Goal: Task Accomplishment & Management: Complete application form

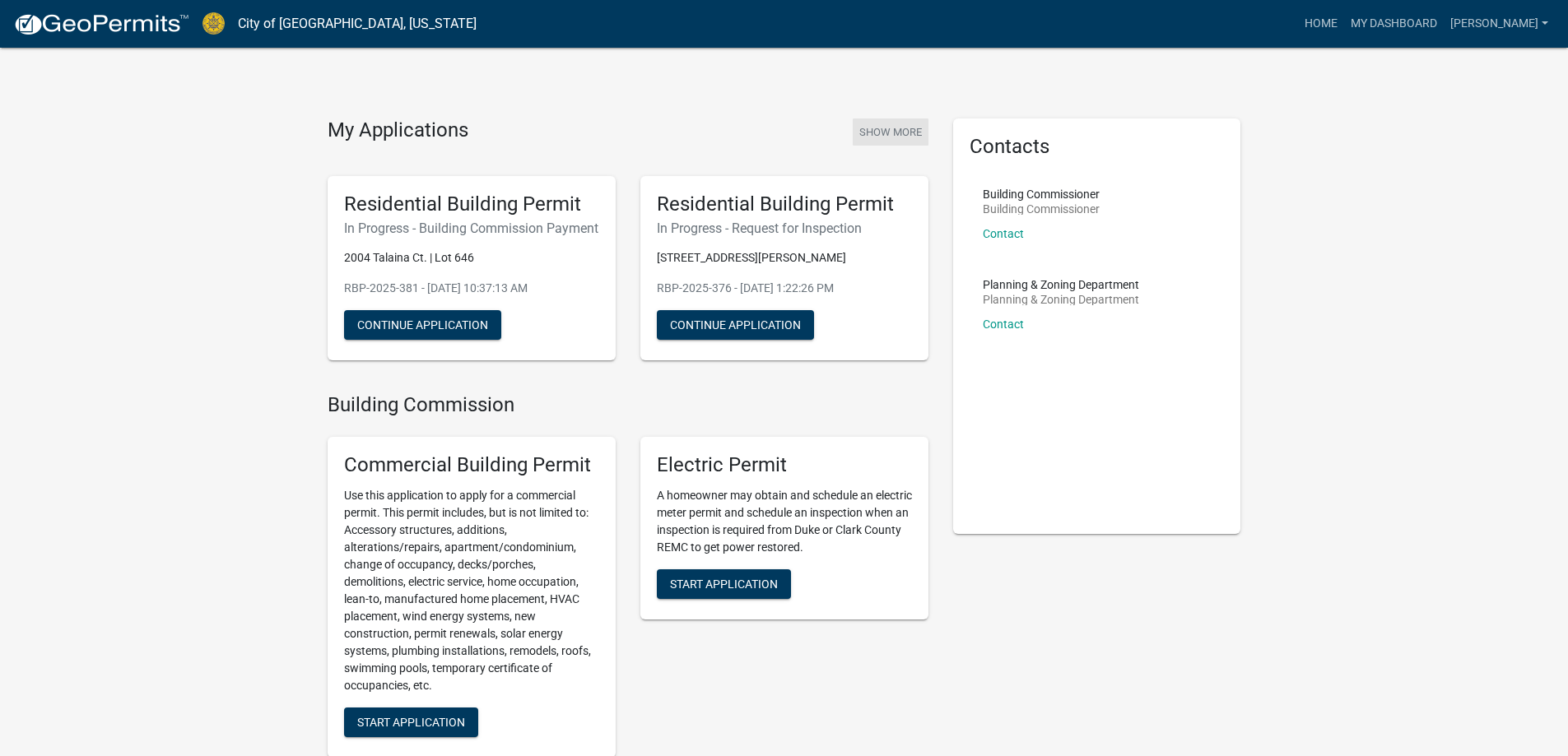
click at [877, 132] on button "Show More" at bounding box center [891, 132] width 75 height 27
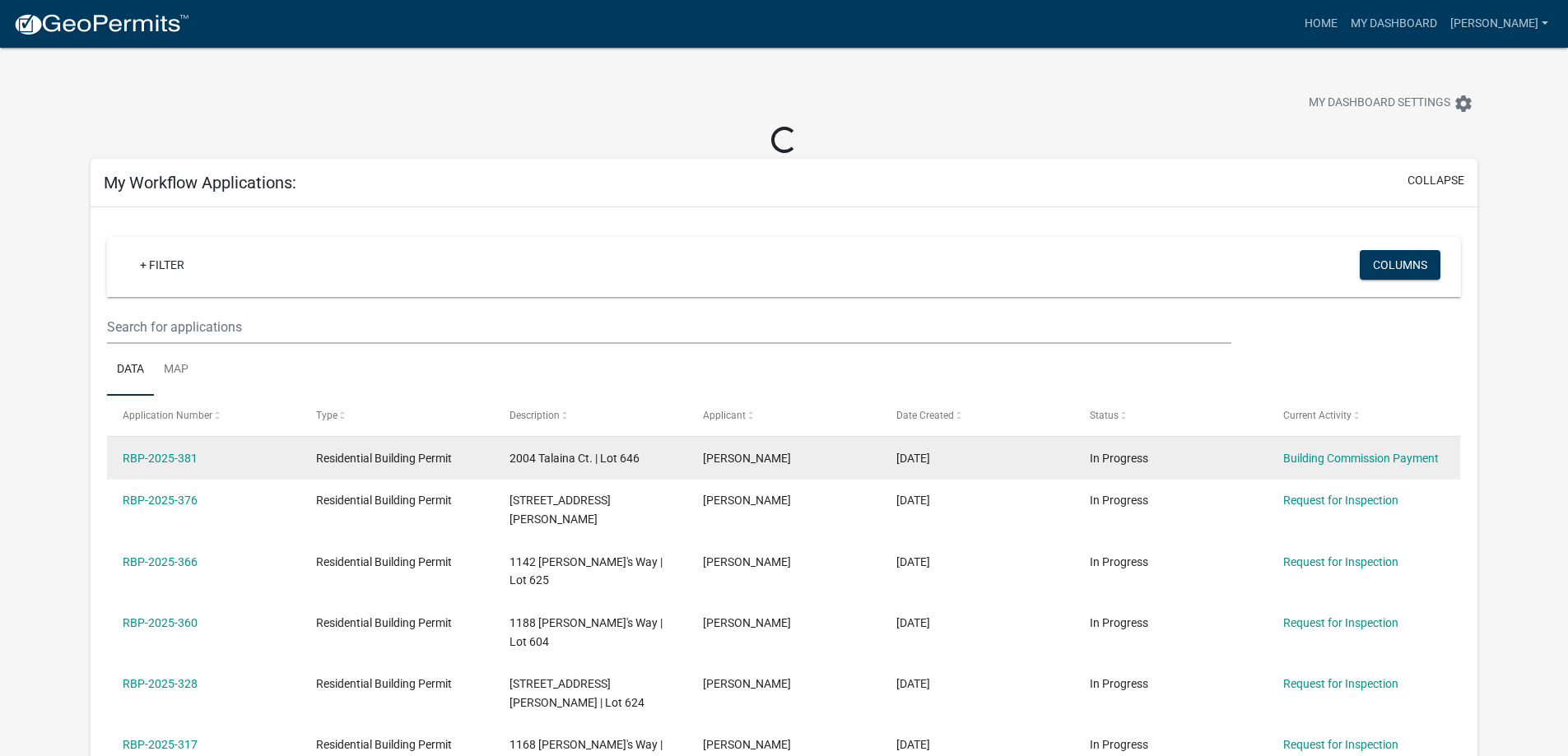
drag, startPoint x: 177, startPoint y: 455, endPoint x: 323, endPoint y: 456, distance: 146.0
click at [180, 455] on link "RBP-2025-381" at bounding box center [160, 458] width 75 height 13
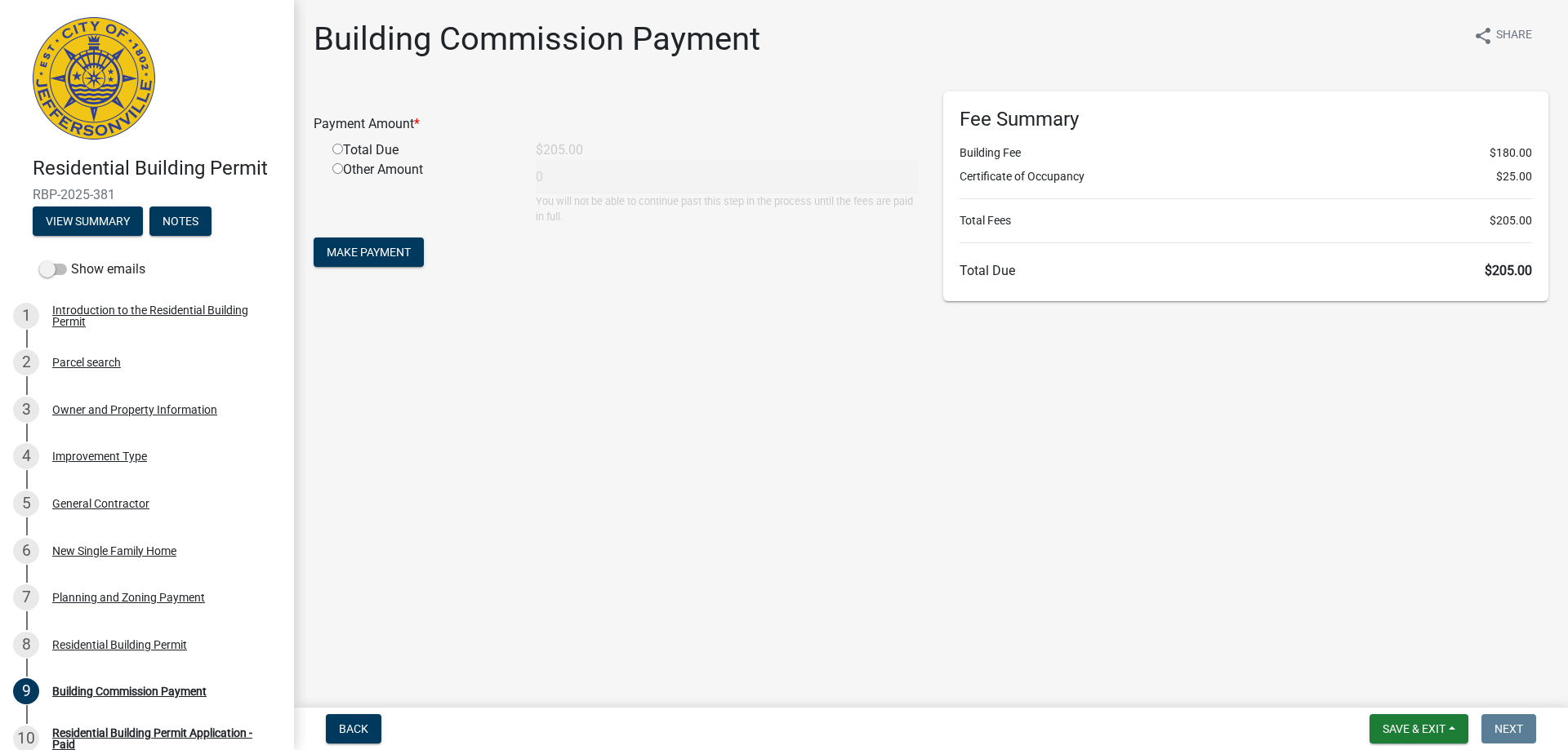
drag, startPoint x: 334, startPoint y: 144, endPoint x: 333, endPoint y: 164, distance: 20.0
click at [334, 145] on input "radio" at bounding box center [337, 149] width 10 height 10
radio input "true"
type input "205"
drag, startPoint x: 378, startPoint y: 260, endPoint x: 492, endPoint y: 315, distance: 126.6
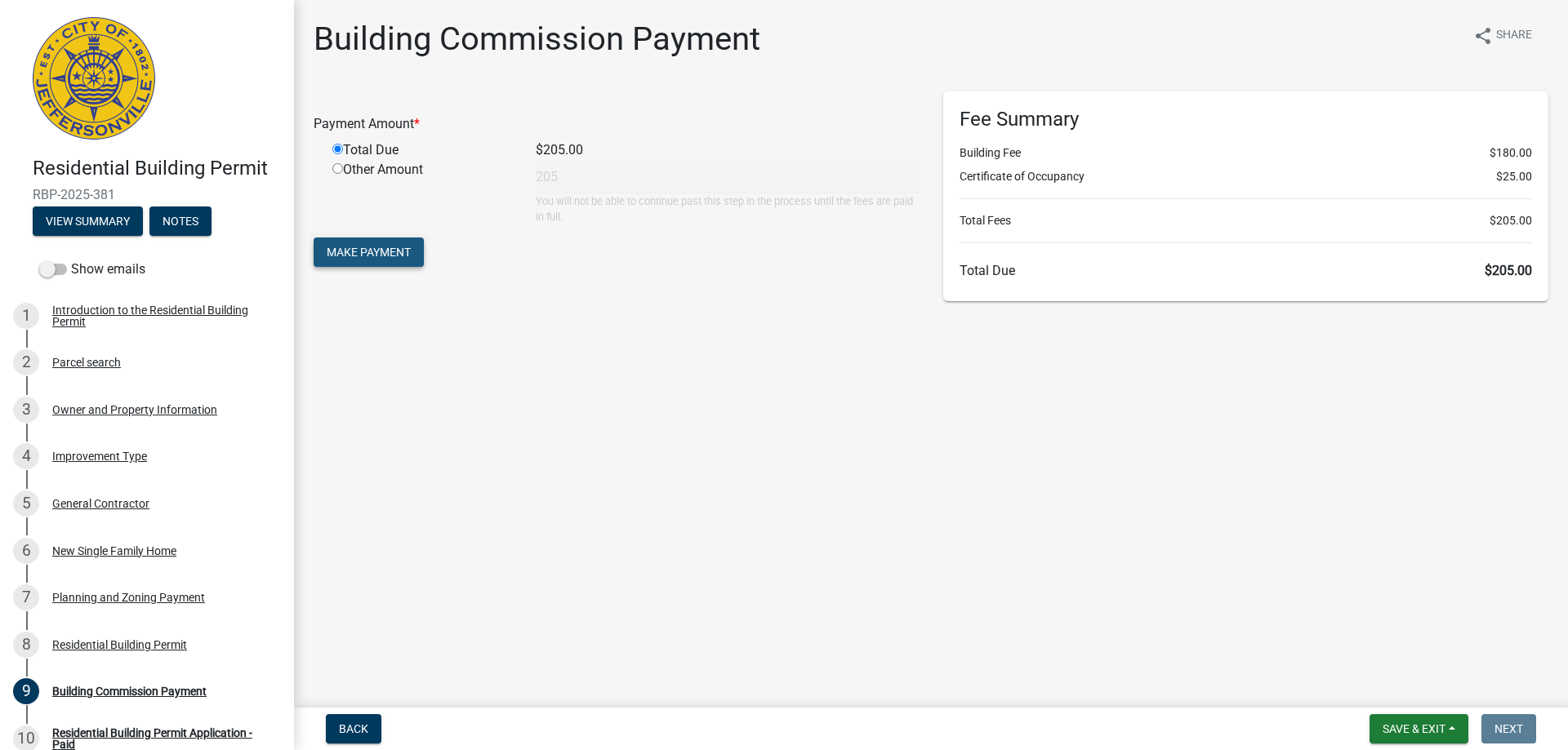
click at [379, 260] on button "Make Payment" at bounding box center [369, 251] width 110 height 29
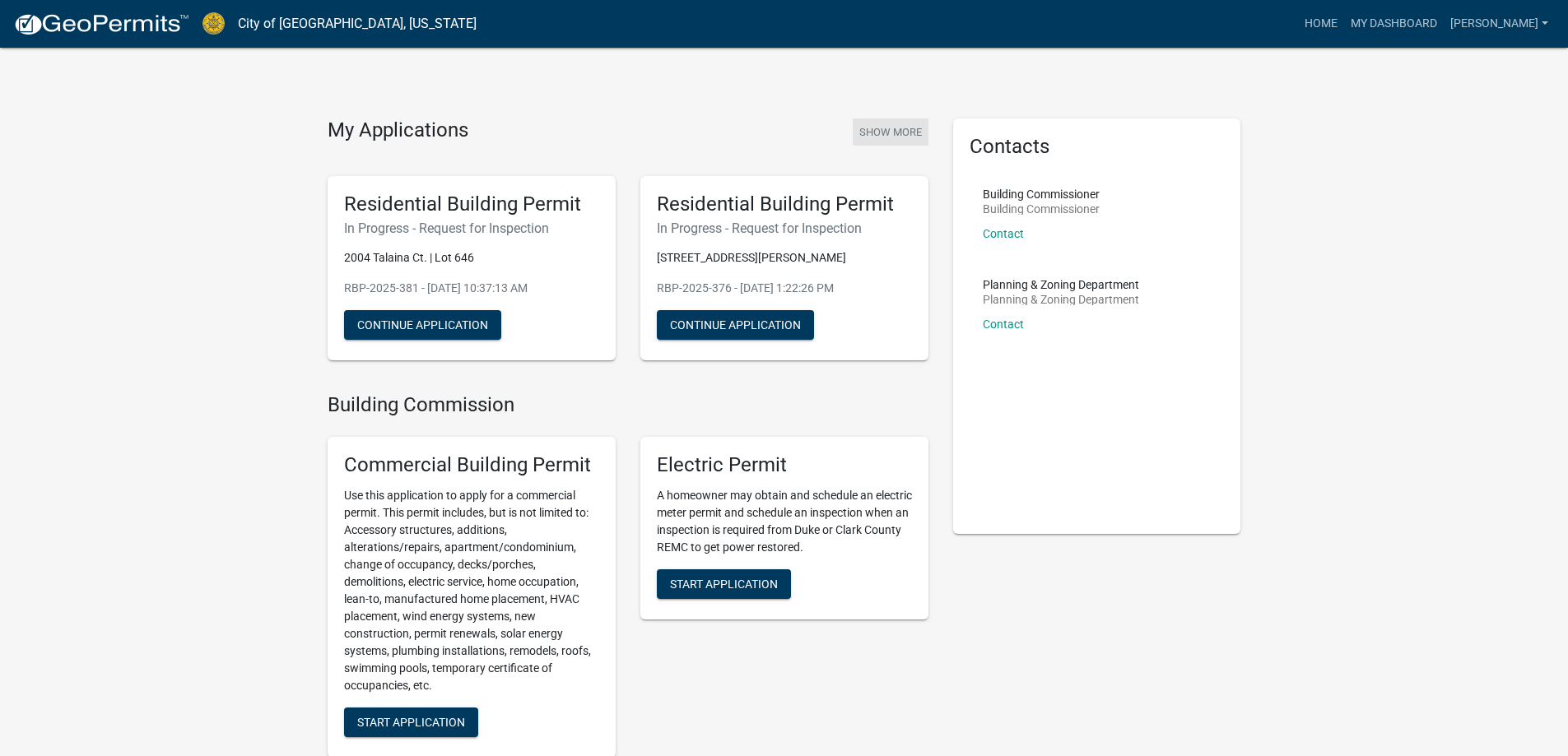
click at [882, 125] on button "Show More" at bounding box center [891, 132] width 75 height 27
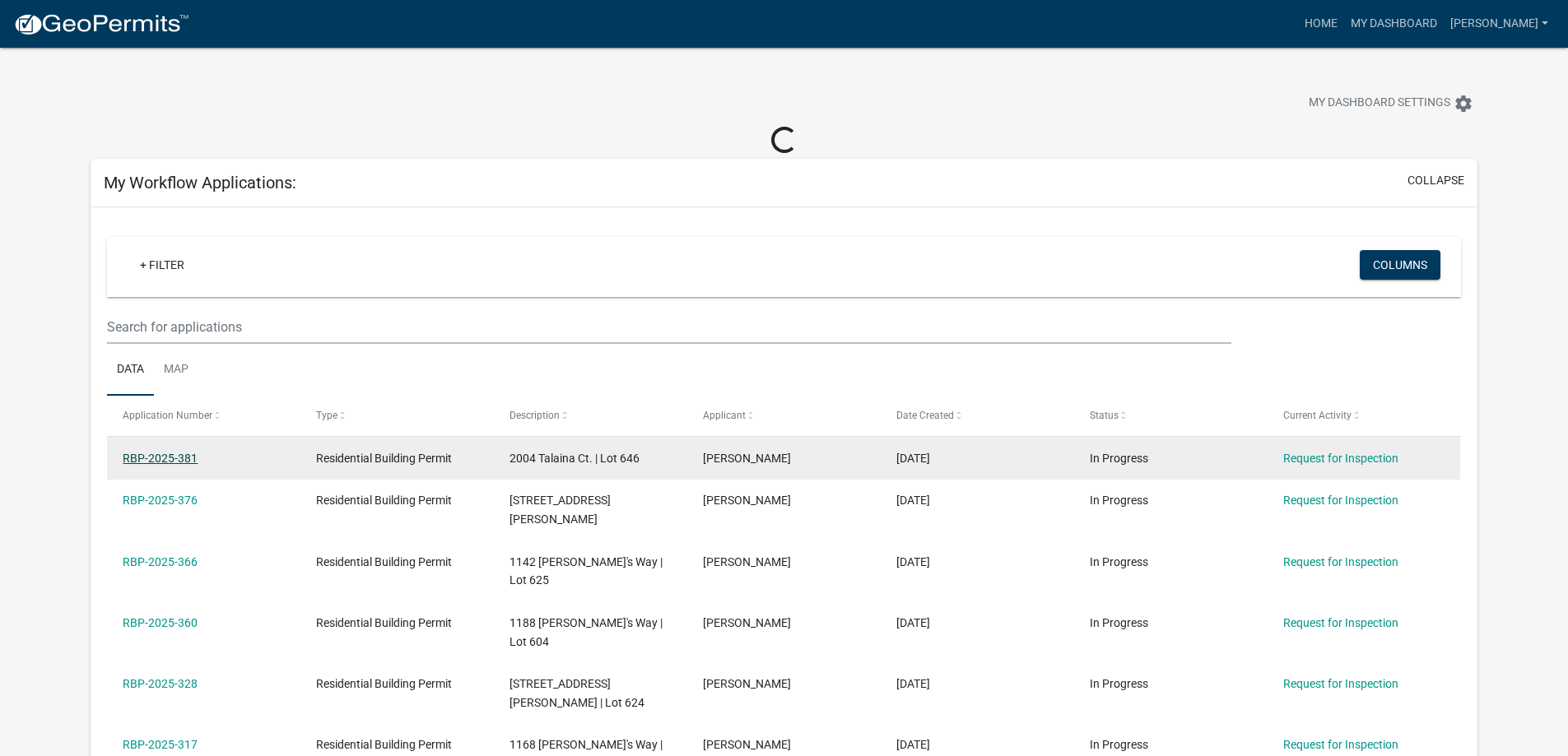
click at [154, 464] on link "RBP-2025-381" at bounding box center [160, 458] width 75 height 13
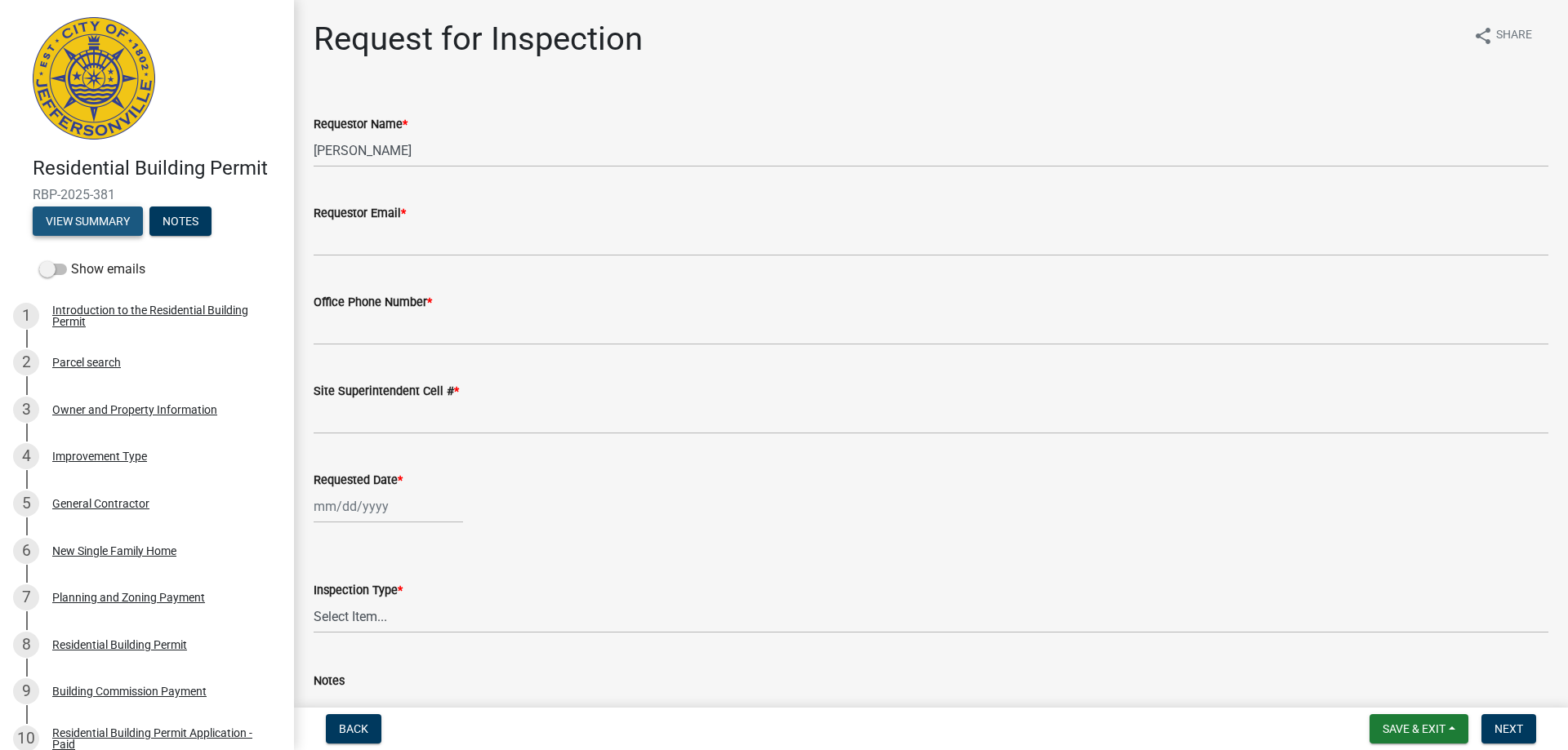
click at [75, 214] on button "View Summary" at bounding box center [88, 220] width 110 height 29
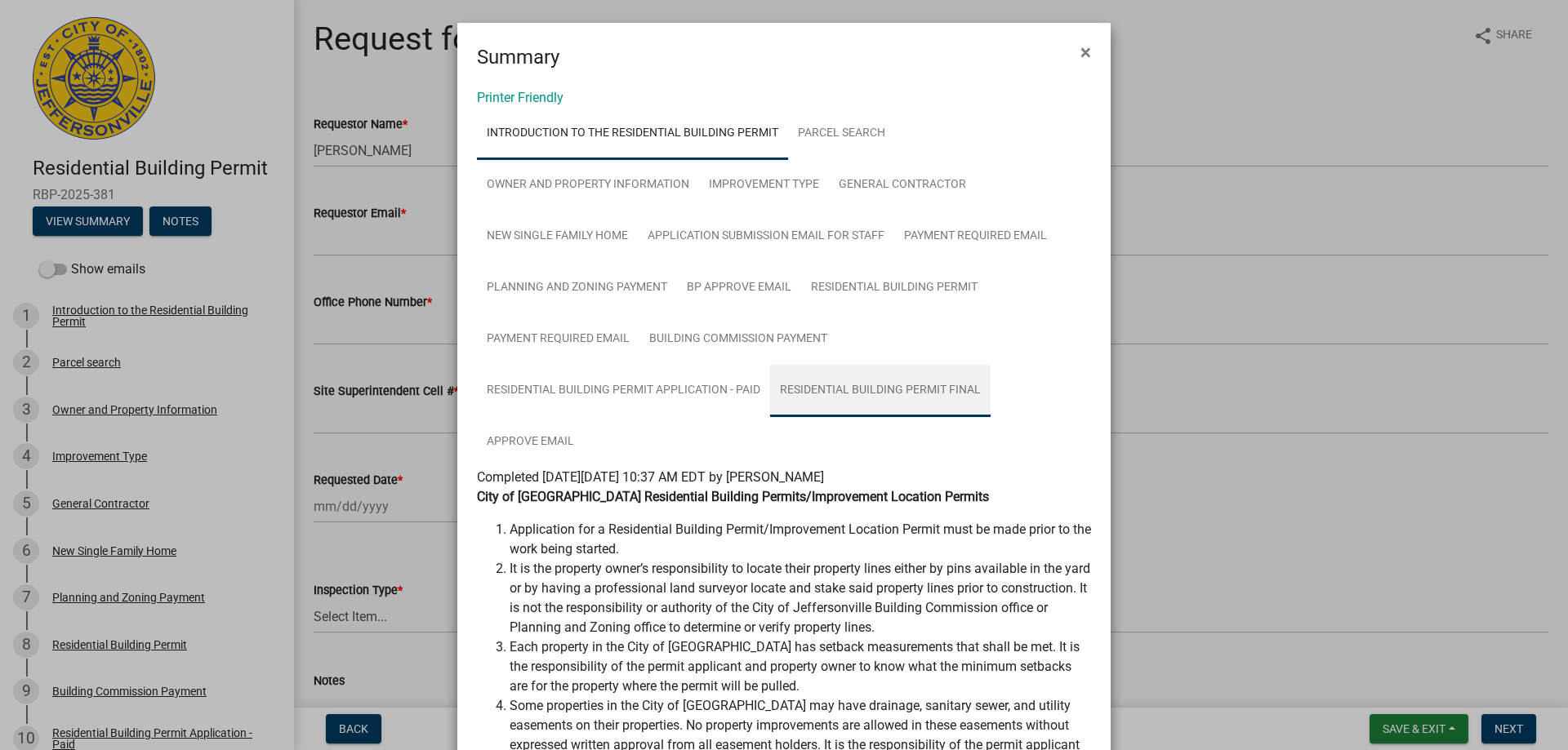
click at [796, 399] on link "Residential Building Permit Final" at bounding box center [880, 391] width 221 height 52
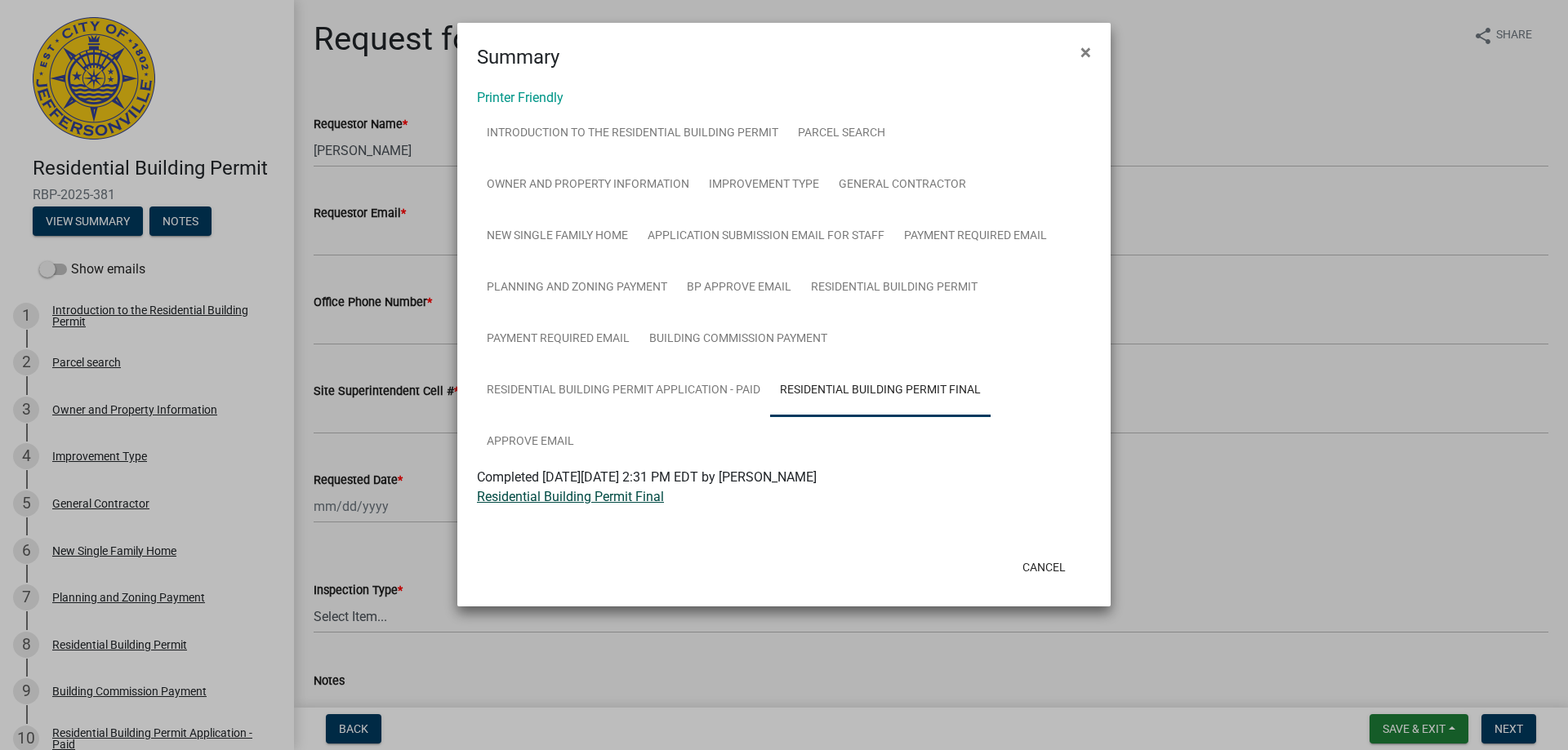
click at [596, 499] on link "Residential Building Permit Final" at bounding box center [571, 497] width 187 height 16
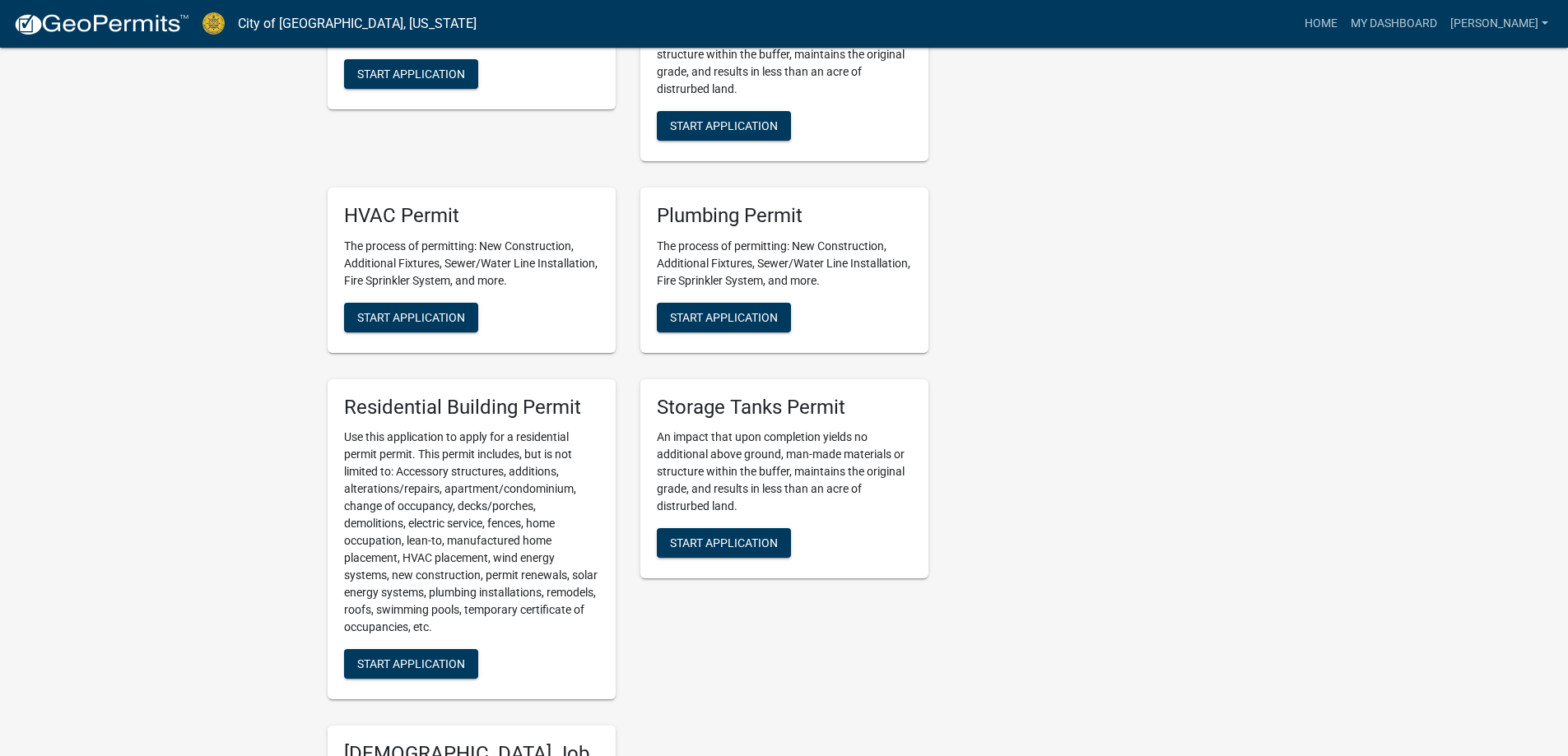
scroll to position [906, 0]
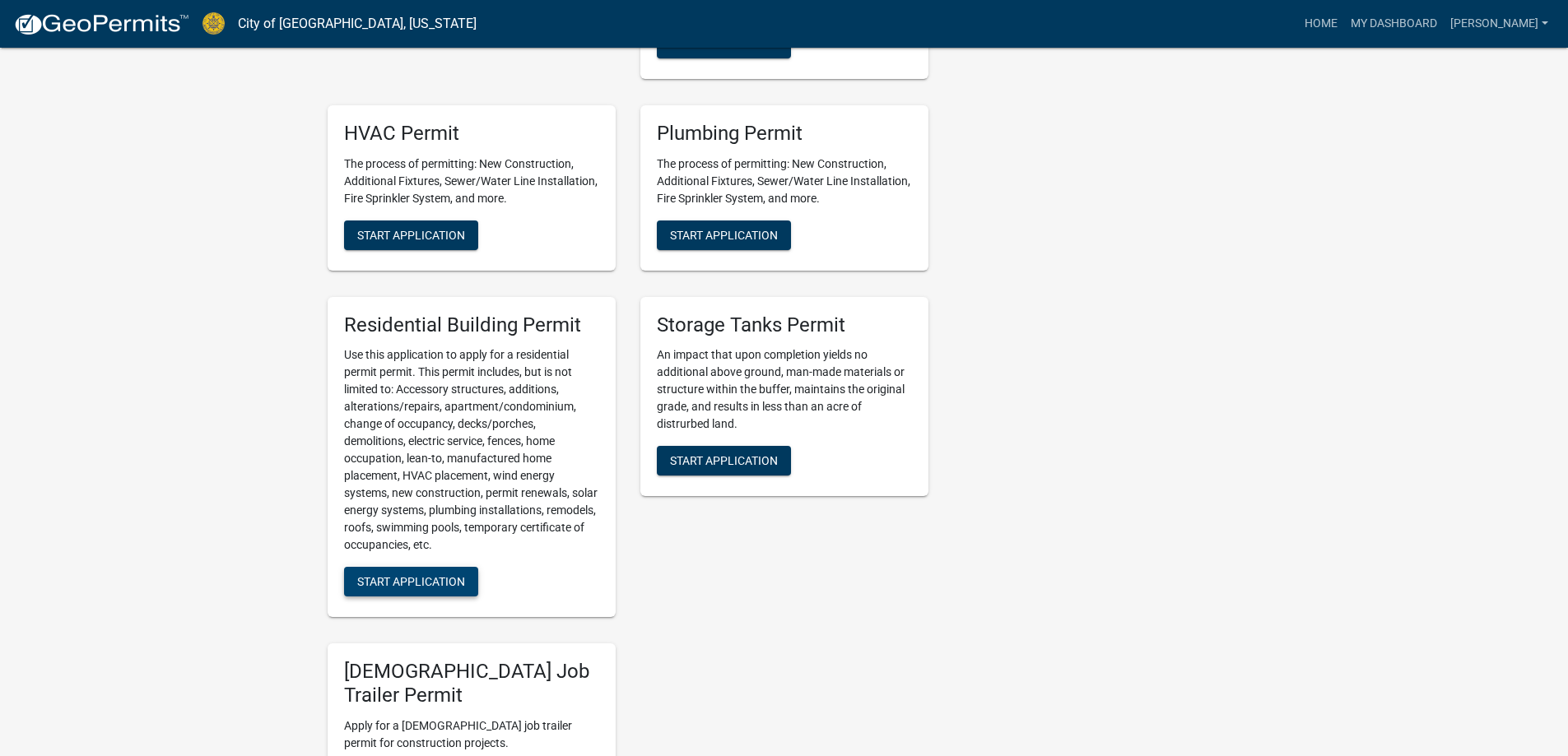
click at [408, 581] on span "Start Application" at bounding box center [411, 582] width 108 height 13
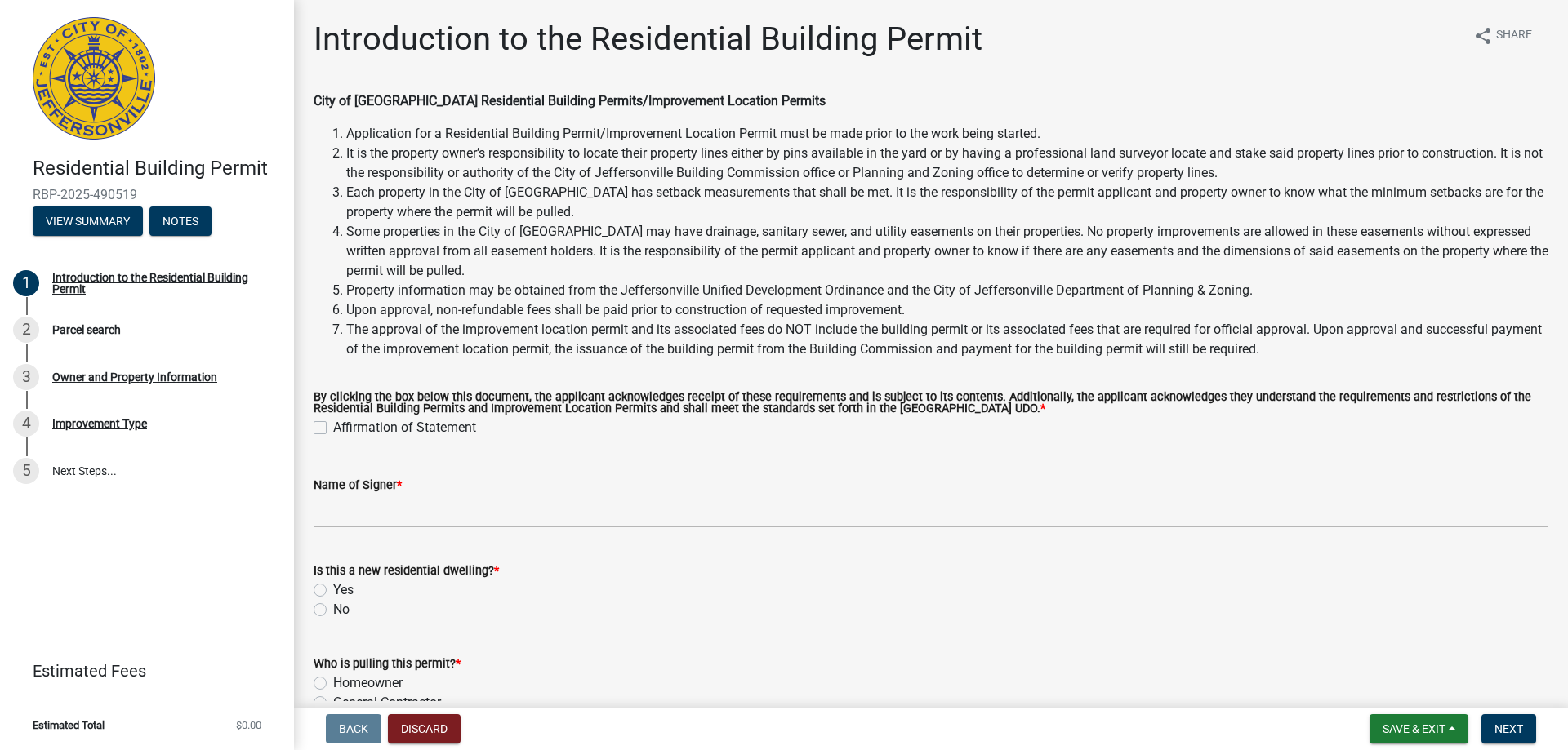
click at [334, 427] on label "Affirmation of Statement" at bounding box center [405, 428] width 143 height 20
click at [334, 427] on input "Affirmation of Statement" at bounding box center [338, 423] width 10 height 10
checkbox input "true"
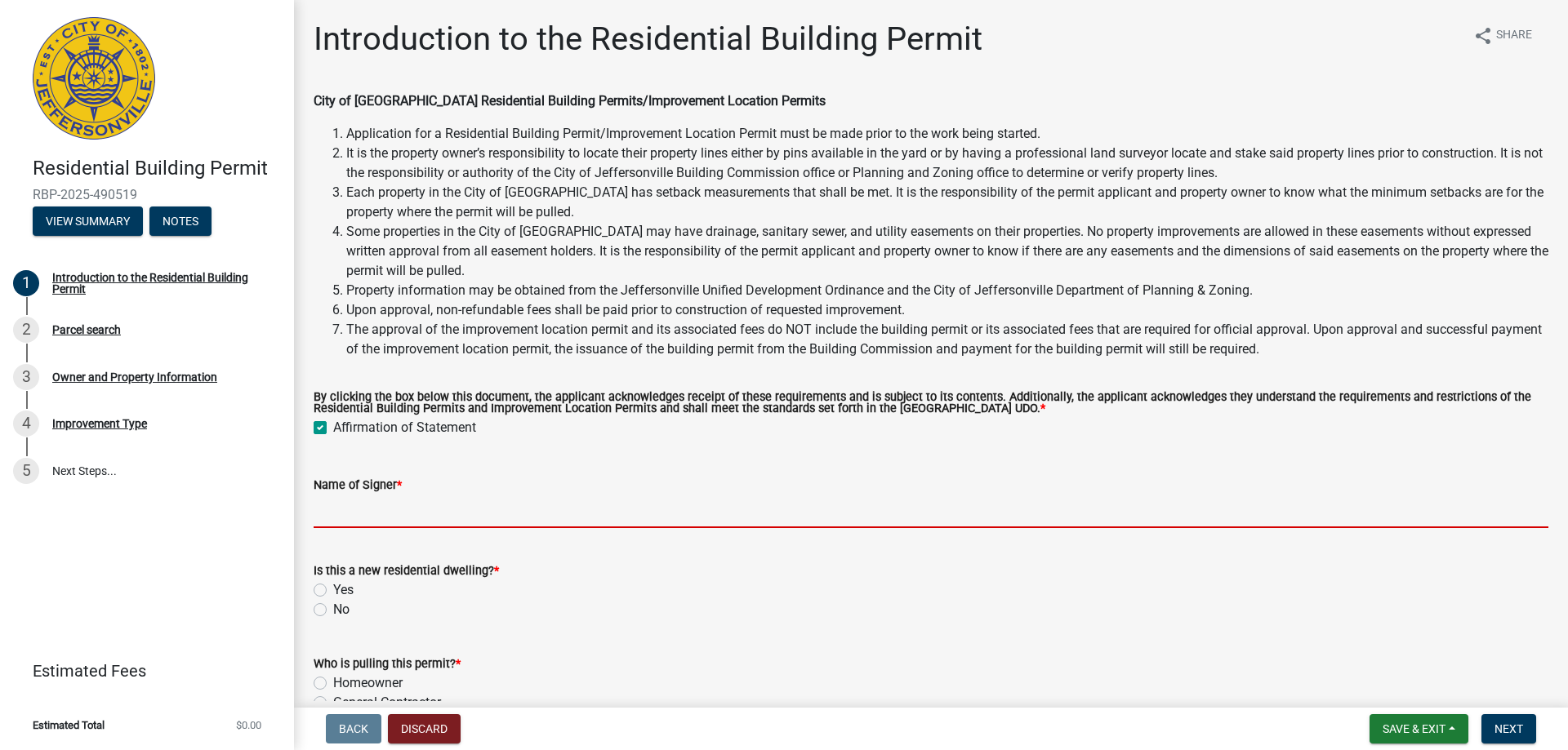
click at [335, 501] on input "Name of Signer *" at bounding box center [932, 512] width 1235 height 34
type input "Premier Homes"
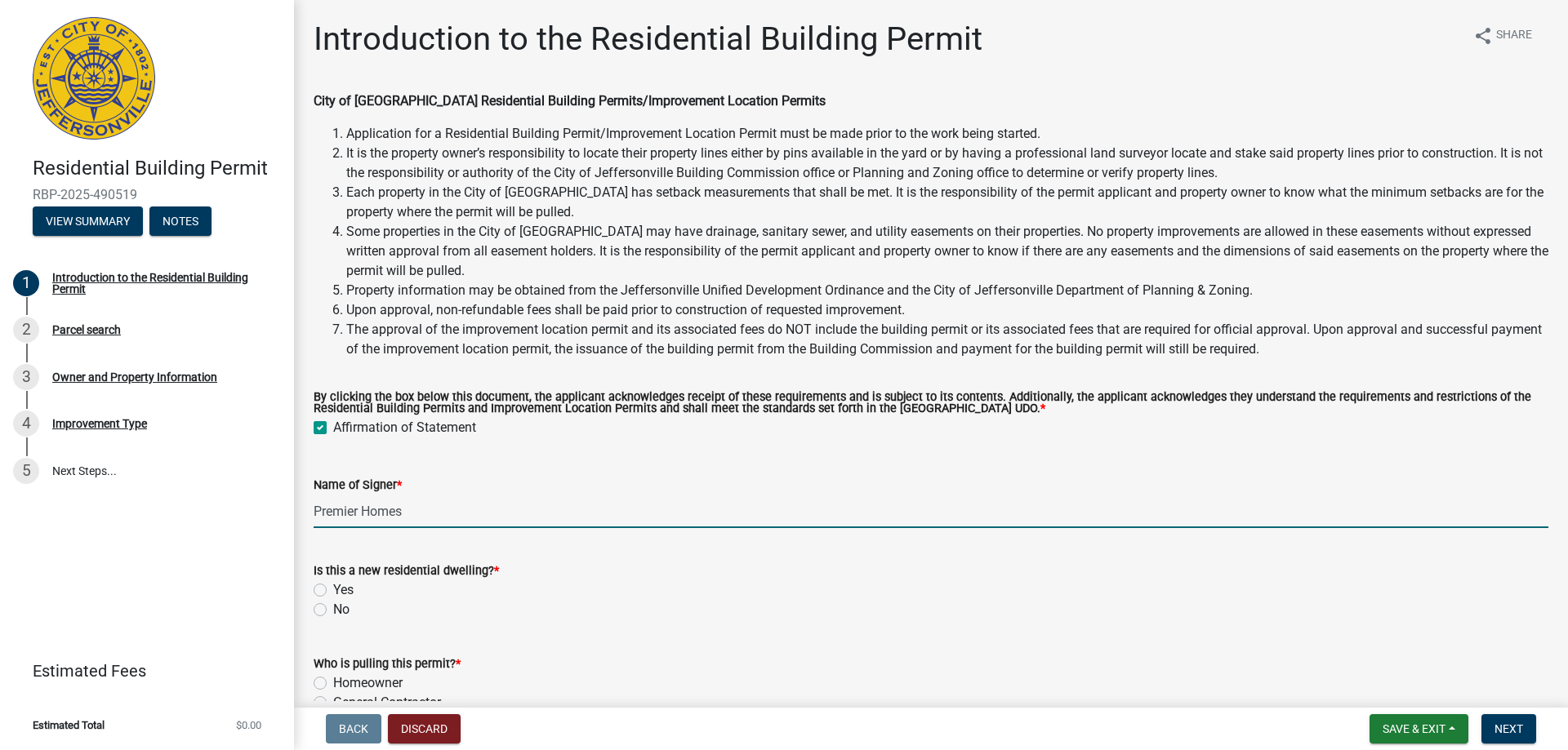
click at [323, 582] on div "Yes" at bounding box center [932, 590] width 1235 height 20
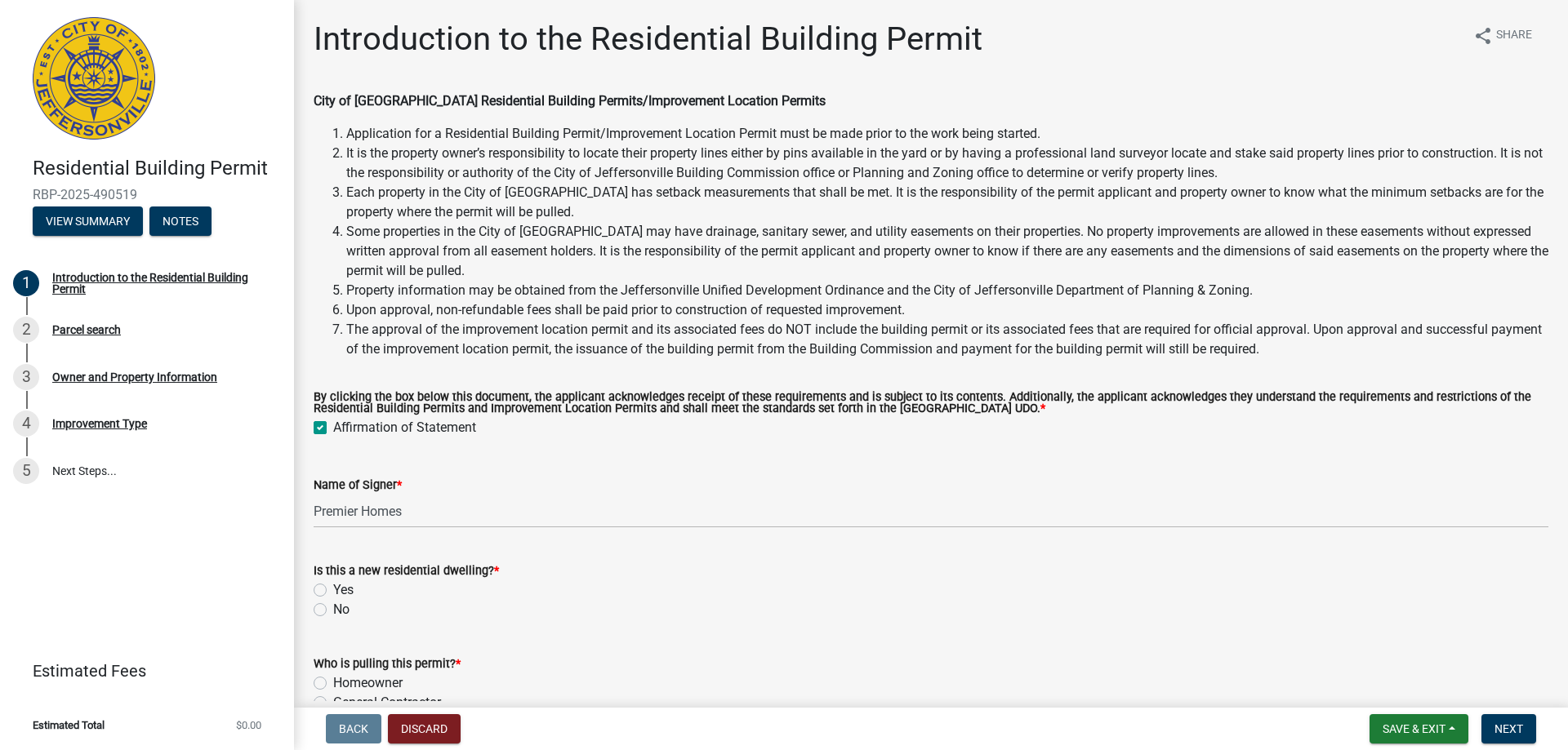
drag, startPoint x: 323, startPoint y: 591, endPoint x: 331, endPoint y: 615, distance: 25.3
click at [334, 592] on label "Yes" at bounding box center [344, 590] width 21 height 20
click at [334, 591] on input "Yes" at bounding box center [338, 586] width 10 height 10
radio input "true"
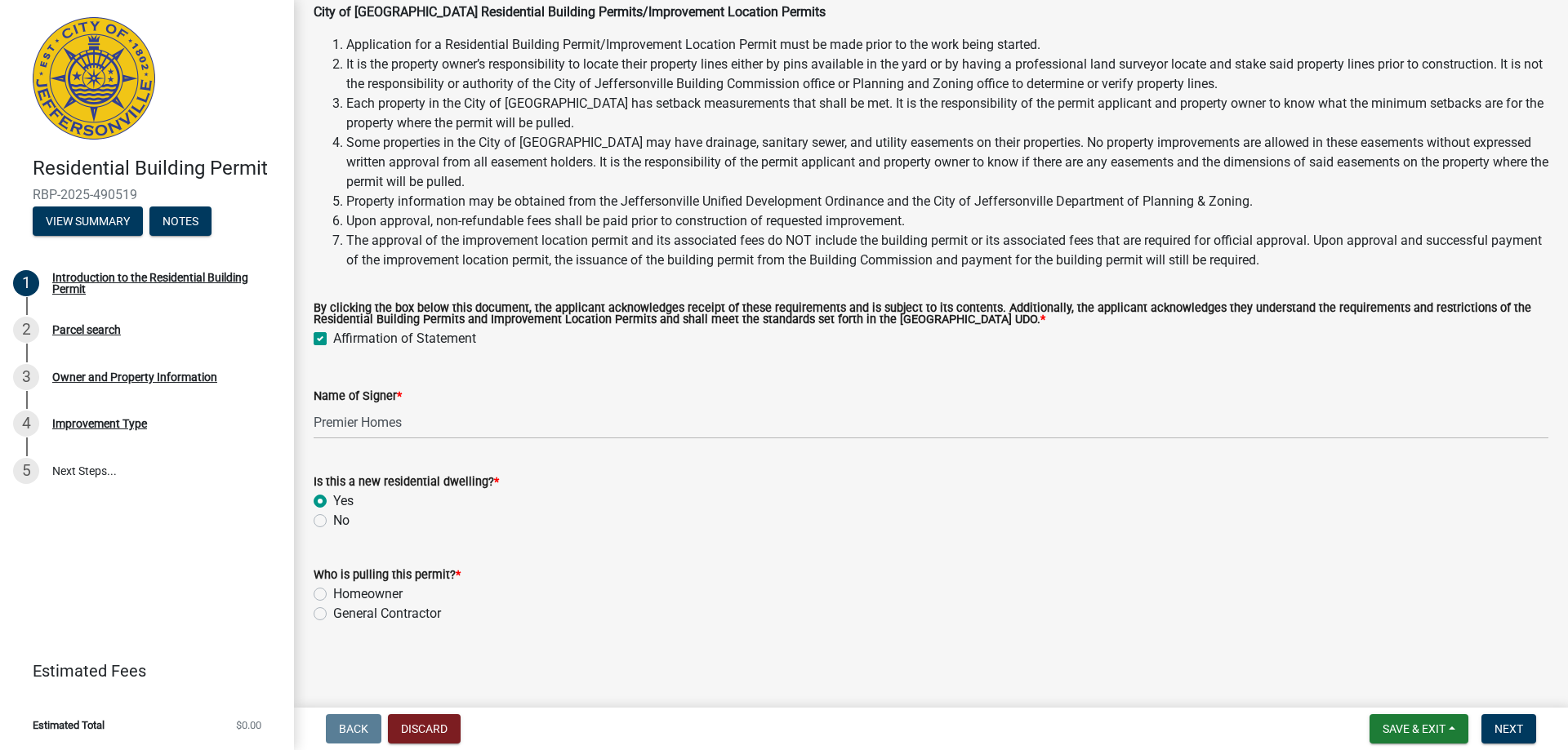
scroll to position [91, 0]
click at [334, 611] on label "General Contractor" at bounding box center [387, 613] width 107 height 20
click at [334, 611] on input "General Contractor" at bounding box center [338, 608] width 10 height 10
radio input "true"
click at [1503, 729] on span "Next" at bounding box center [1509, 729] width 29 height 13
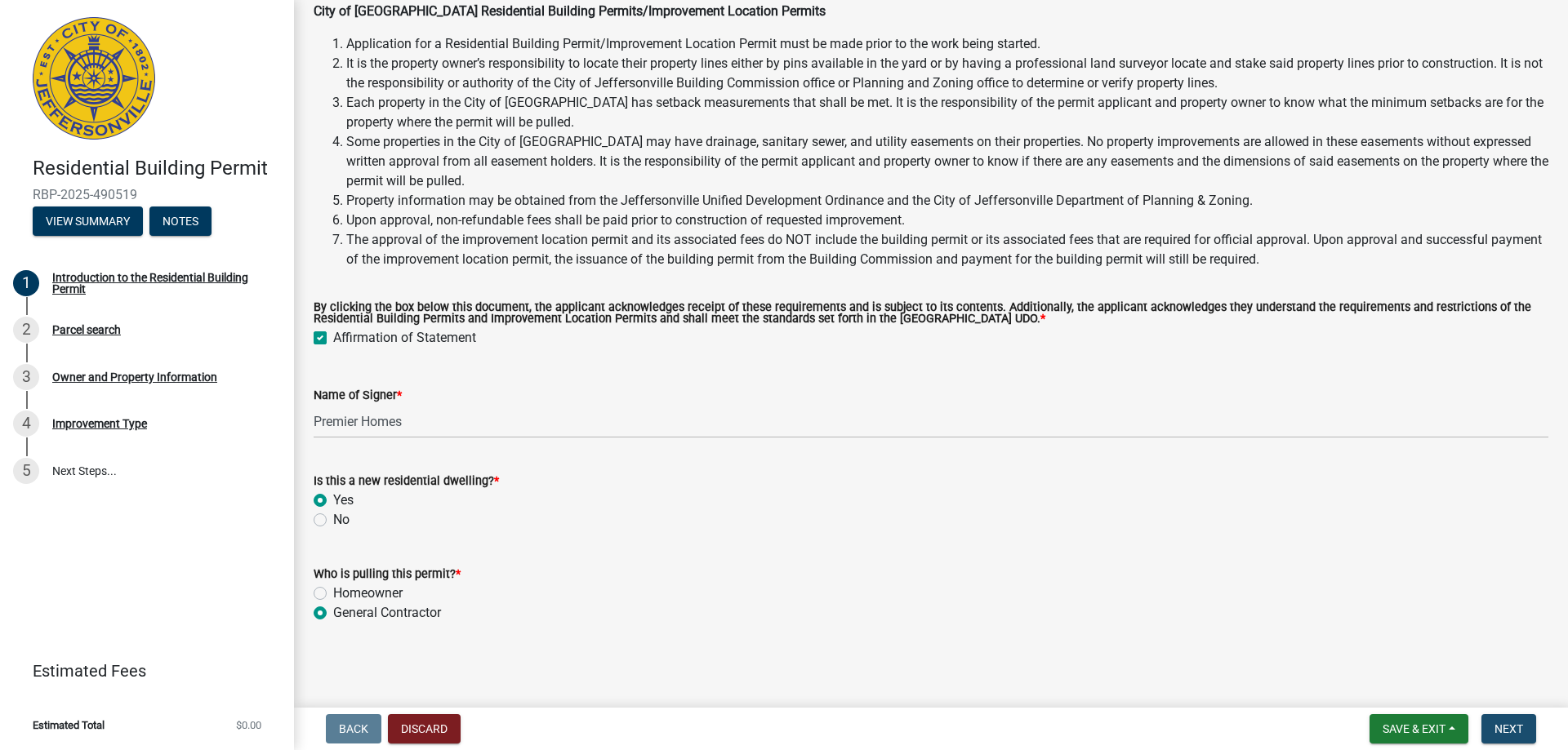
scroll to position [0, 0]
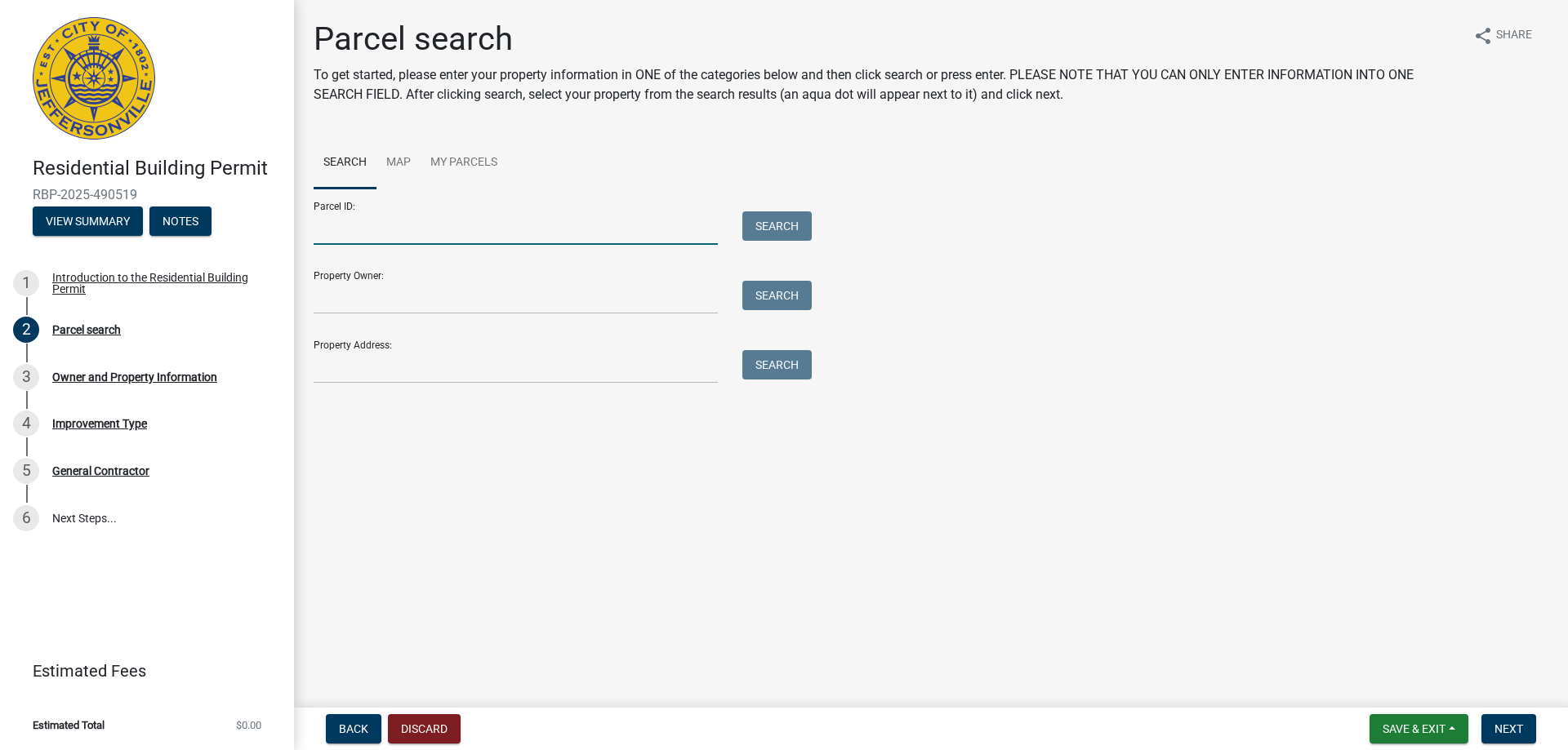
click at [394, 221] on input "Parcel ID:" at bounding box center [516, 228] width 405 height 34
type input "10-42-01-400-567.000-039"
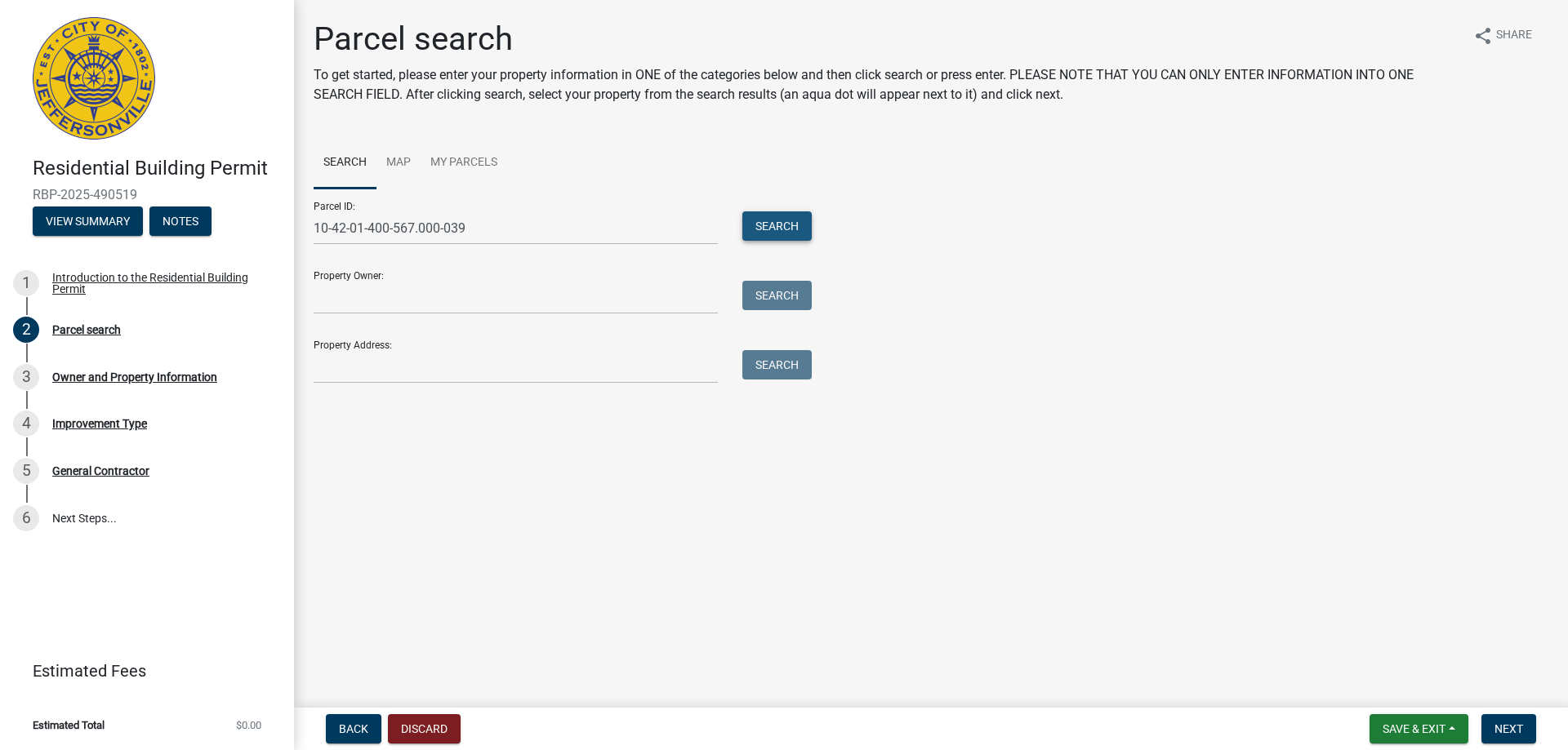
drag, startPoint x: 798, startPoint y: 228, endPoint x: 786, endPoint y: 224, distance: 12.6
click at [792, 226] on button "Search" at bounding box center [777, 225] width 69 height 29
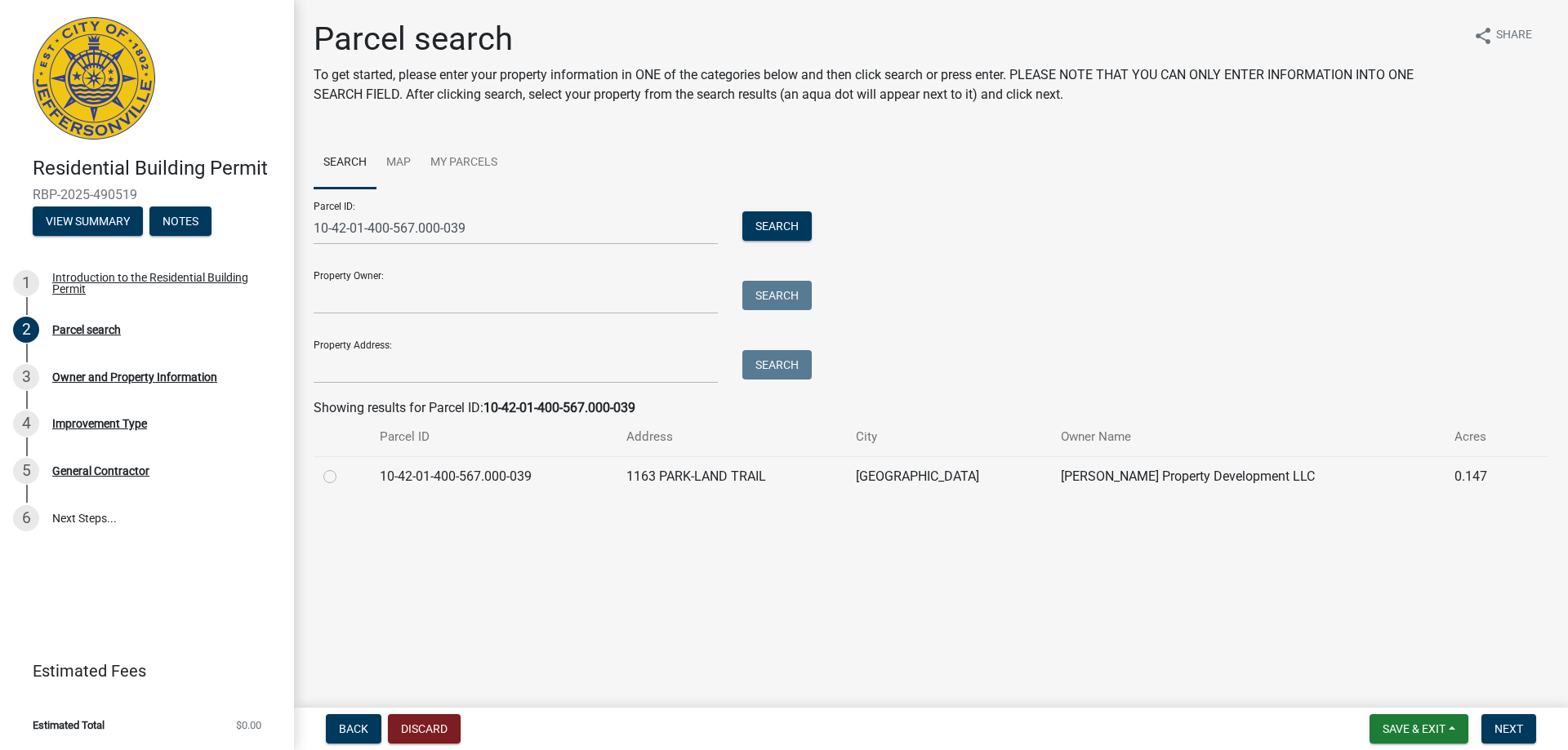
click at [343, 467] on label at bounding box center [343, 467] width 0 height 0
click at [343, 477] on input "radio" at bounding box center [348, 472] width 10 height 10
radio input "true"
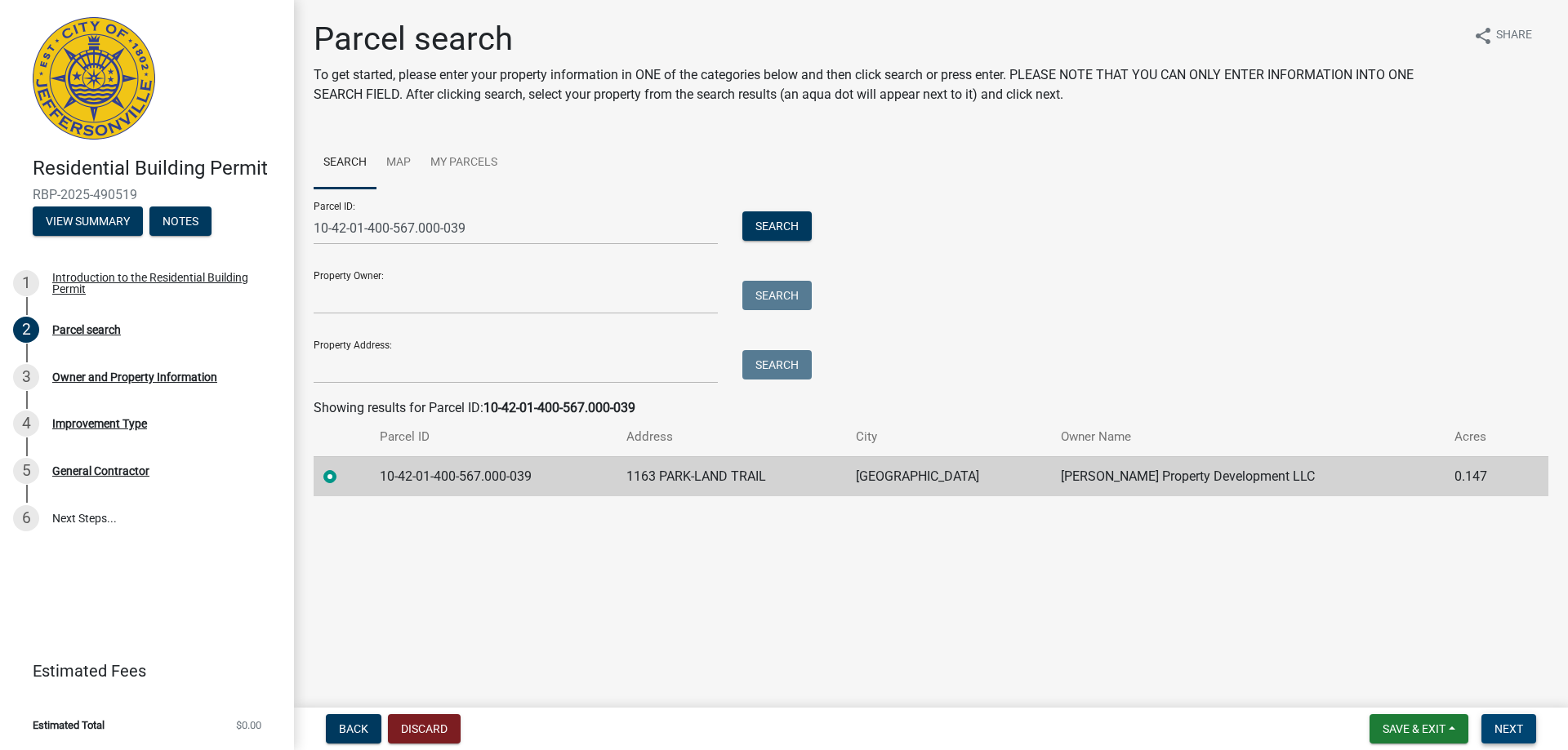
drag, startPoint x: 1525, startPoint y: 727, endPoint x: 1516, endPoint y: 728, distance: 9.1
click at [1523, 727] on button "Next" at bounding box center [1509, 729] width 55 height 29
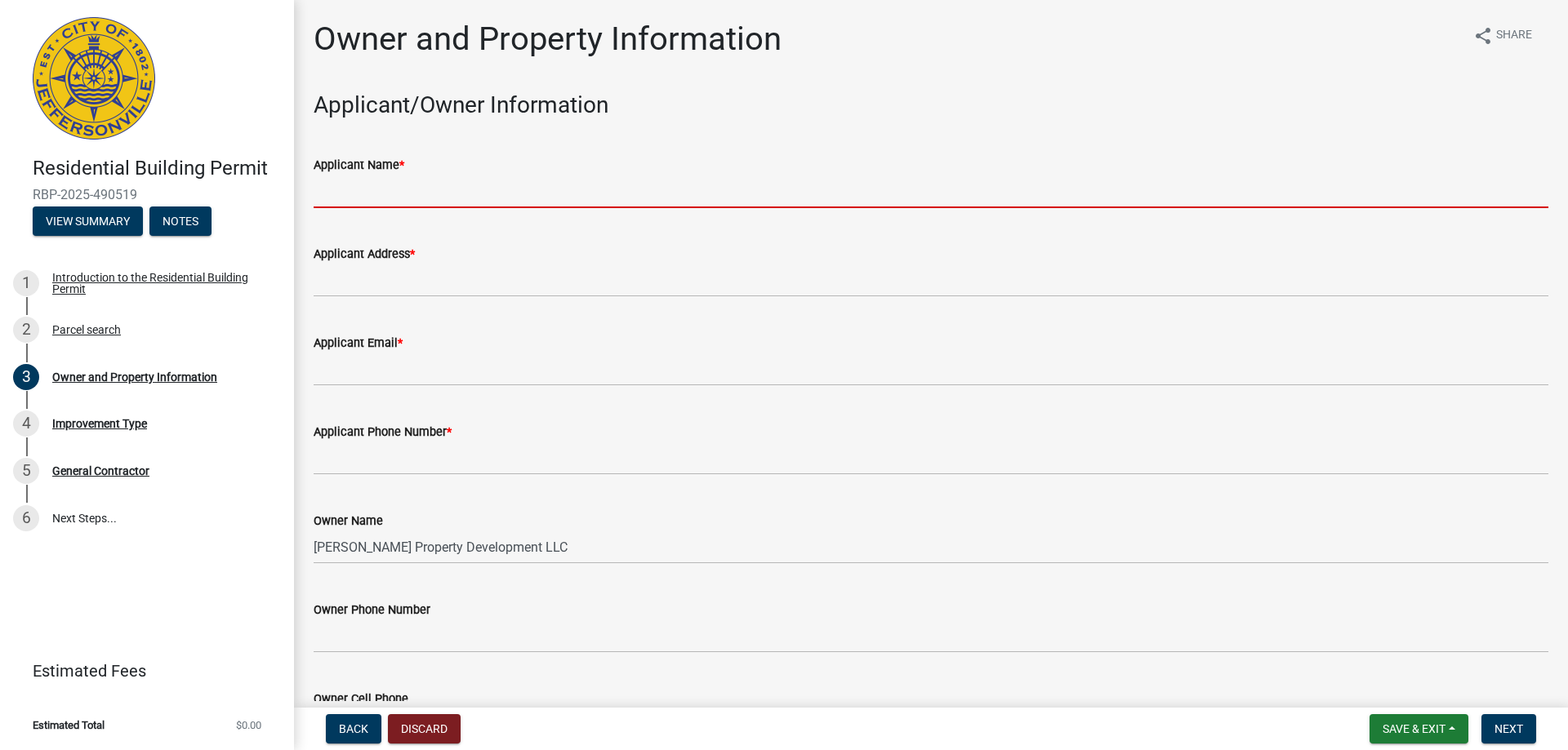
click at [402, 189] on input "Applicant Name *" at bounding box center [932, 191] width 1235 height 34
type input "[PERSON_NAME]"
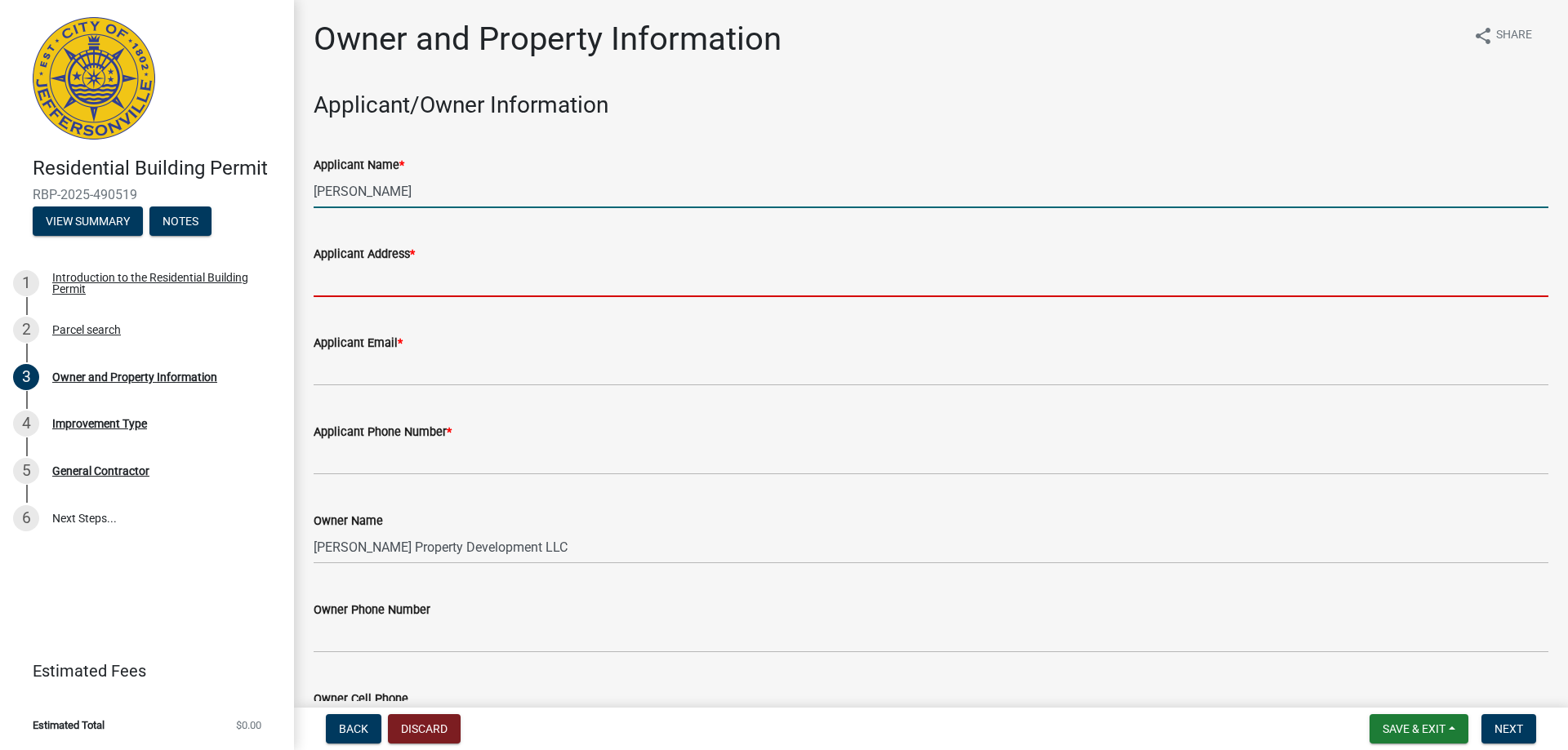
type input "[STREET_ADDRESS][PERSON_NAME]"
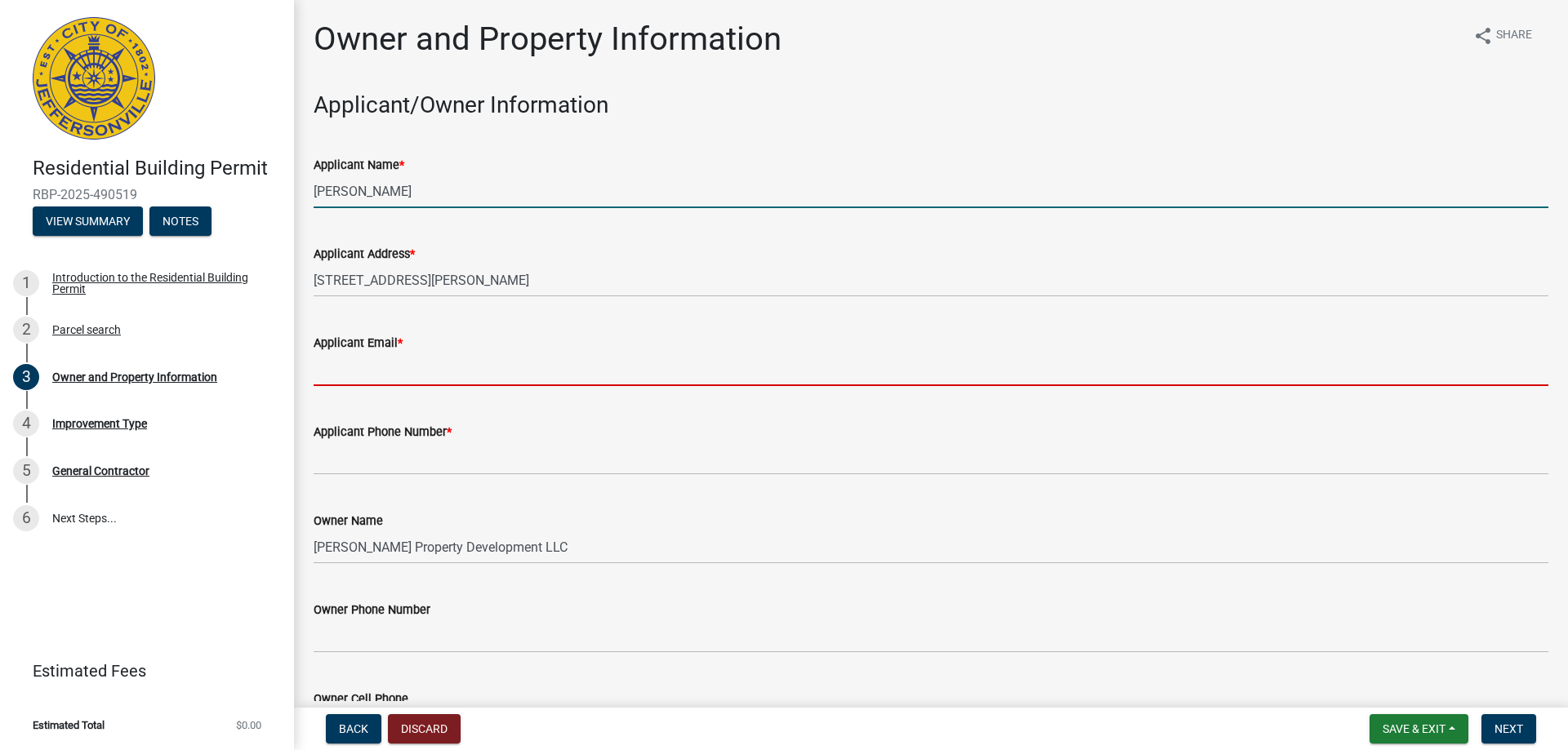
click at [474, 363] on input "Applicant Email *" at bounding box center [932, 370] width 1235 height 34
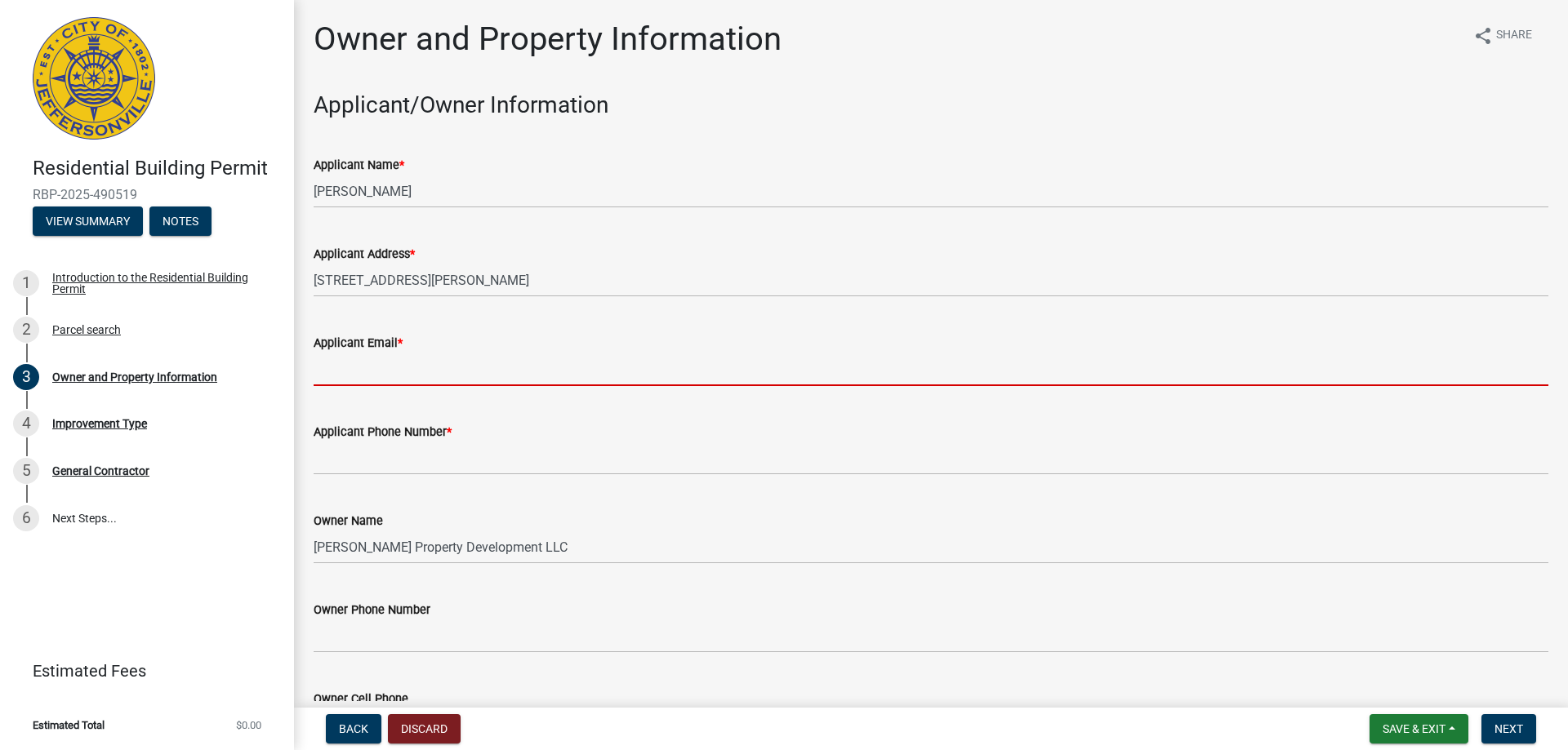
type input "[EMAIL_ADDRESS][DOMAIN_NAME]"
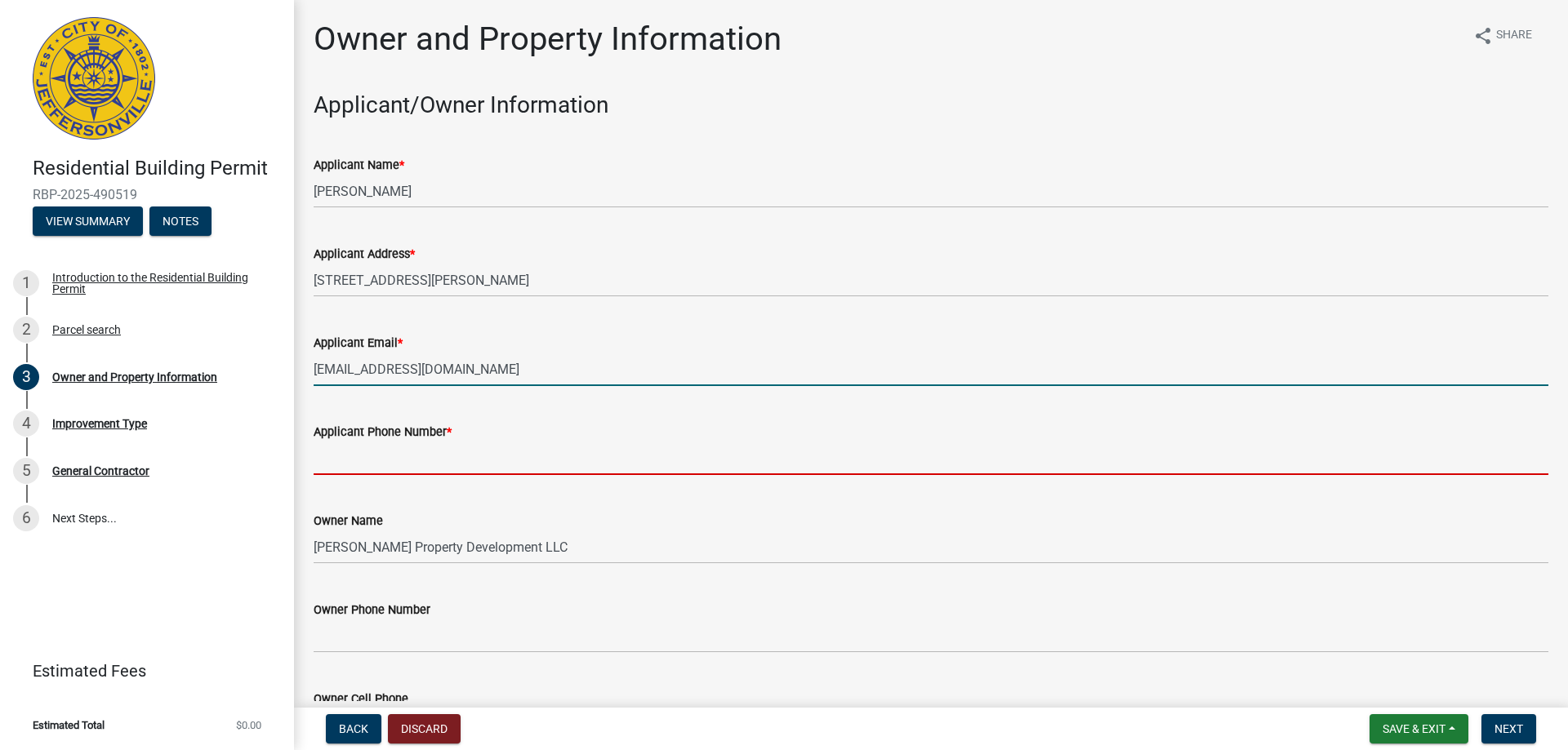
type input "8129445961"
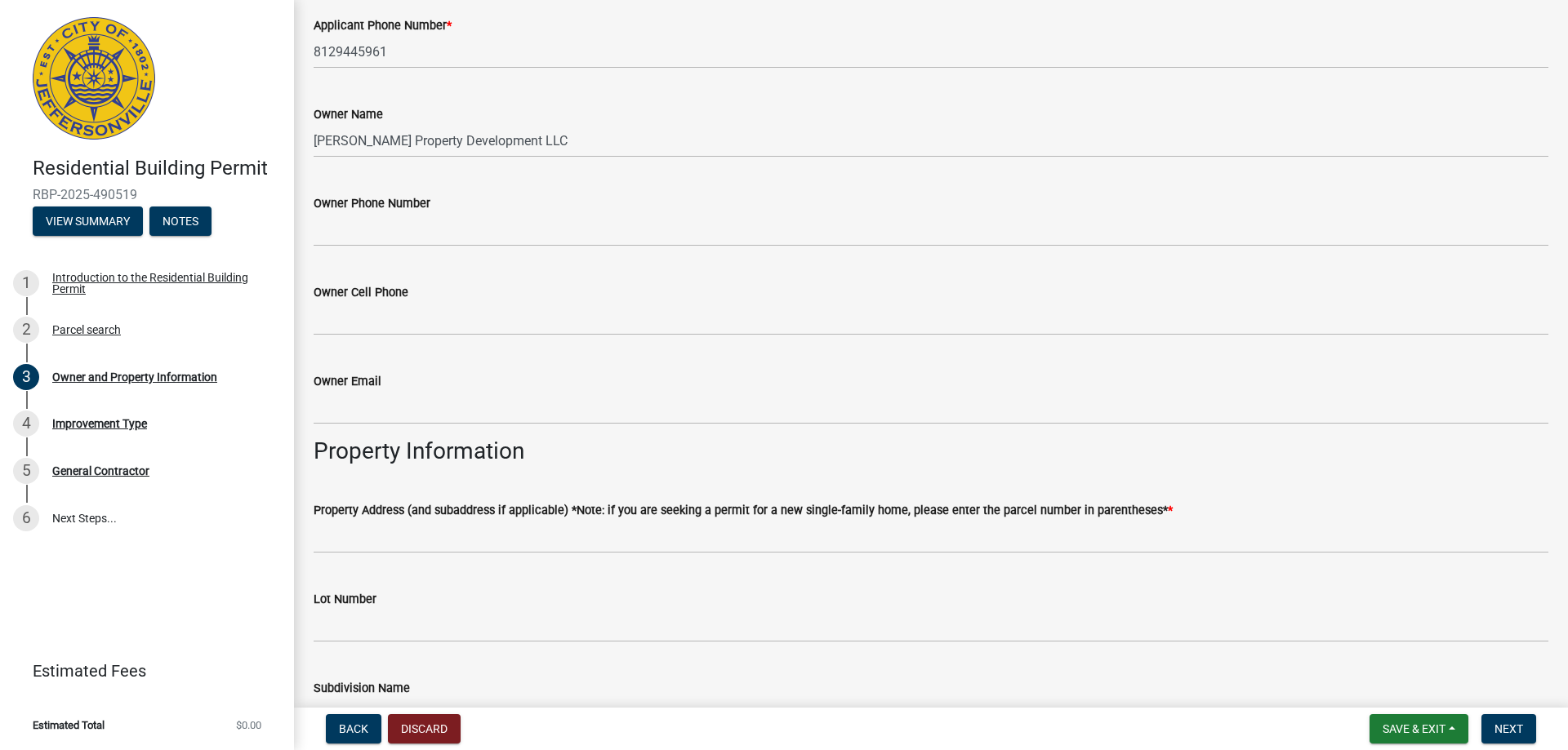
scroll to position [489, 0]
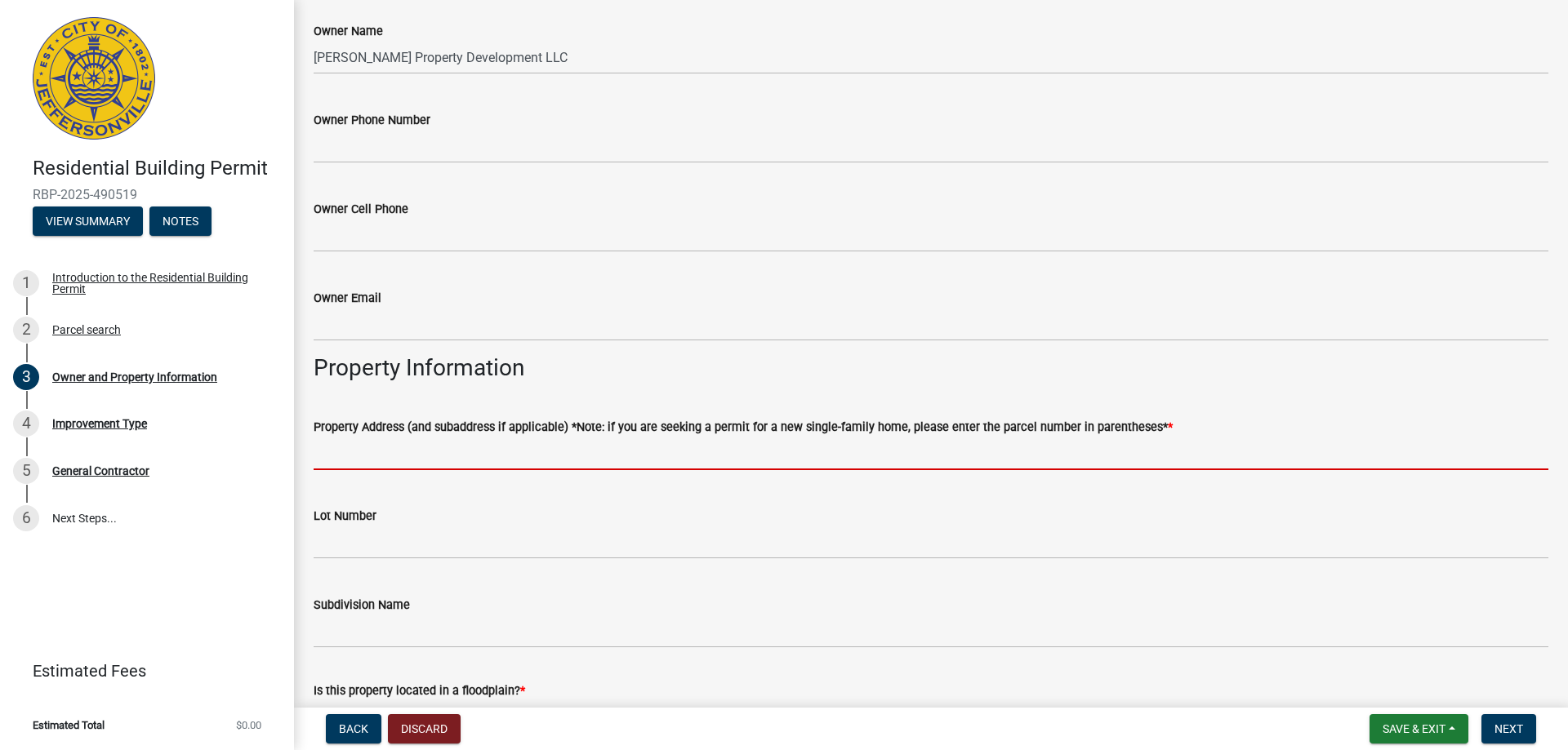
click at [409, 461] on input "Property Address (and subaddress if applicable) *Note: if you are seeking a per…" at bounding box center [932, 454] width 1235 height 34
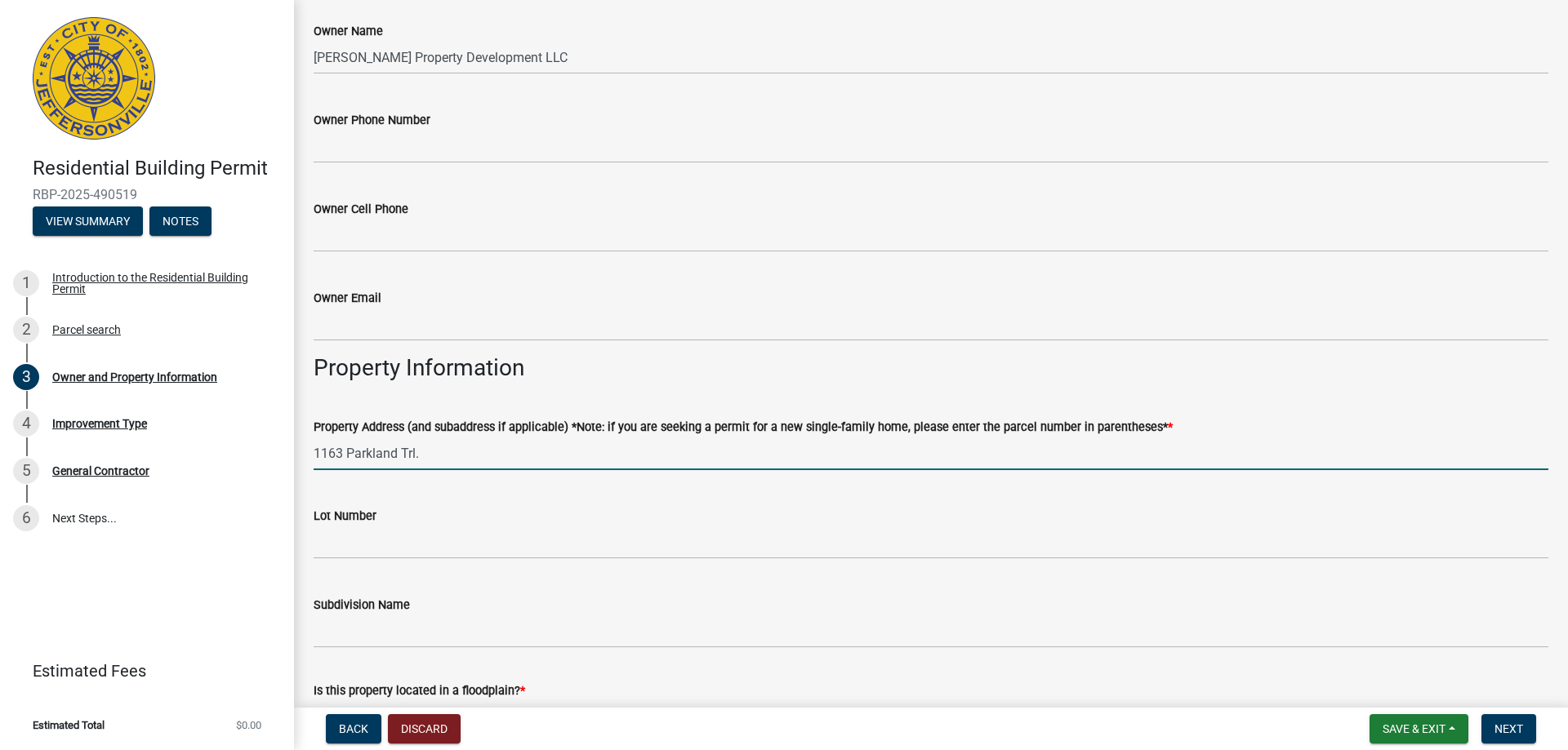
type input "1163 Parkland Trl."
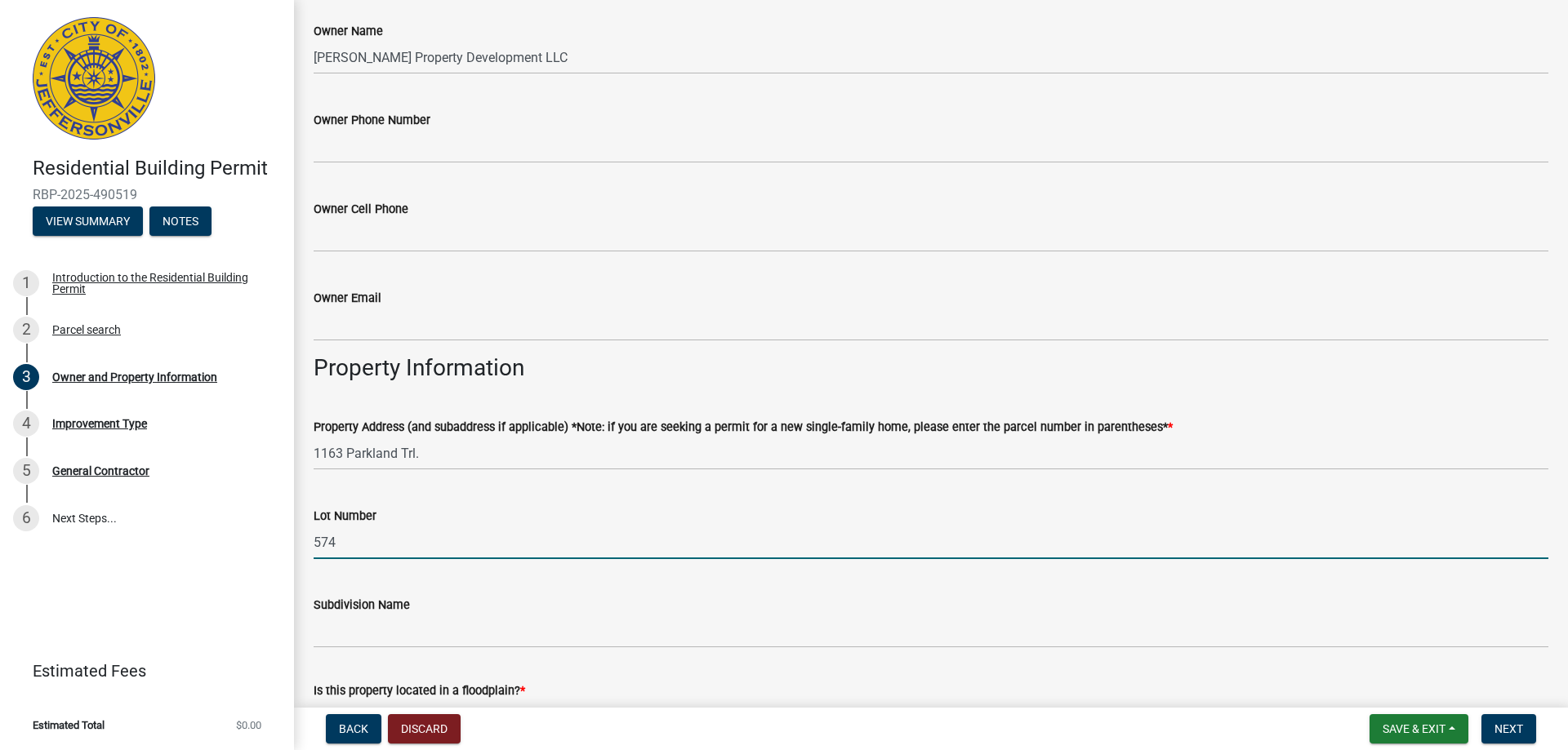
type input "574"
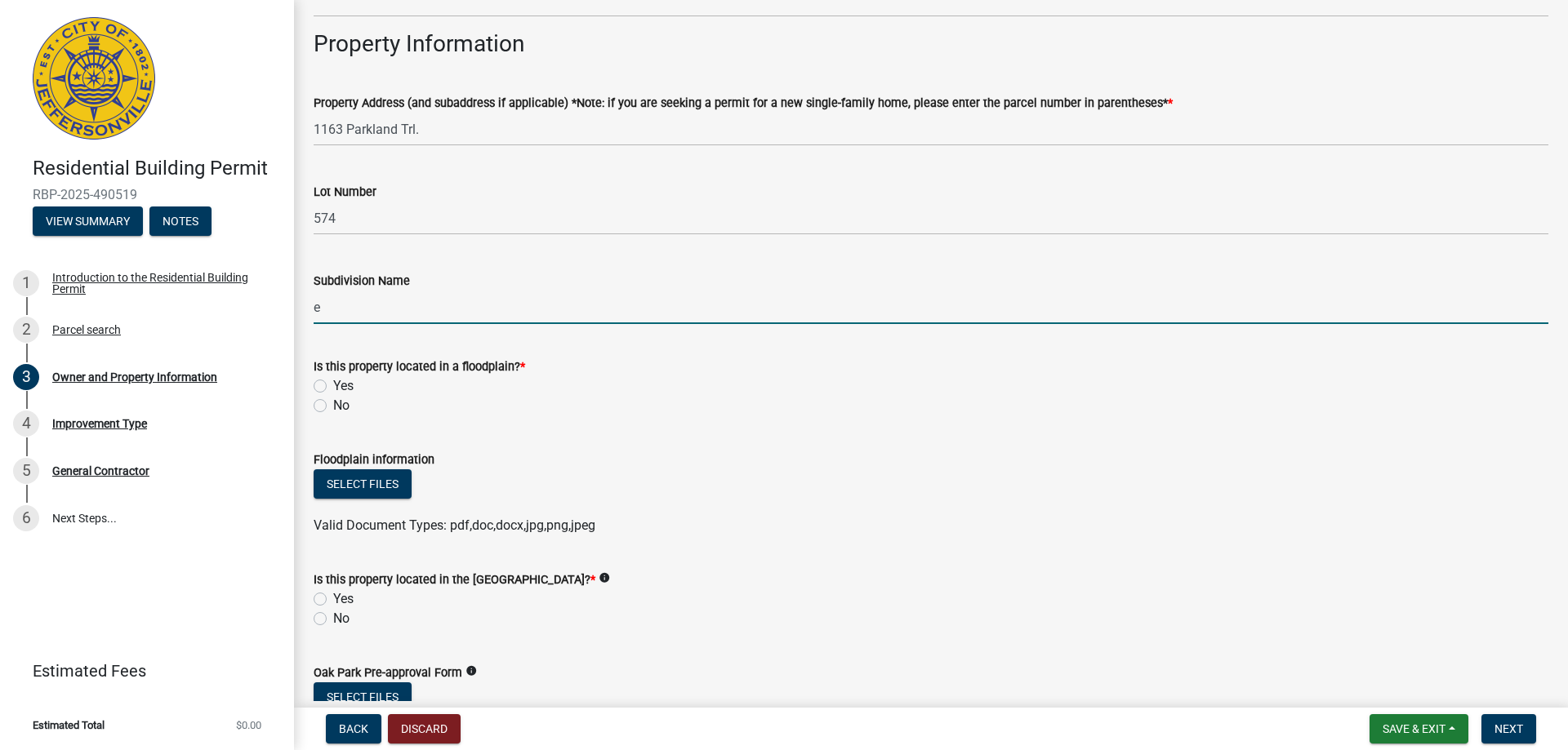
scroll to position [816, 0]
type input "[PERSON_NAME] Commons"
click at [334, 405] on label "No" at bounding box center [341, 403] width 16 height 20
click at [334, 404] on input "No" at bounding box center [338, 398] width 10 height 10
radio input "true"
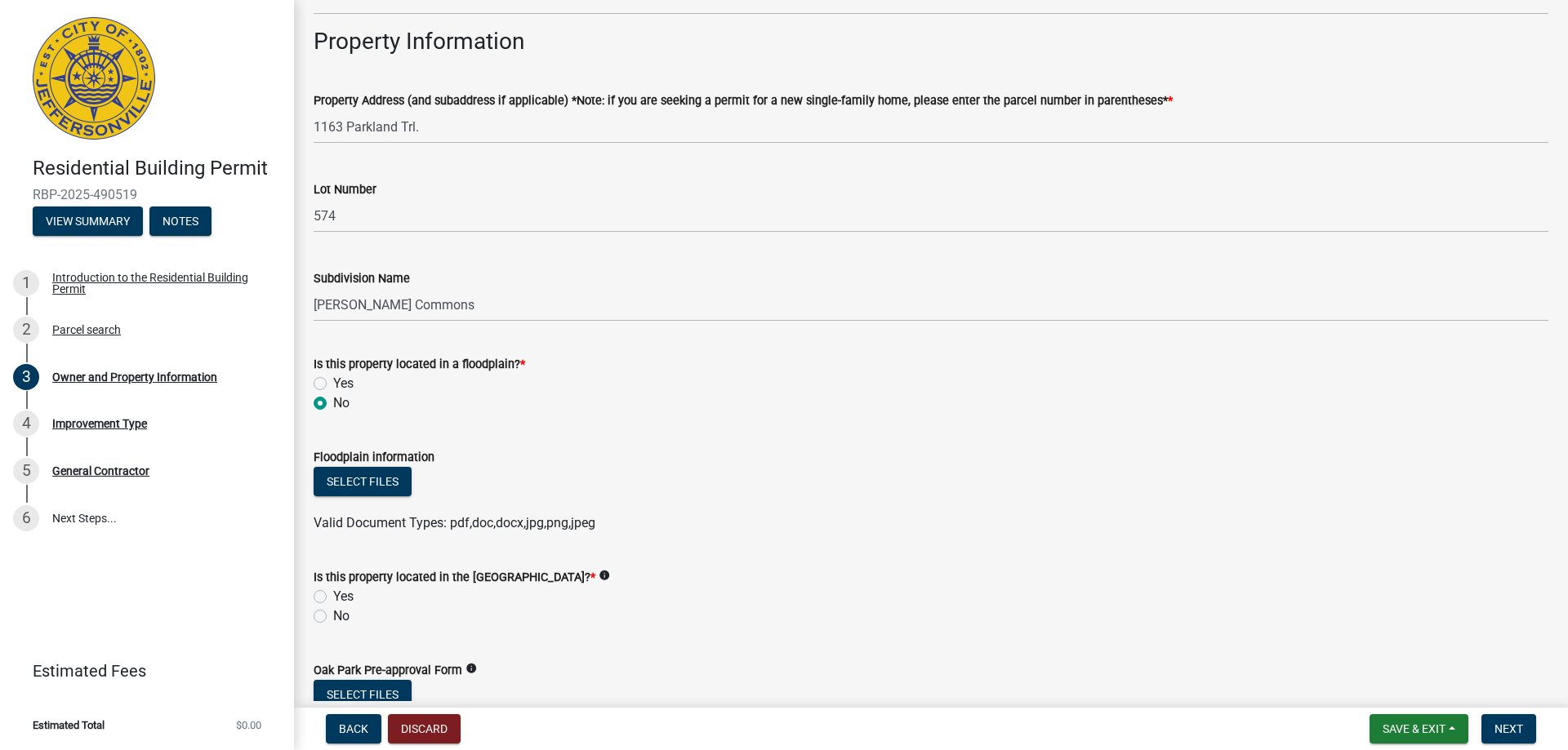
click at [311, 607] on div "Is this property located in the [GEOGRAPHIC_DATA]? * info Yes No" at bounding box center [932, 587] width 1260 height 78
click at [334, 619] on label "No" at bounding box center [341, 616] width 16 height 20
click at [334, 617] on input "No" at bounding box center [338, 611] width 10 height 10
radio input "true"
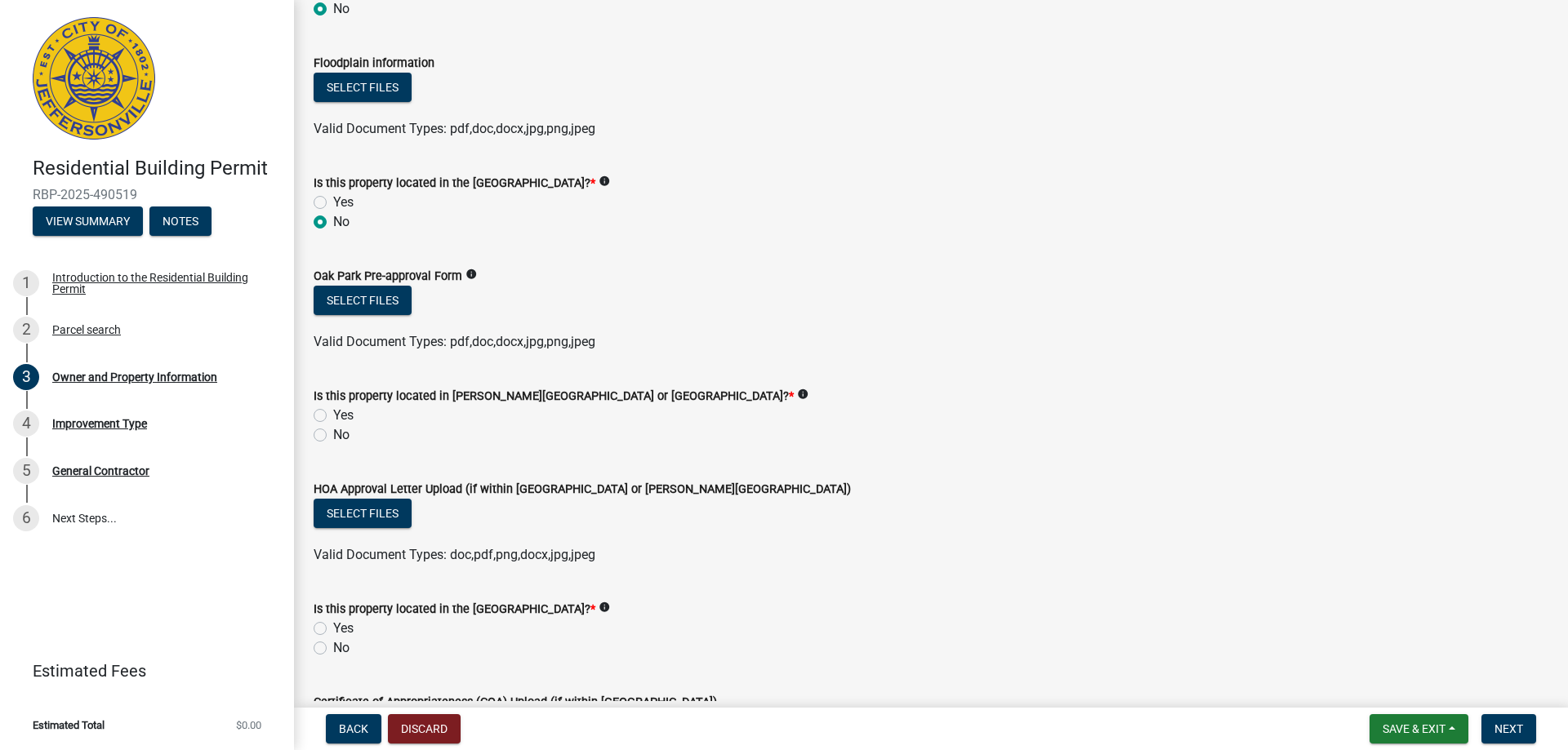
scroll to position [1224, 0]
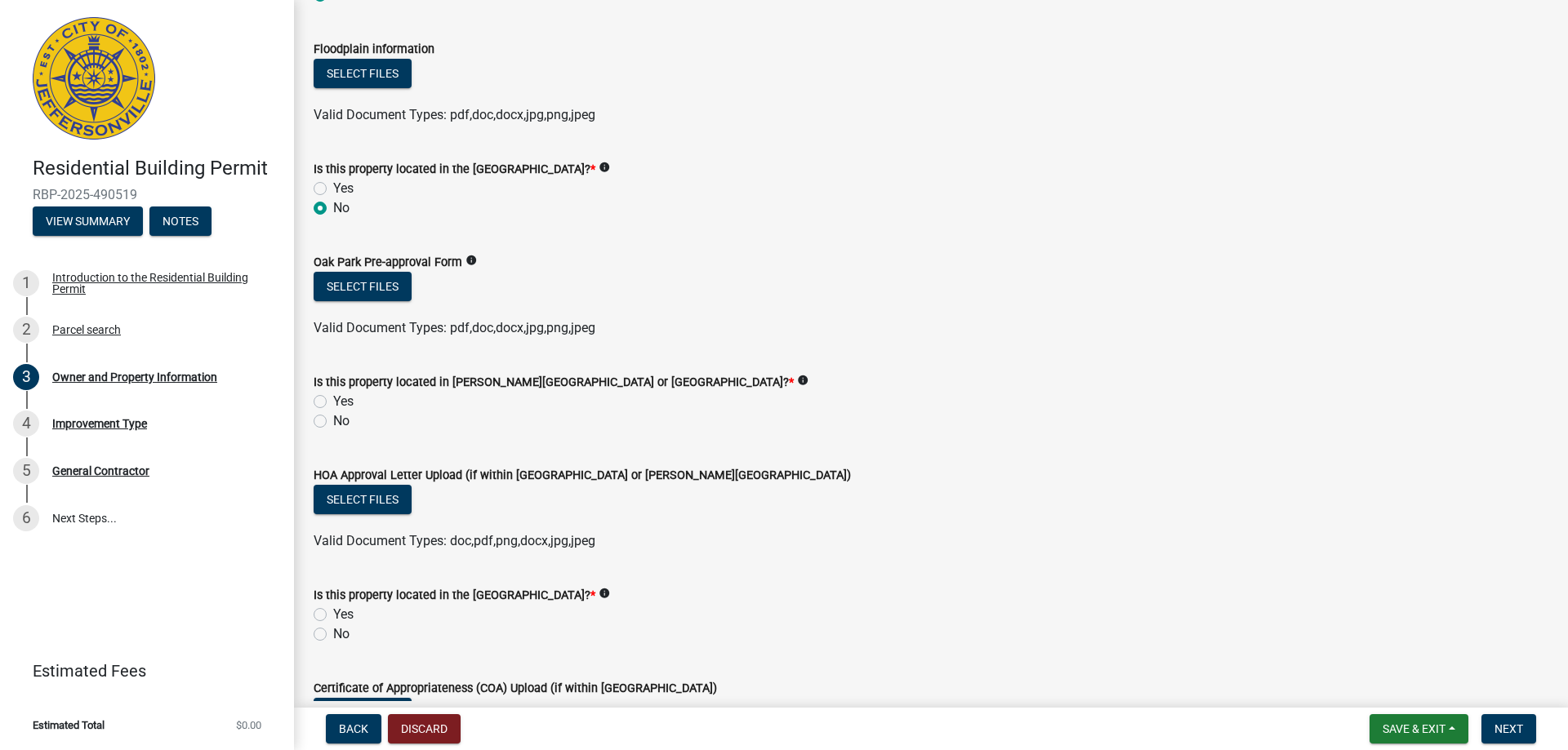
click at [334, 403] on label "Yes" at bounding box center [344, 402] width 21 height 20
click at [334, 403] on input "Yes" at bounding box center [338, 397] width 10 height 10
radio input "true"
drag, startPoint x: 326, startPoint y: 632, endPoint x: 388, endPoint y: 639, distance: 62.4
click at [327, 632] on div "No" at bounding box center [932, 634] width 1235 height 20
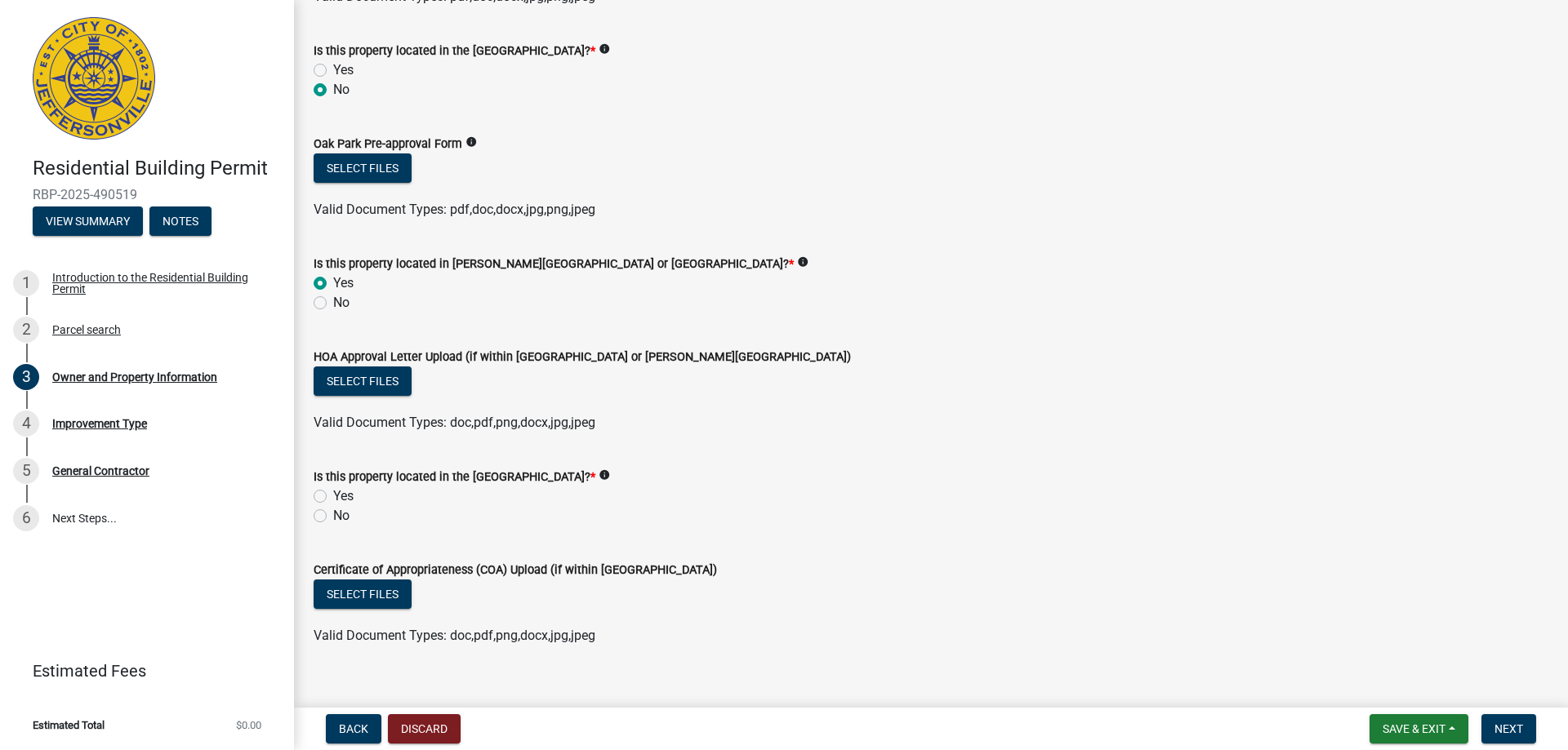
scroll to position [1366, 0]
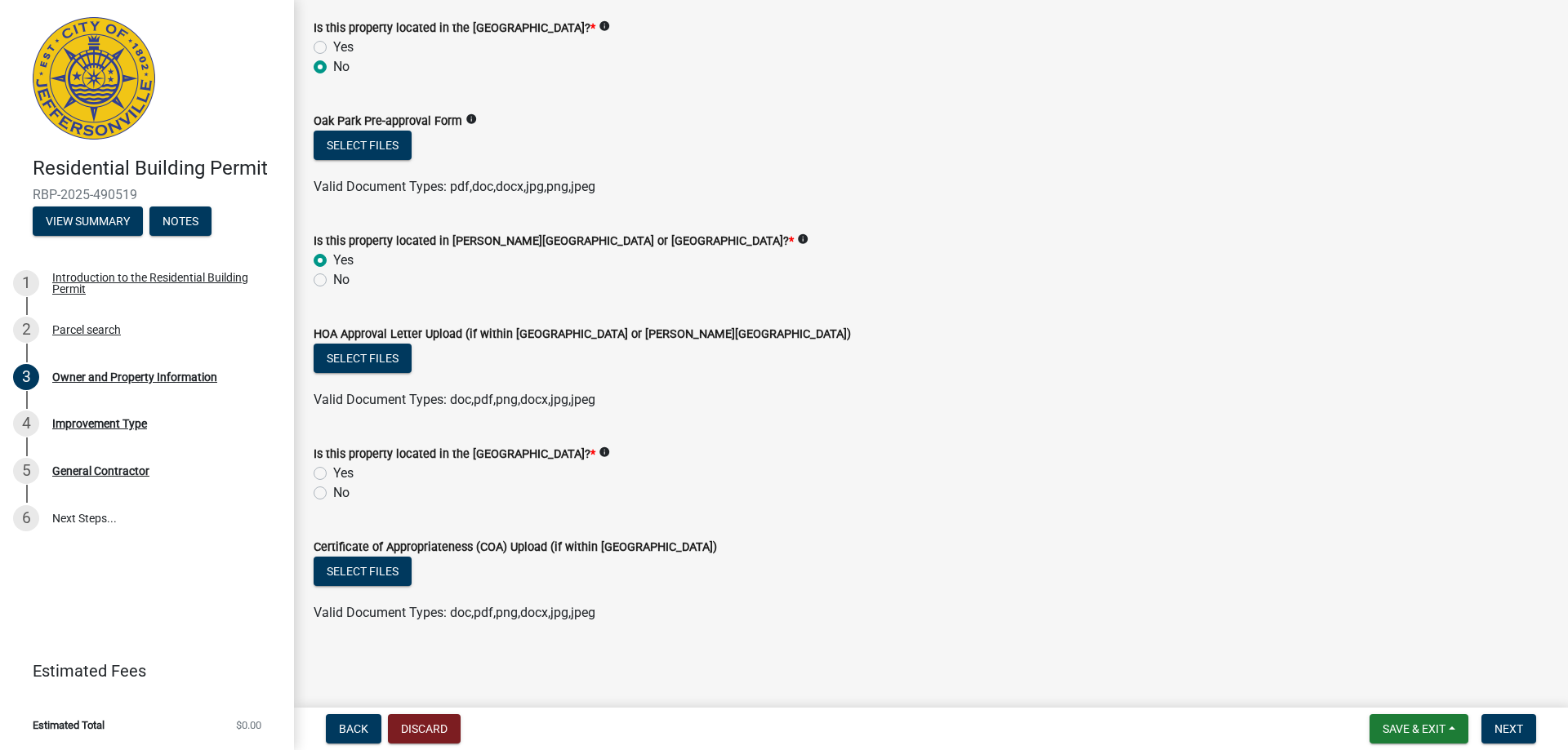
drag, startPoint x: 321, startPoint y: 491, endPoint x: 362, endPoint y: 512, distance: 46.1
click at [334, 492] on label "No" at bounding box center [341, 492] width 16 height 20
click at [334, 492] on input "No" at bounding box center [338, 488] width 10 height 10
radio input "true"
drag, startPoint x: 1509, startPoint y: 735, endPoint x: 1402, endPoint y: 707, distance: 110.6
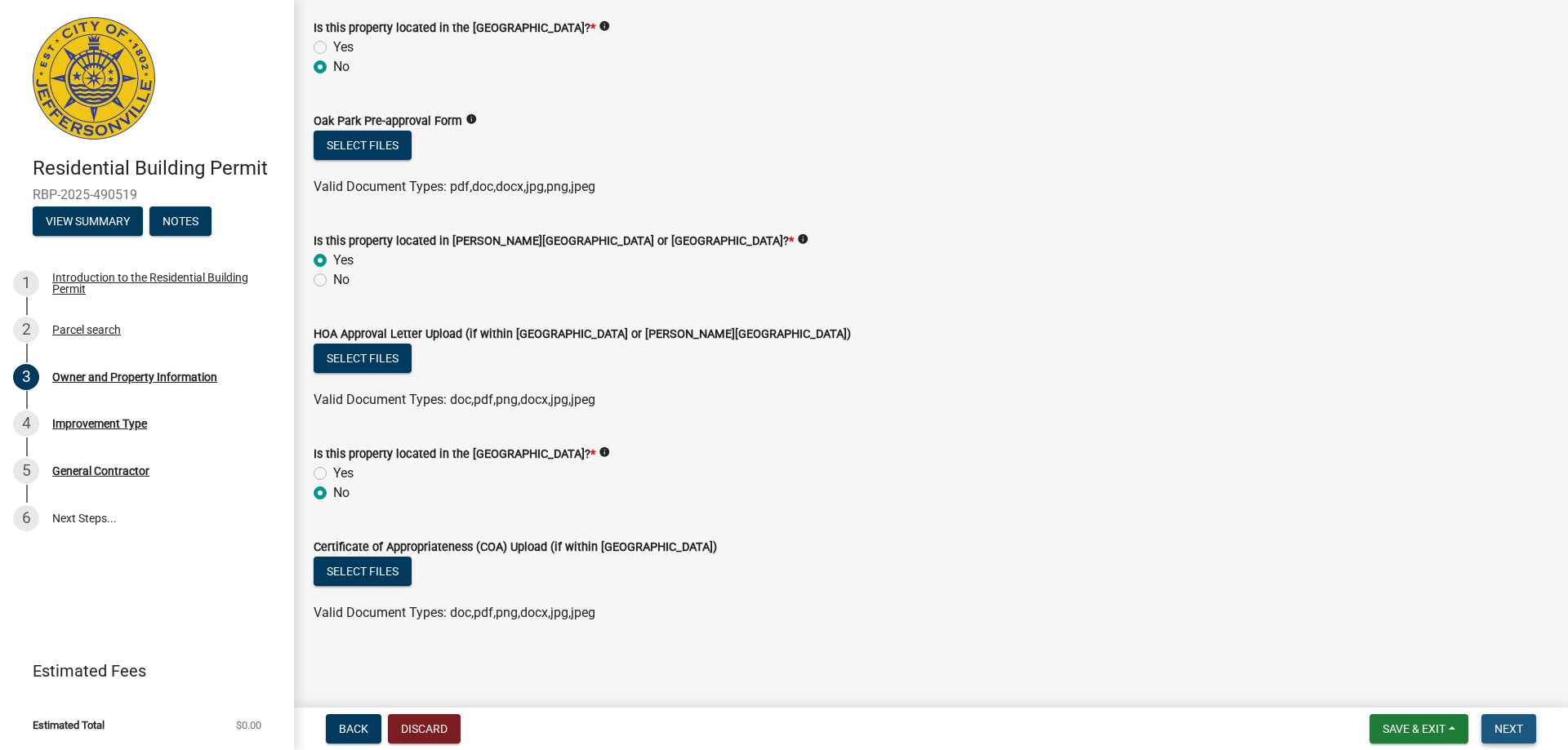
click at [1508, 735] on span "Next" at bounding box center [1509, 729] width 29 height 13
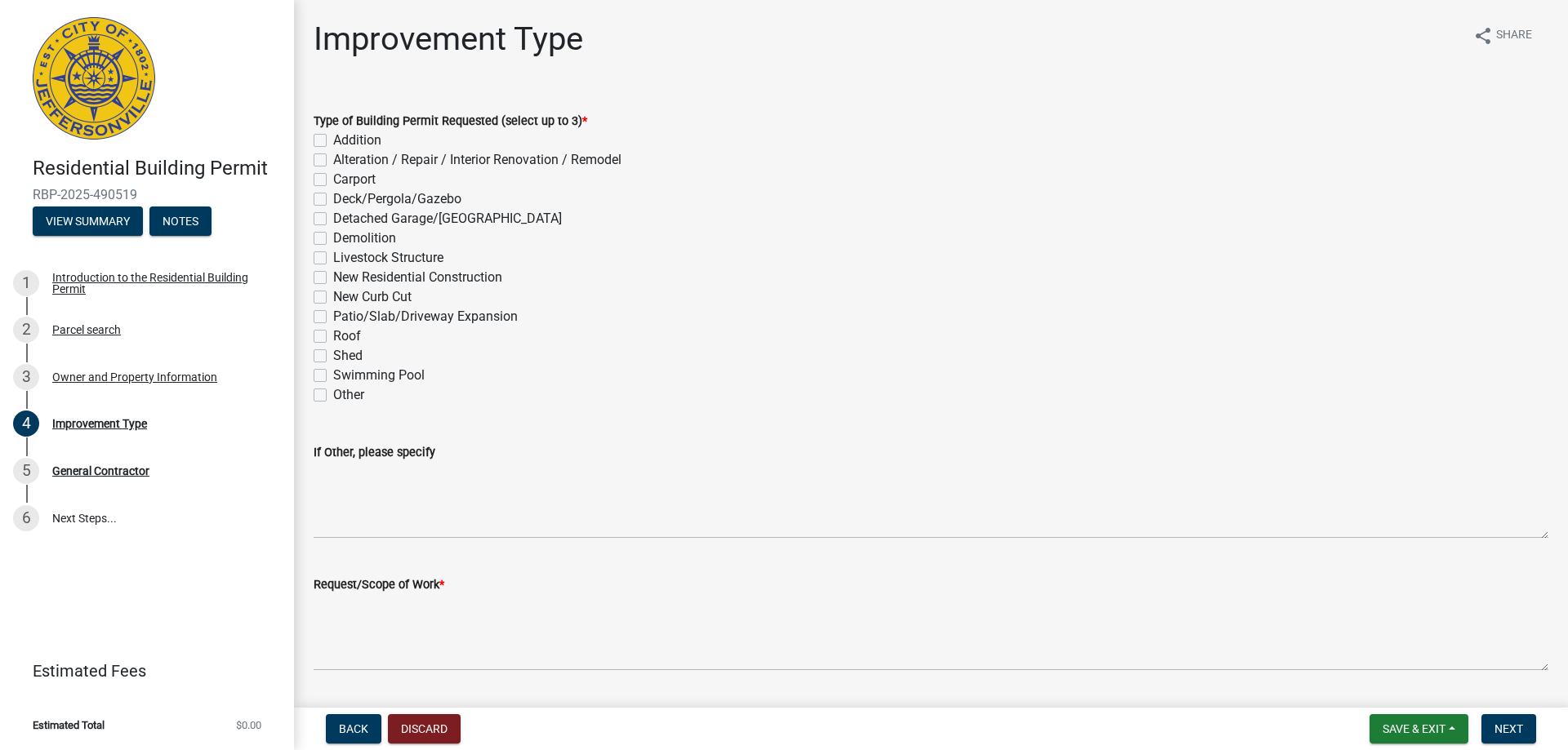
click at [334, 275] on label "New Residential Construction" at bounding box center [418, 277] width 169 height 20
click at [334, 275] on input "New Residential Construction" at bounding box center [338, 273] width 10 height 10
checkbox input "true"
checkbox input "false"
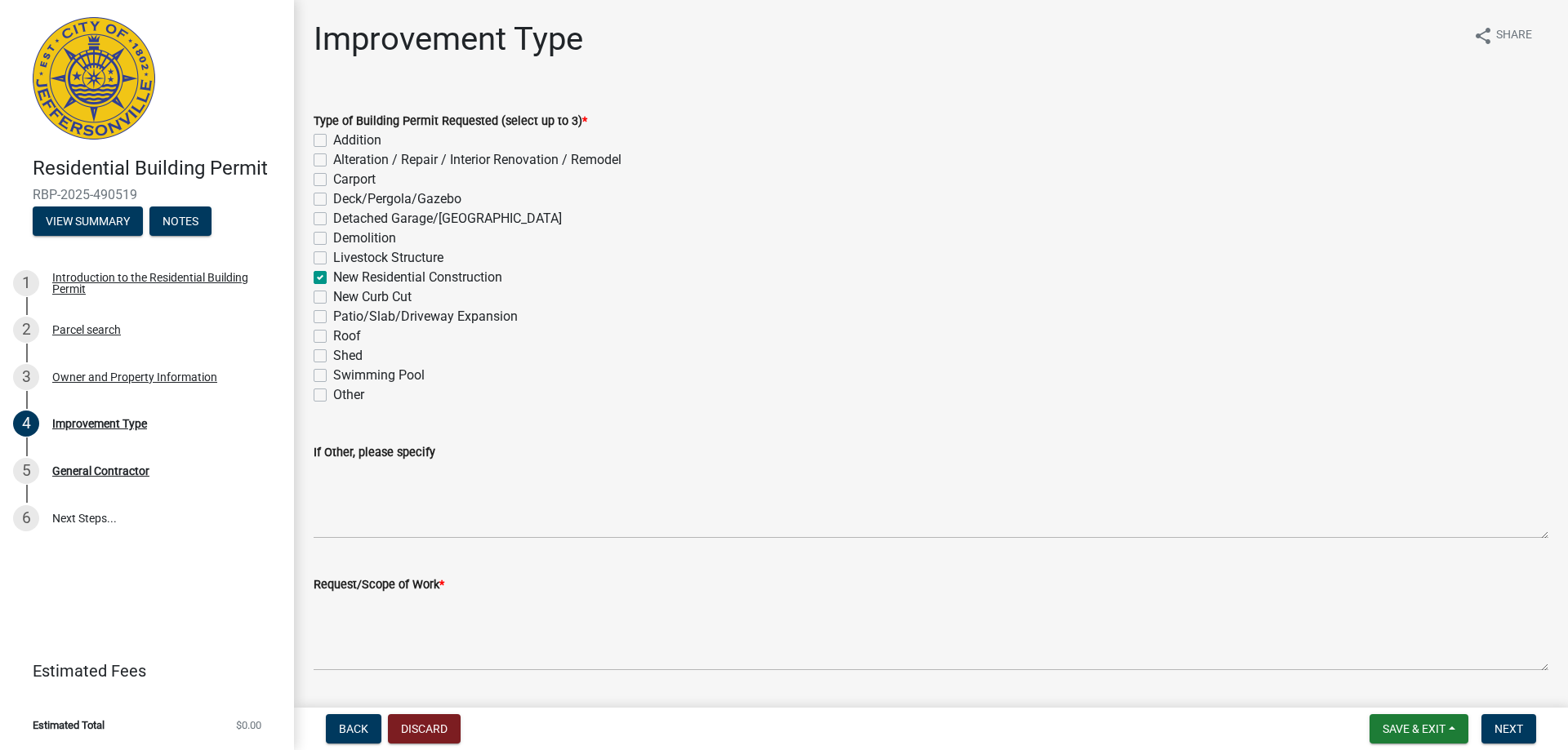
checkbox input "false"
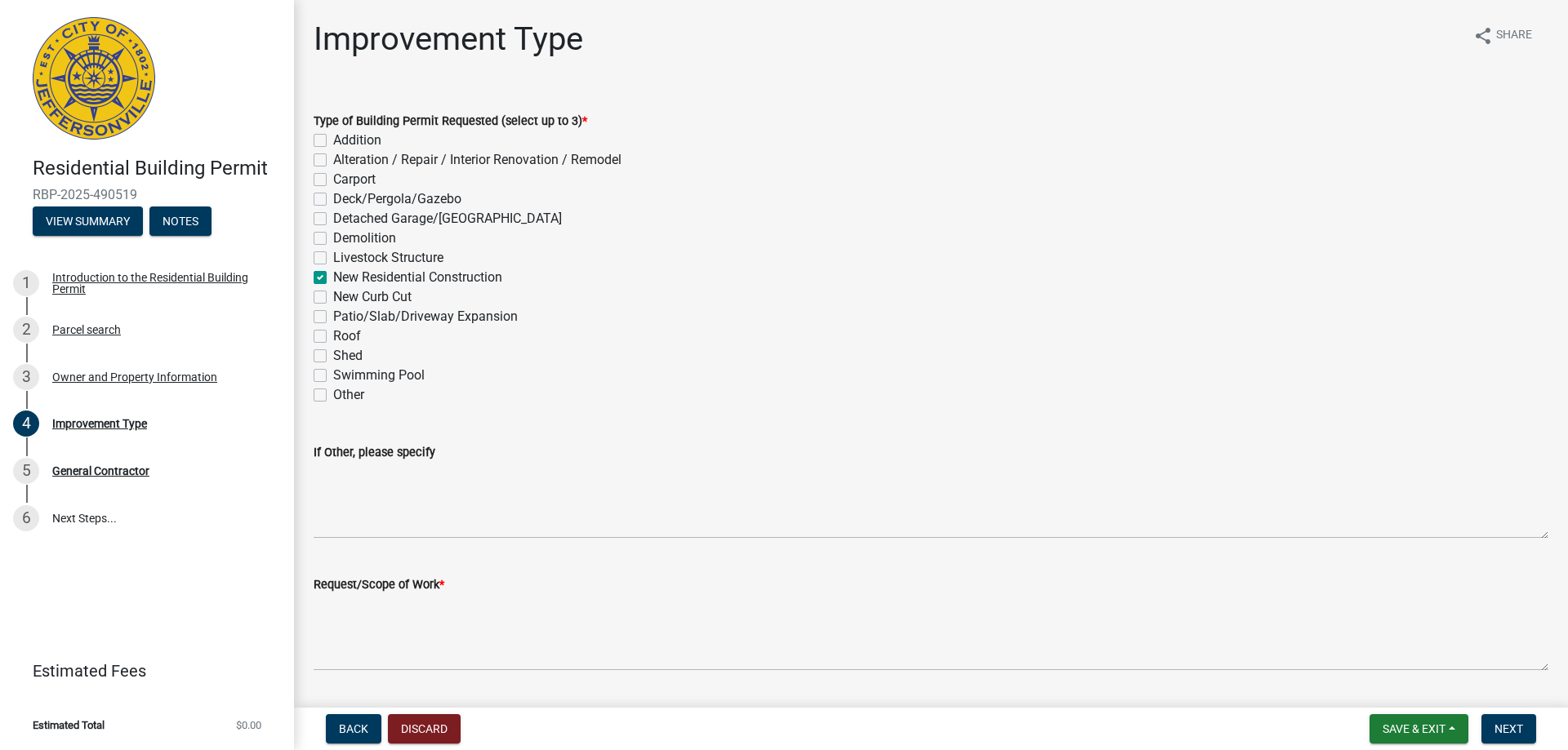
checkbox input "true"
checkbox input "false"
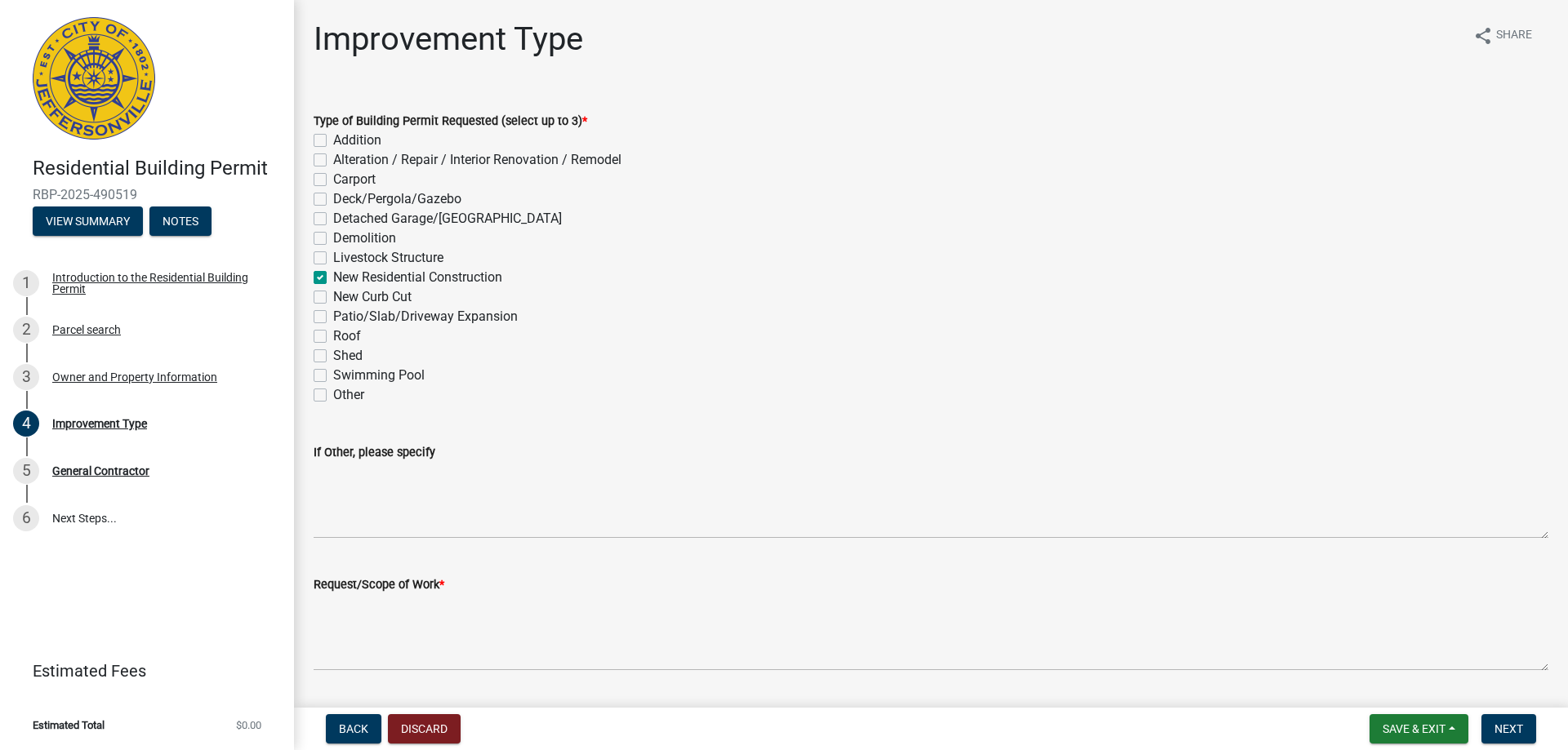
checkbox input "false"
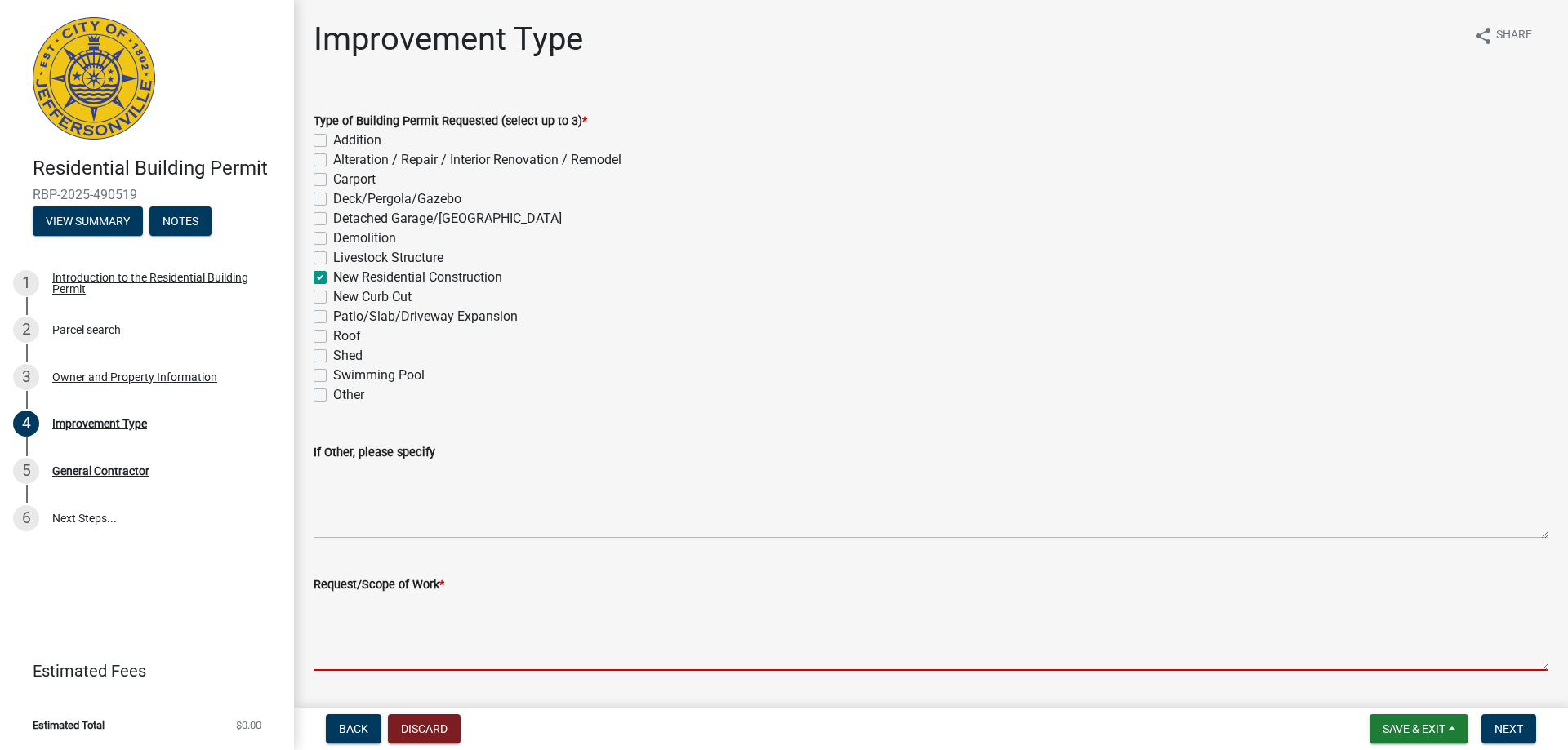
click at [411, 600] on textarea "Request/Scope of Work *" at bounding box center [932, 632] width 1235 height 77
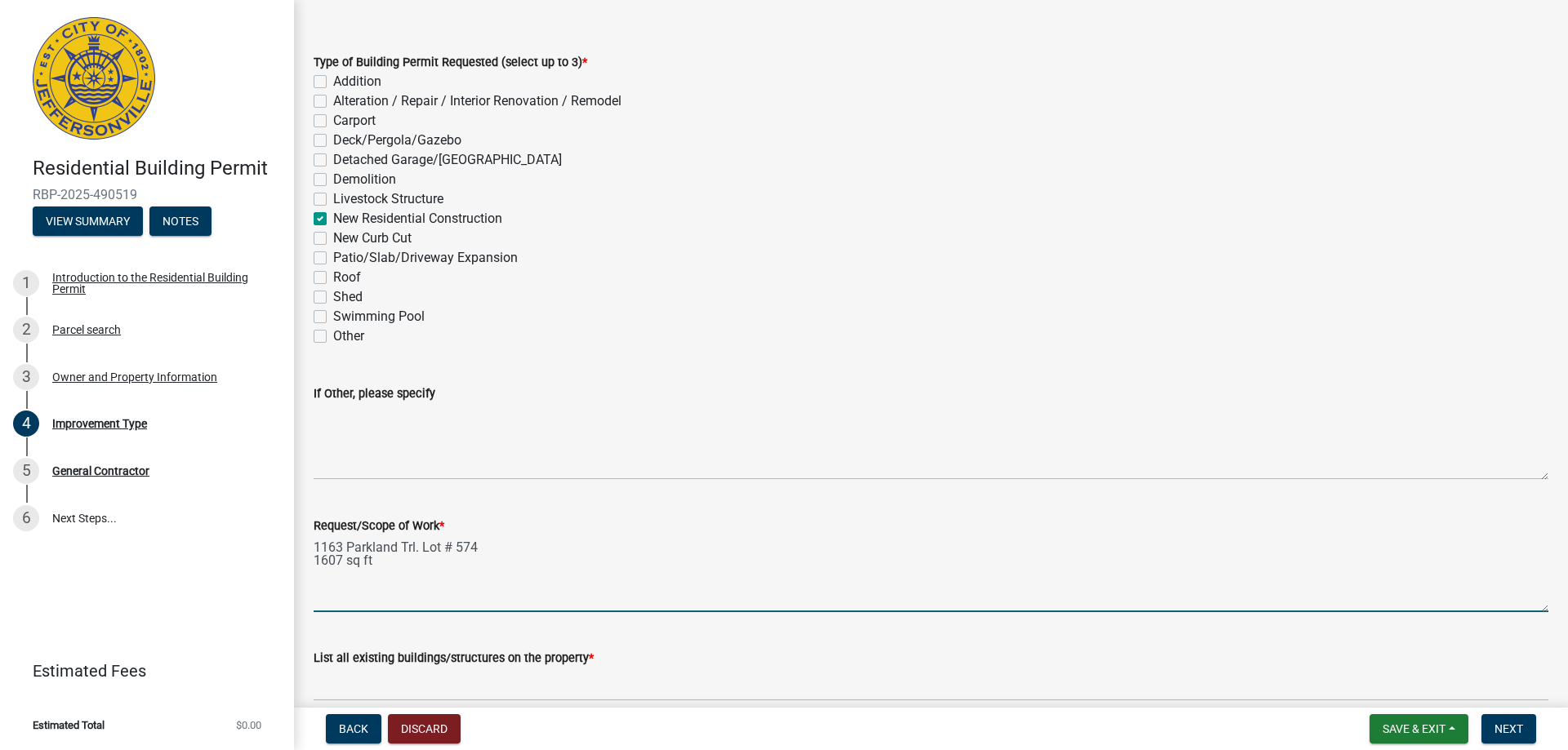
scroll to position [135, 0]
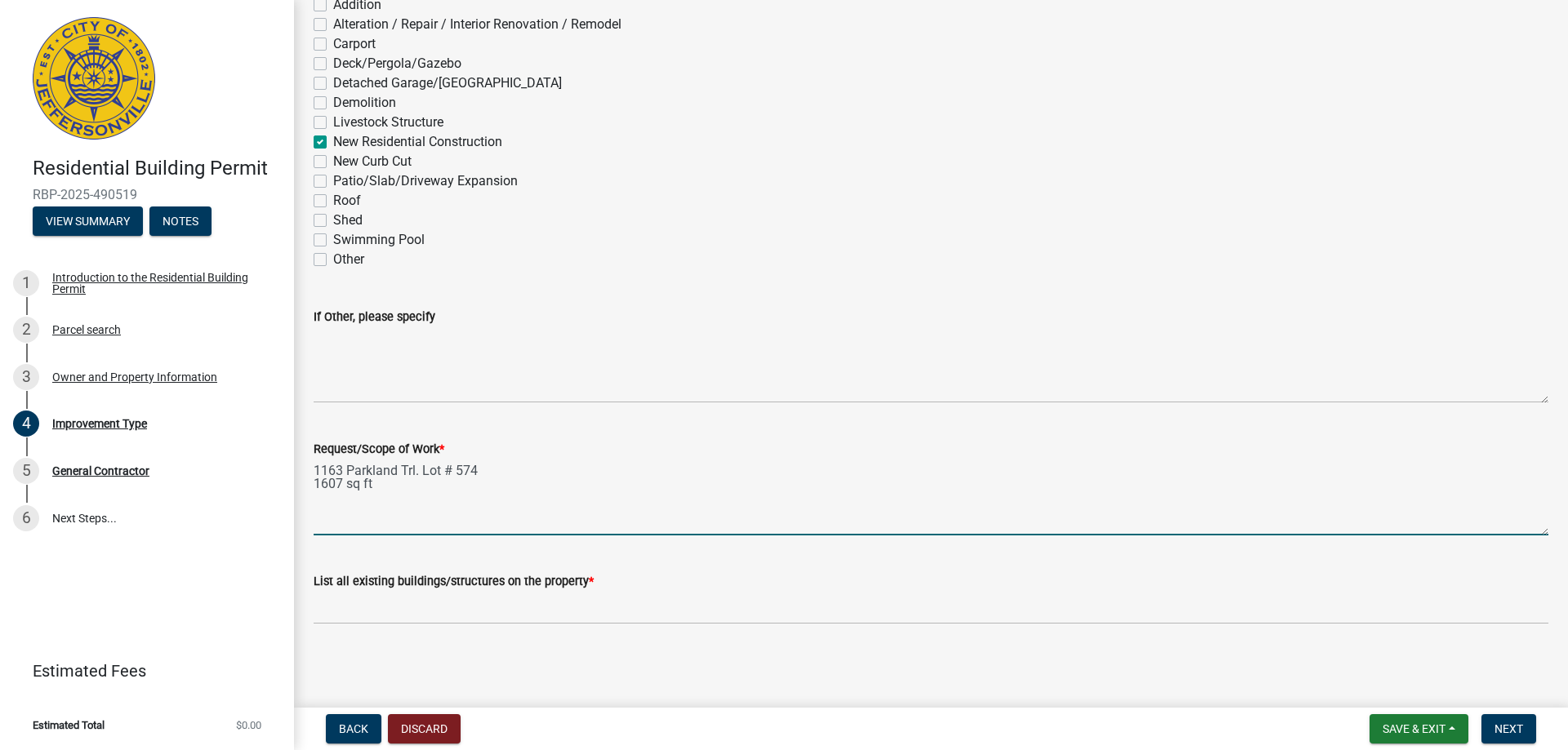
type textarea "1163 Parkland Trl. Lot # 574 1607 sq ft"
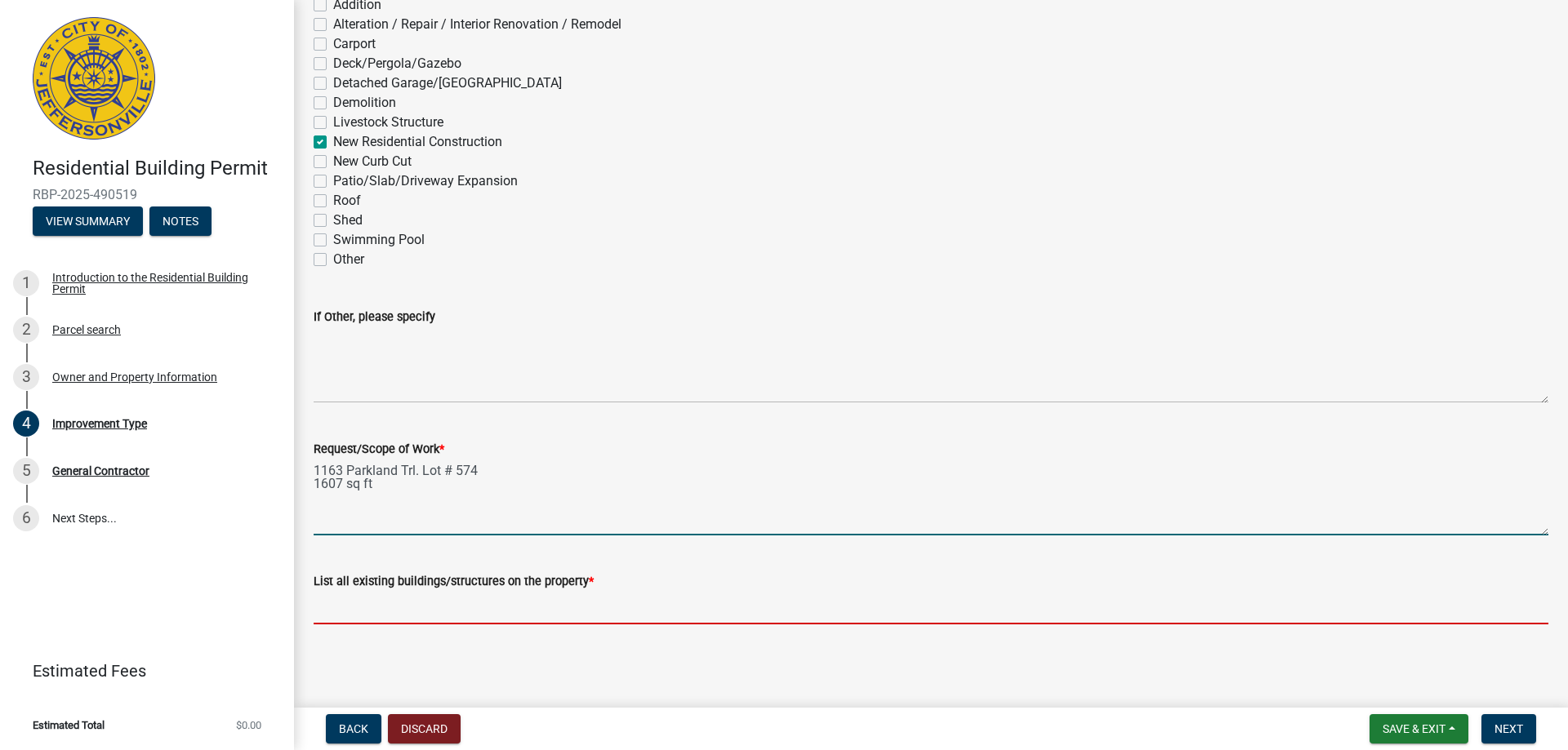
click at [494, 603] on input "List all existing buildings/structures on the property *" at bounding box center [932, 608] width 1235 height 34
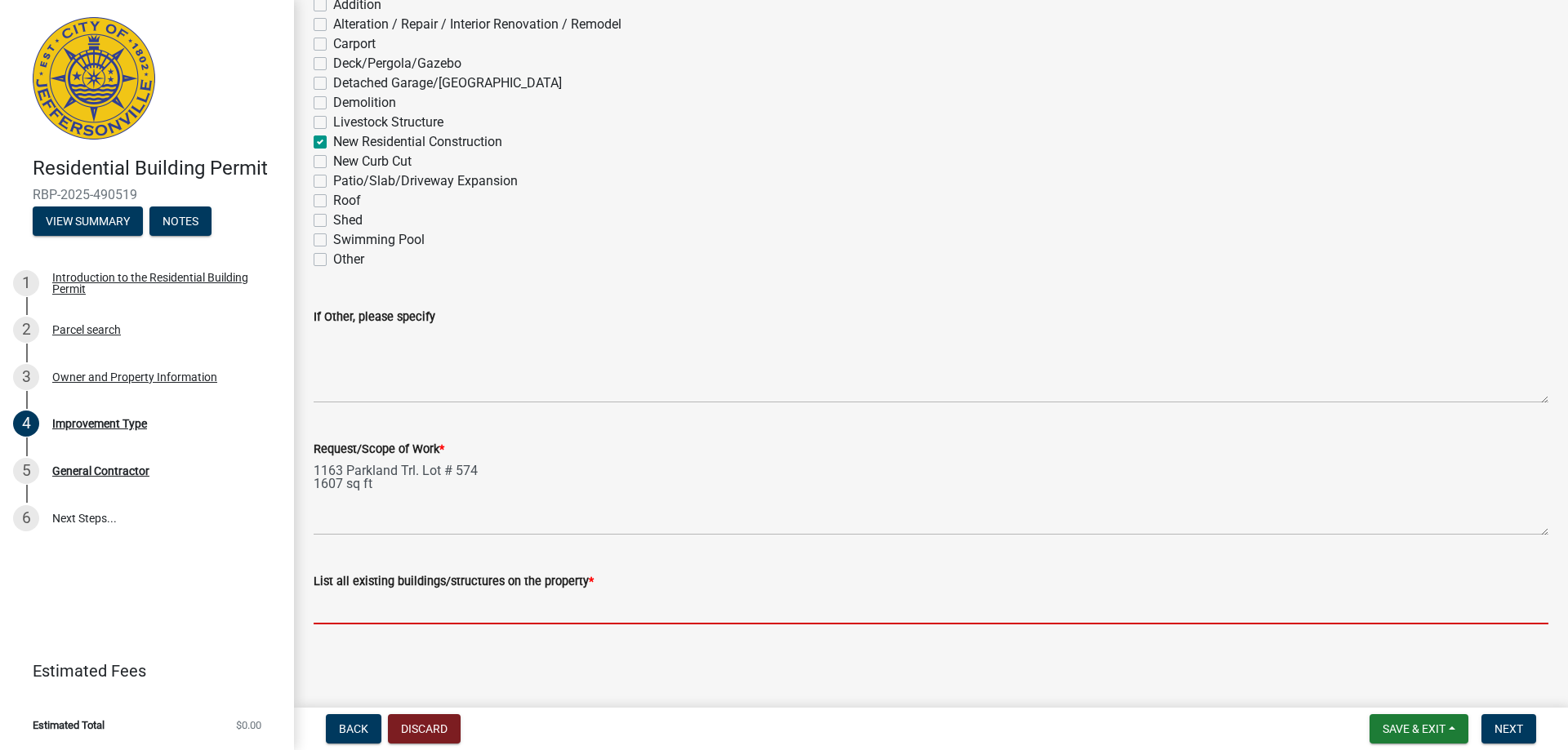
type input "garage, porch, patio"
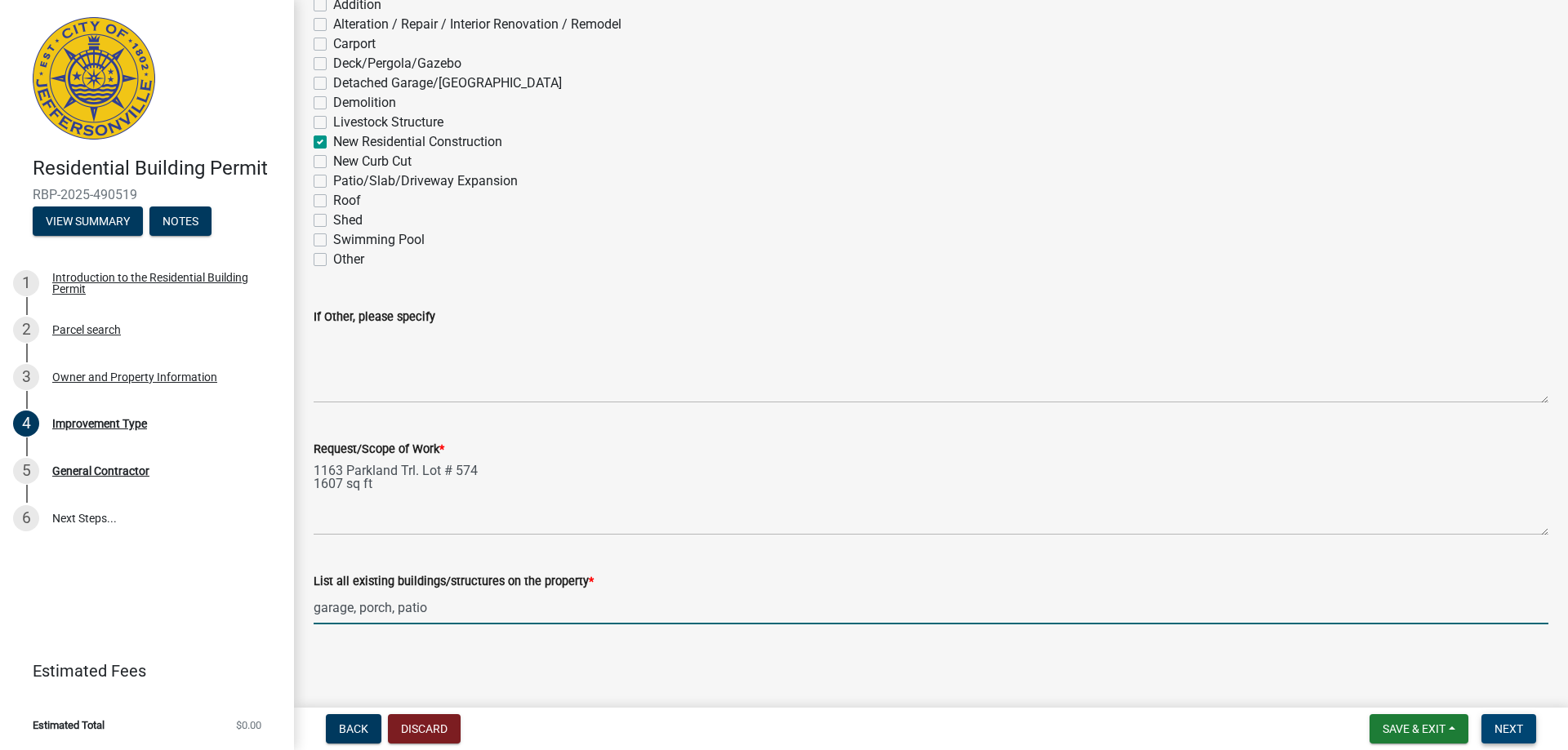
click at [1507, 732] on span "Next" at bounding box center [1509, 729] width 29 height 13
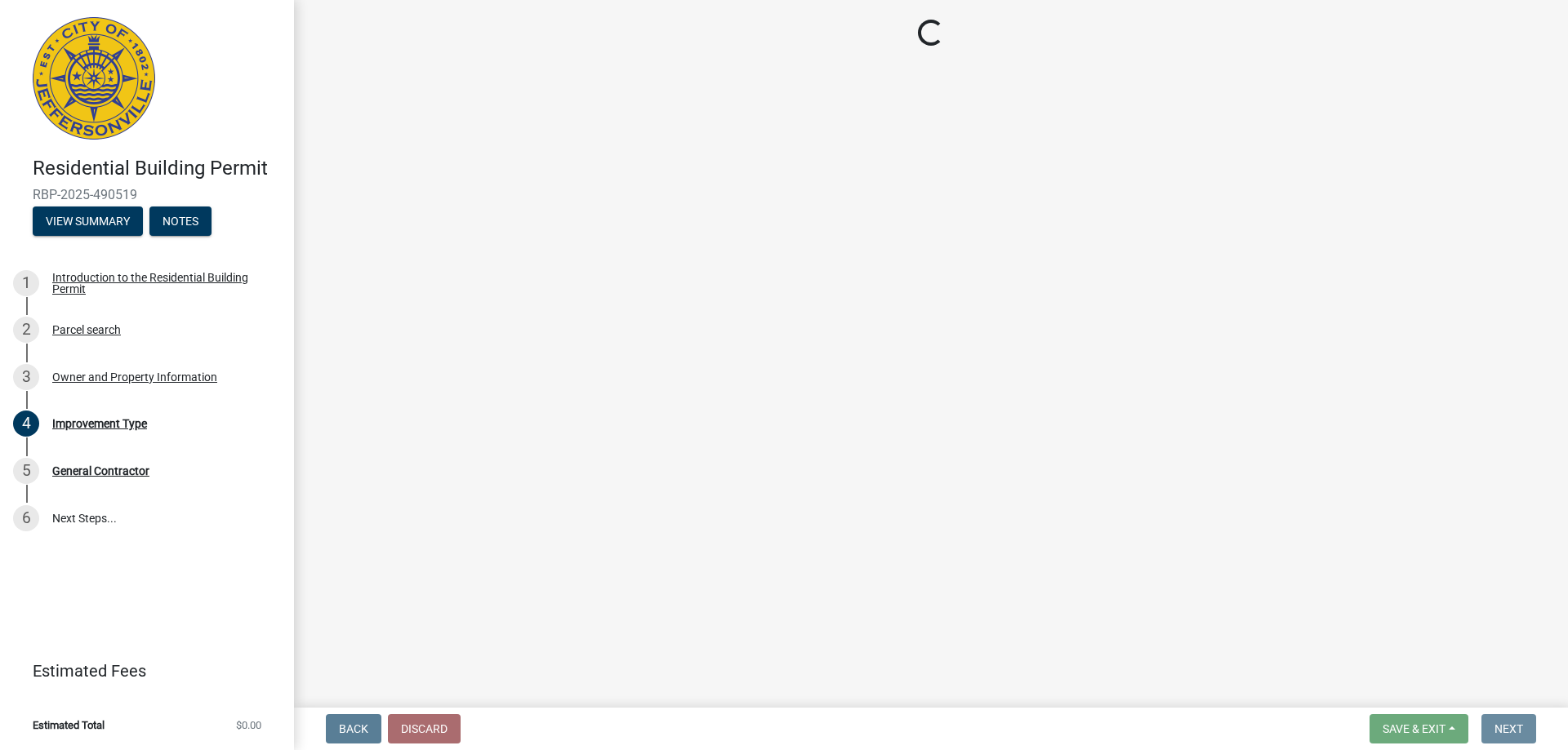
scroll to position [0, 0]
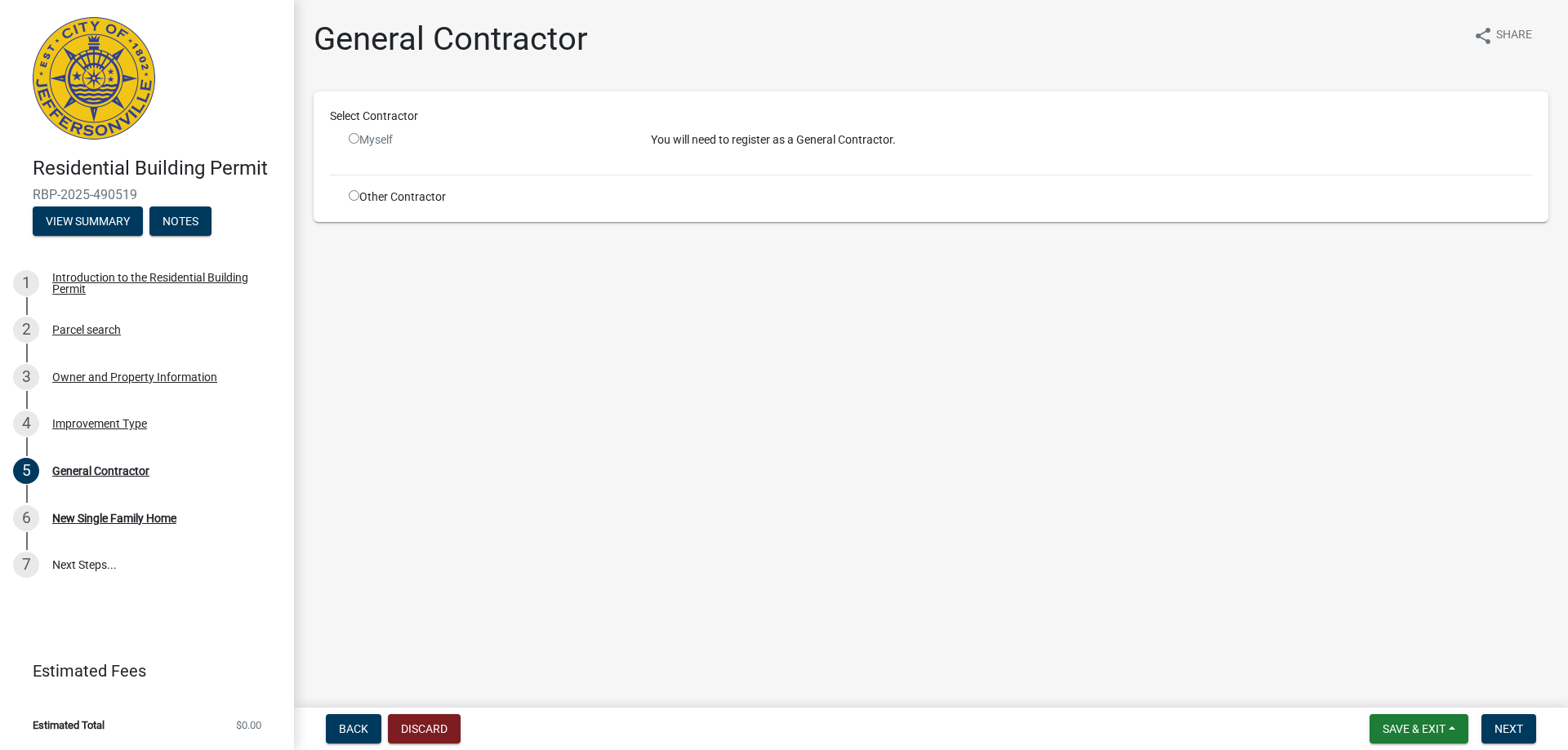
click at [356, 197] on input "radio" at bounding box center [353, 195] width 10 height 10
radio input "true"
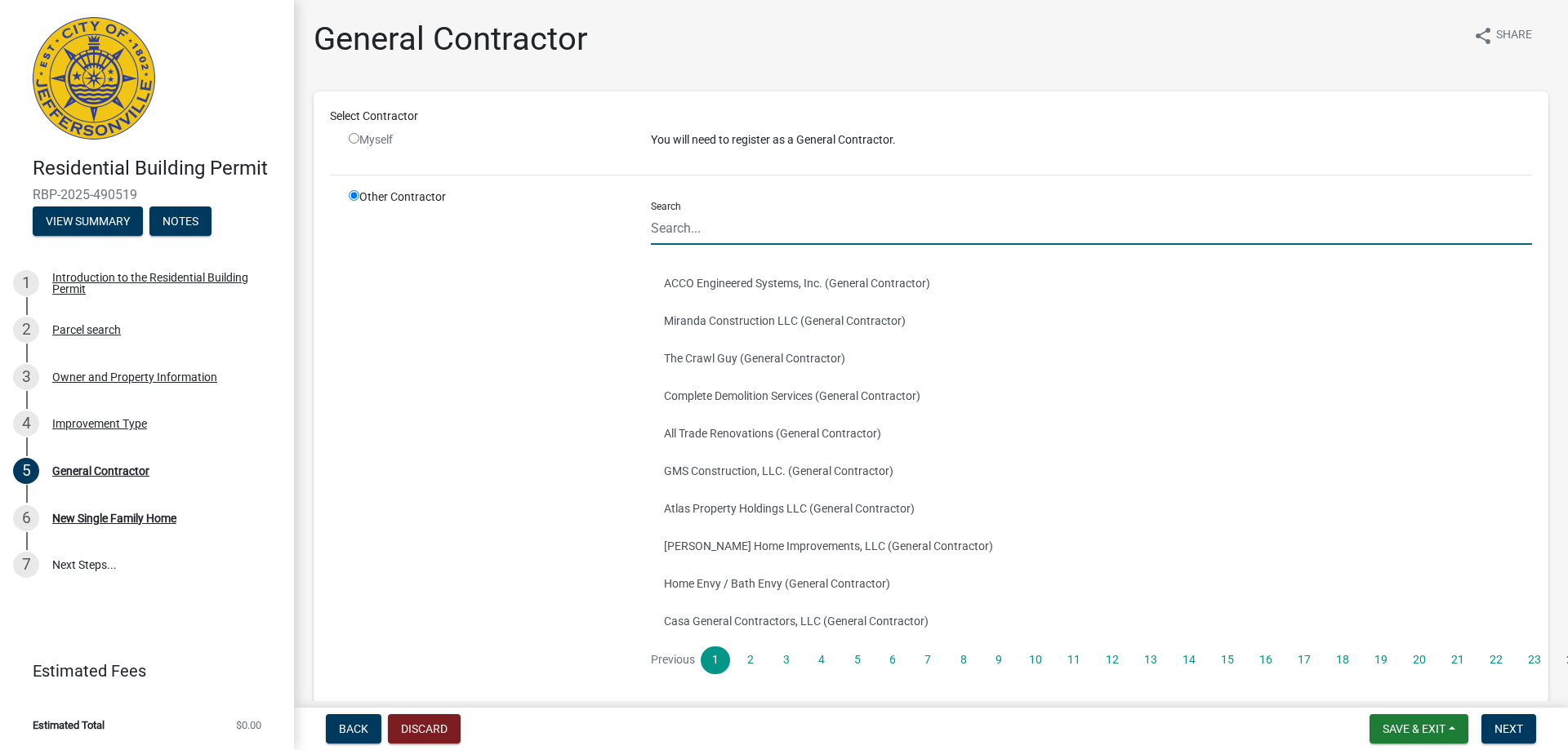
click at [685, 242] on input "Search" at bounding box center [1091, 228] width 881 height 34
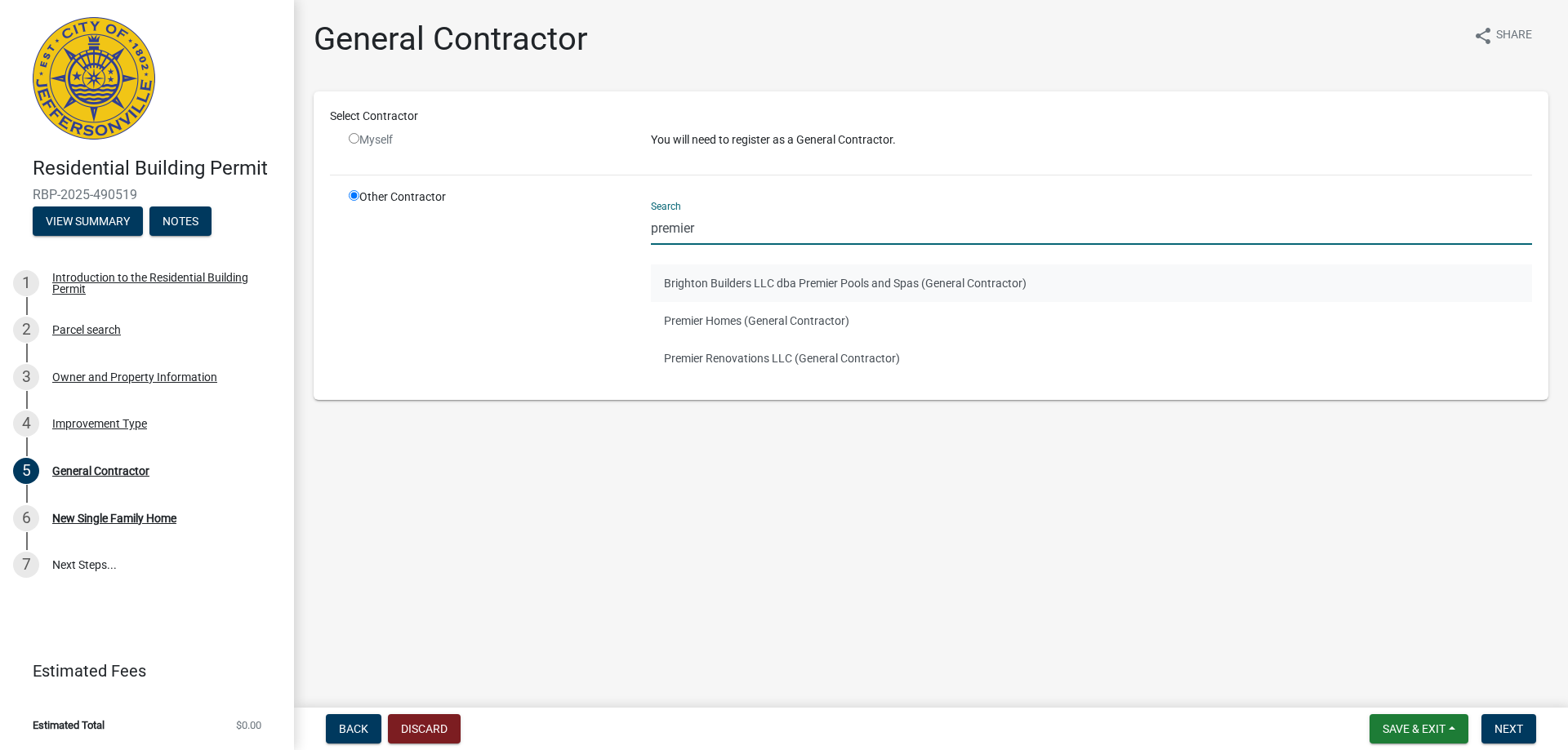
type input "premier homes"
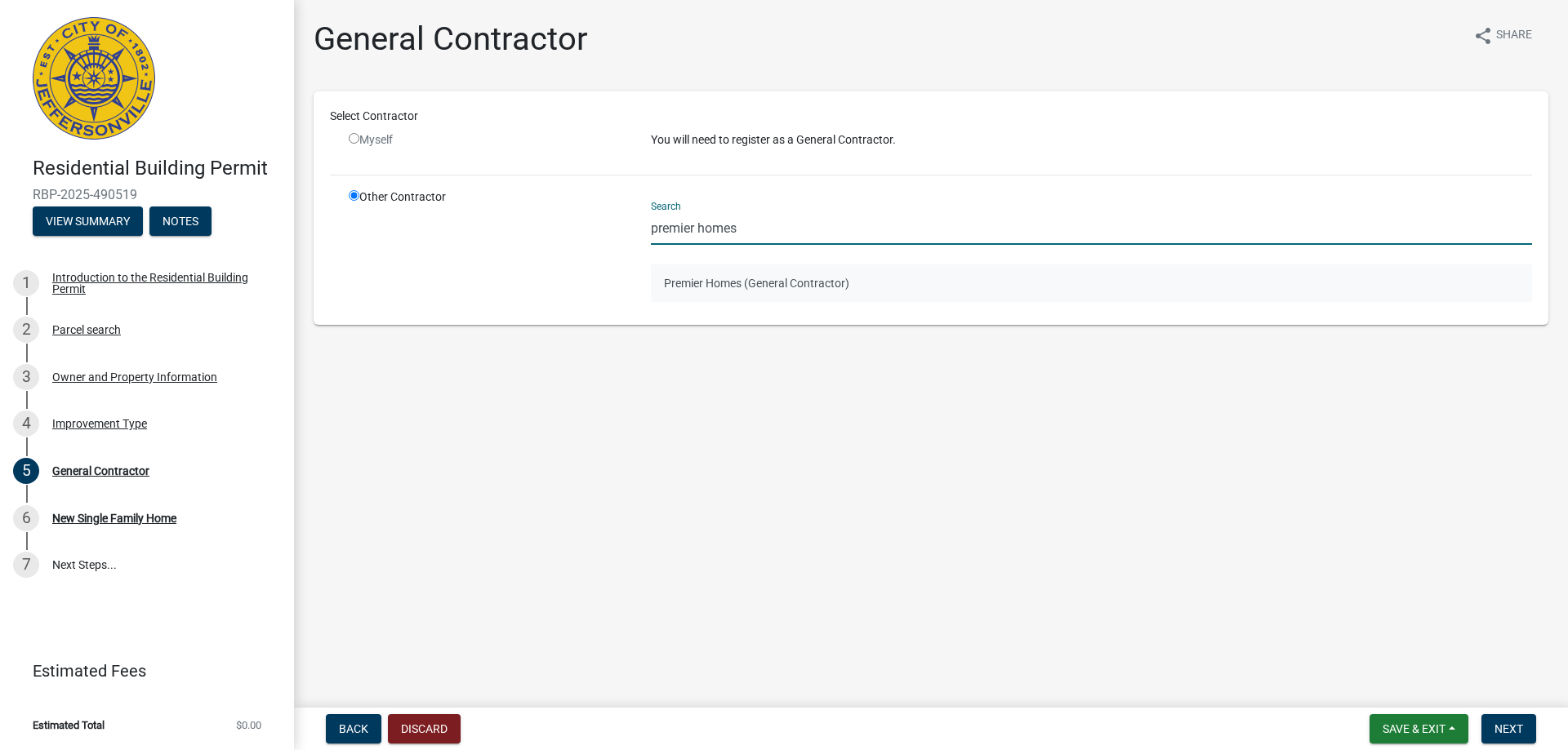
click at [770, 290] on button "Premier Homes (General Contractor)" at bounding box center [1091, 283] width 881 height 37
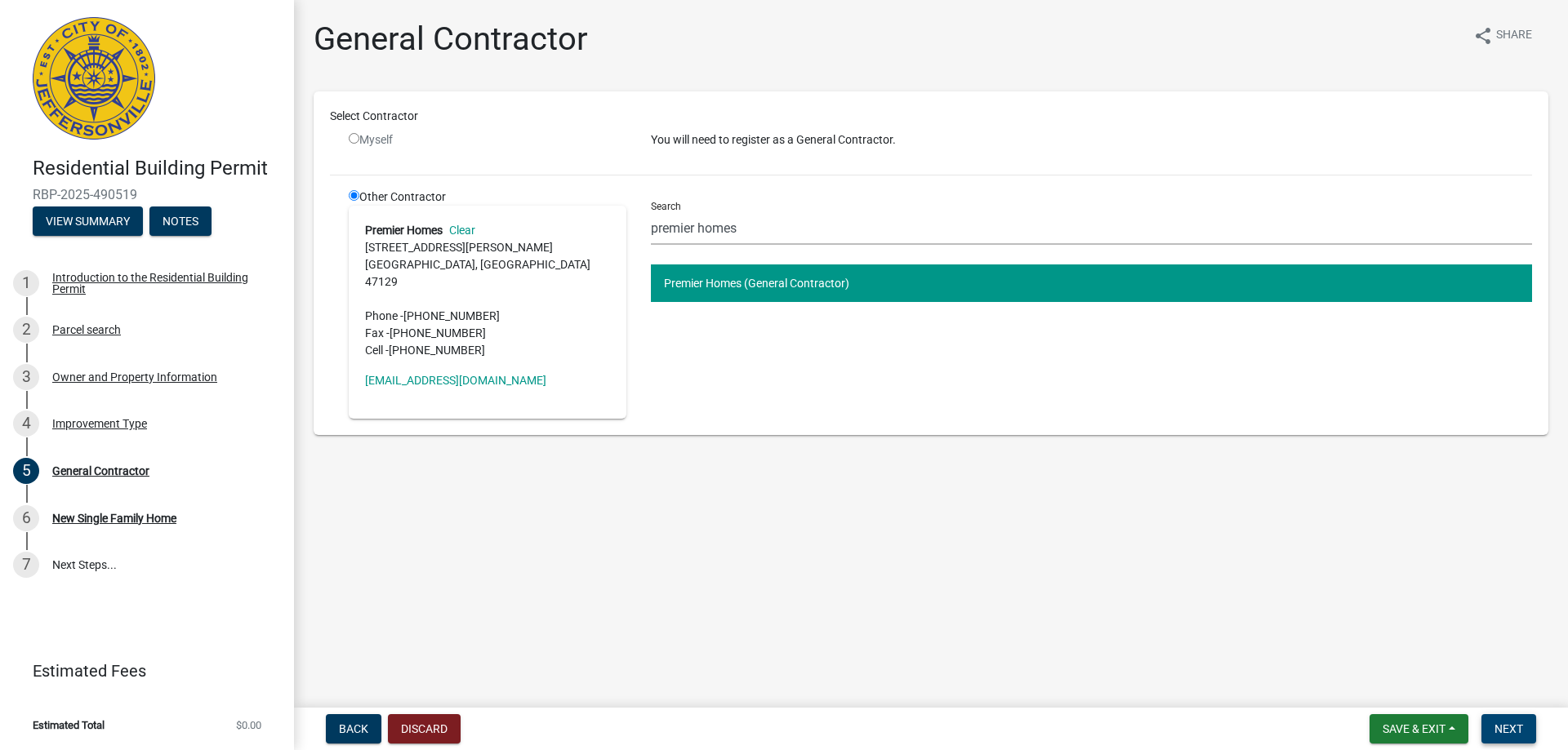
click at [1504, 729] on span "Next" at bounding box center [1509, 729] width 29 height 13
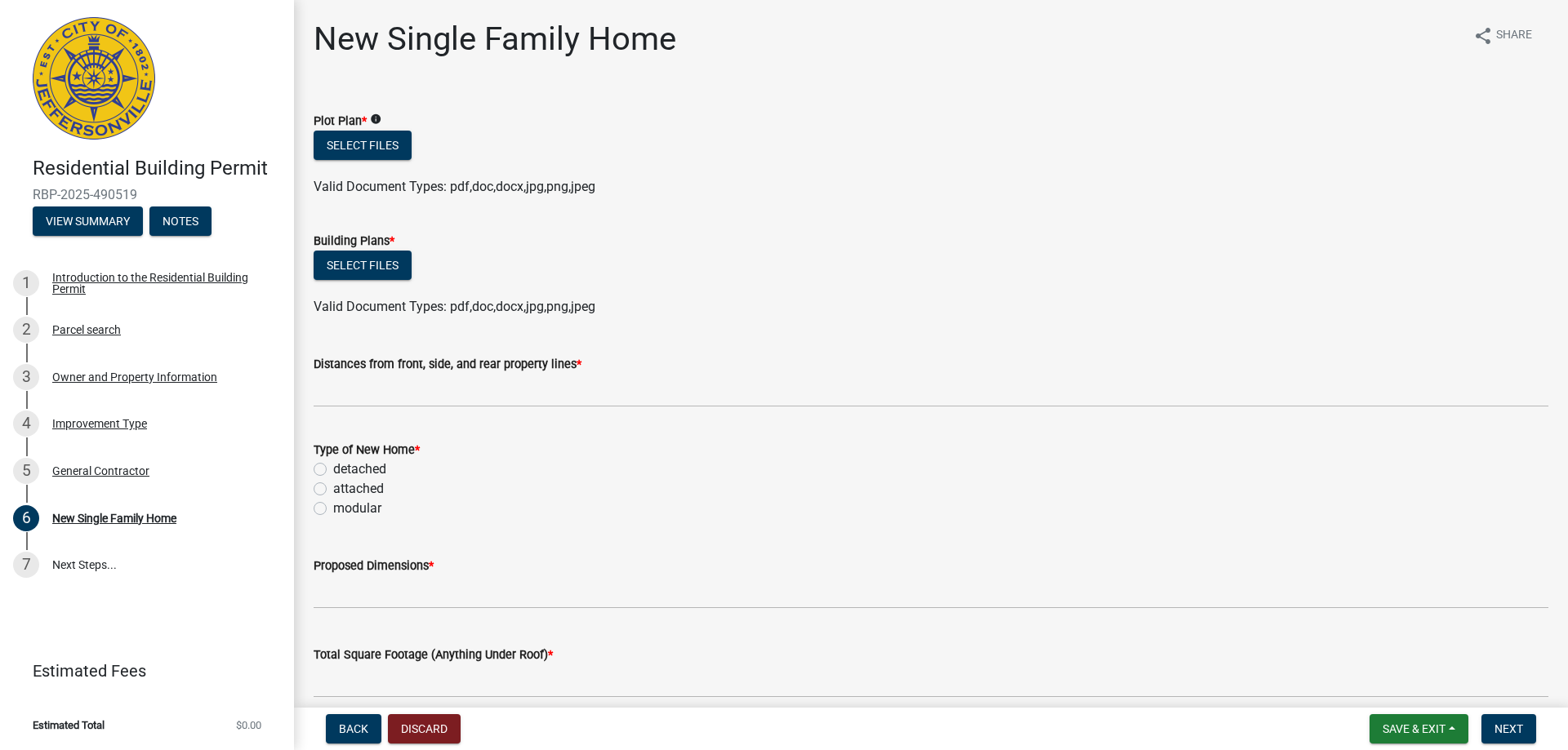
click at [355, 127] on label "Plot Plan *" at bounding box center [340, 121] width 53 height 11
click at [349, 140] on button "Select files" at bounding box center [363, 145] width 98 height 29
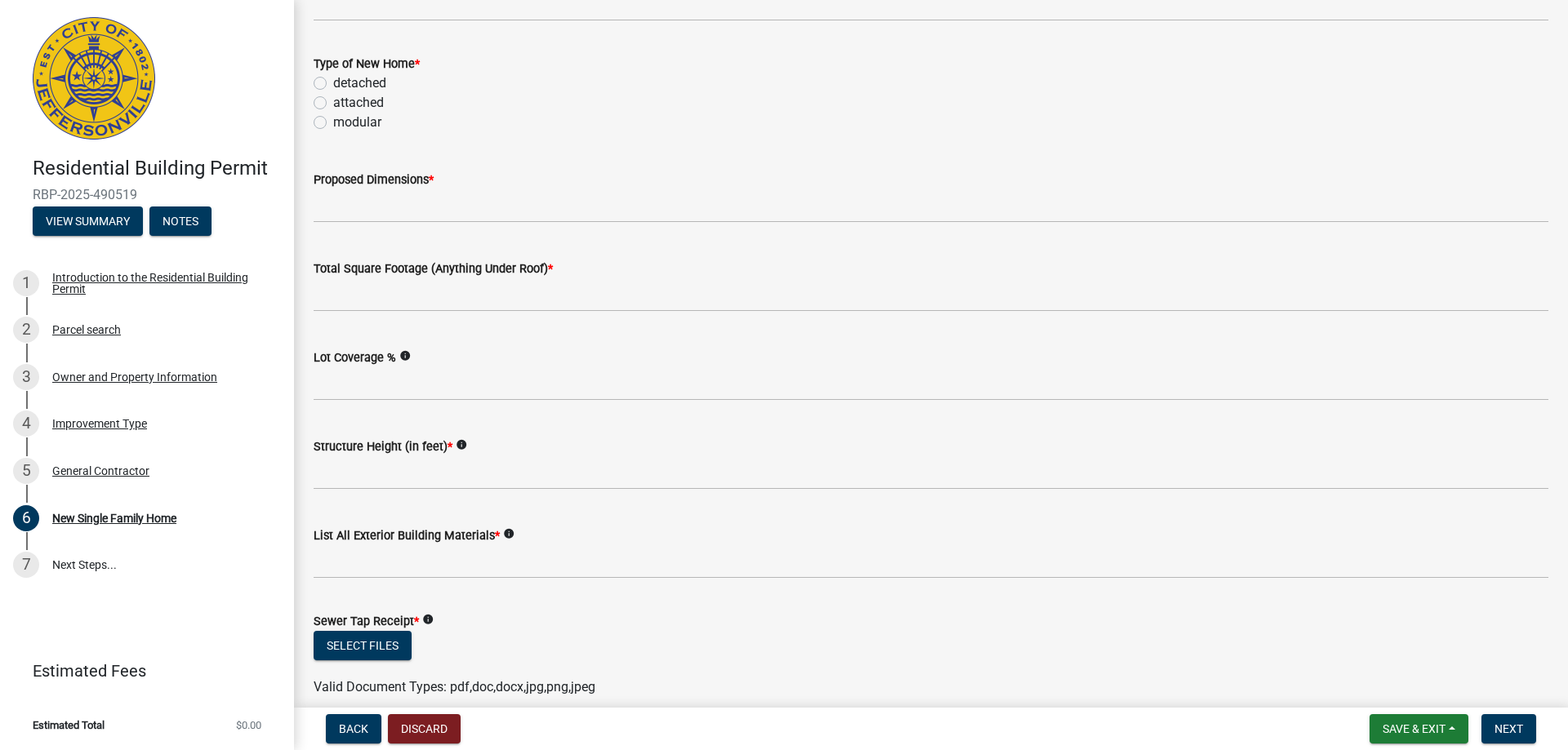
scroll to position [489, 0]
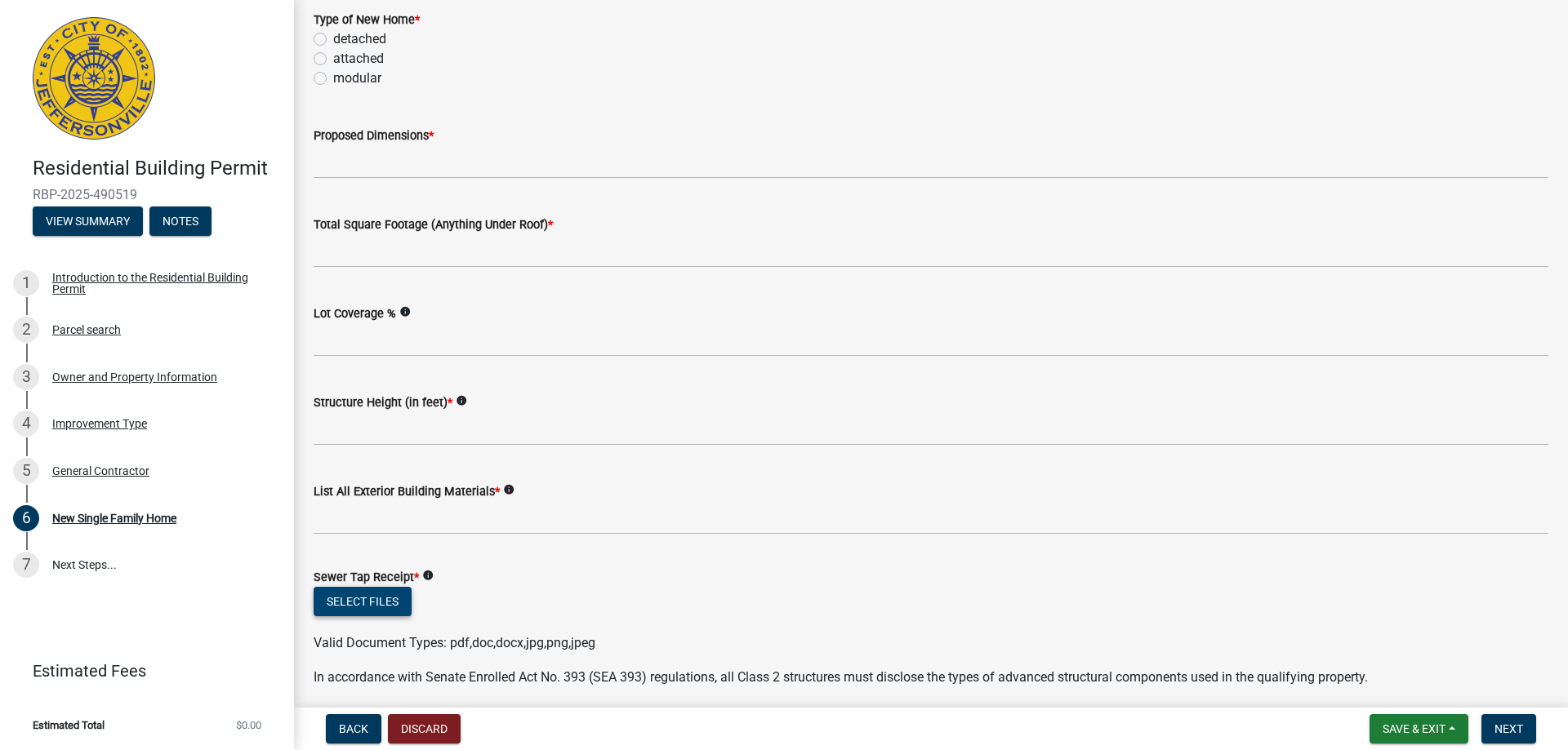
click at [384, 606] on button "Select files" at bounding box center [363, 601] width 98 height 29
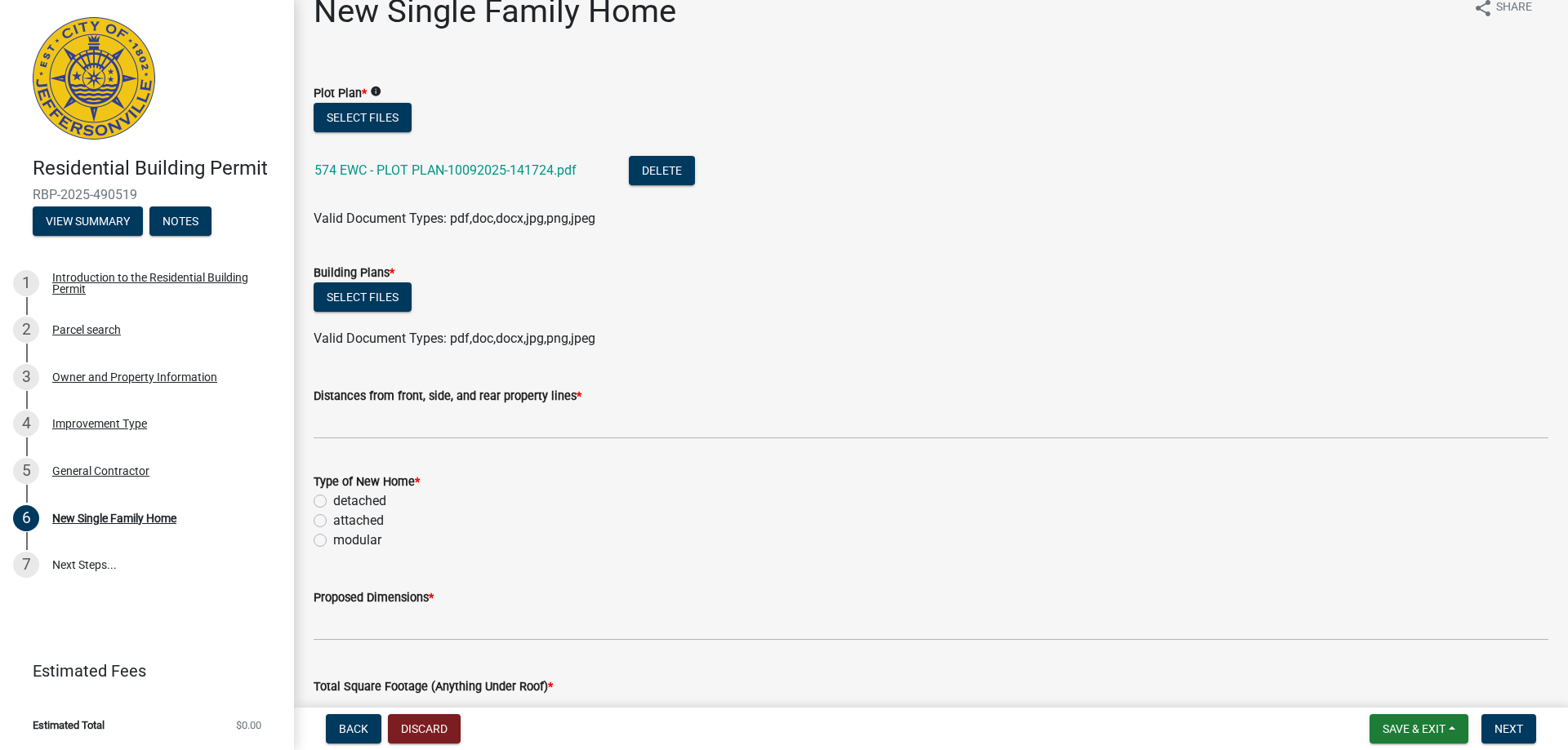
scroll to position [0, 0]
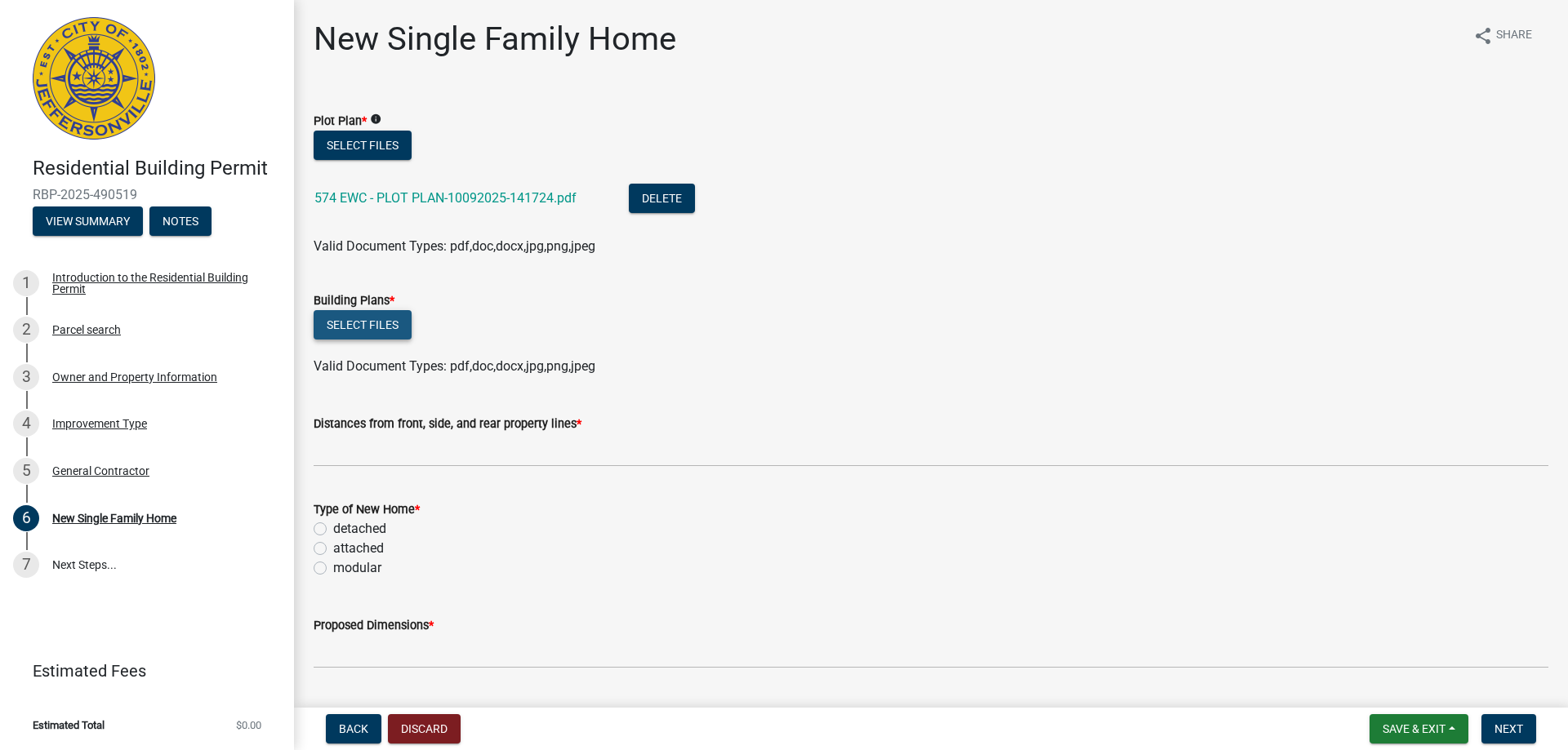
click at [371, 319] on button "Select files" at bounding box center [363, 324] width 98 height 29
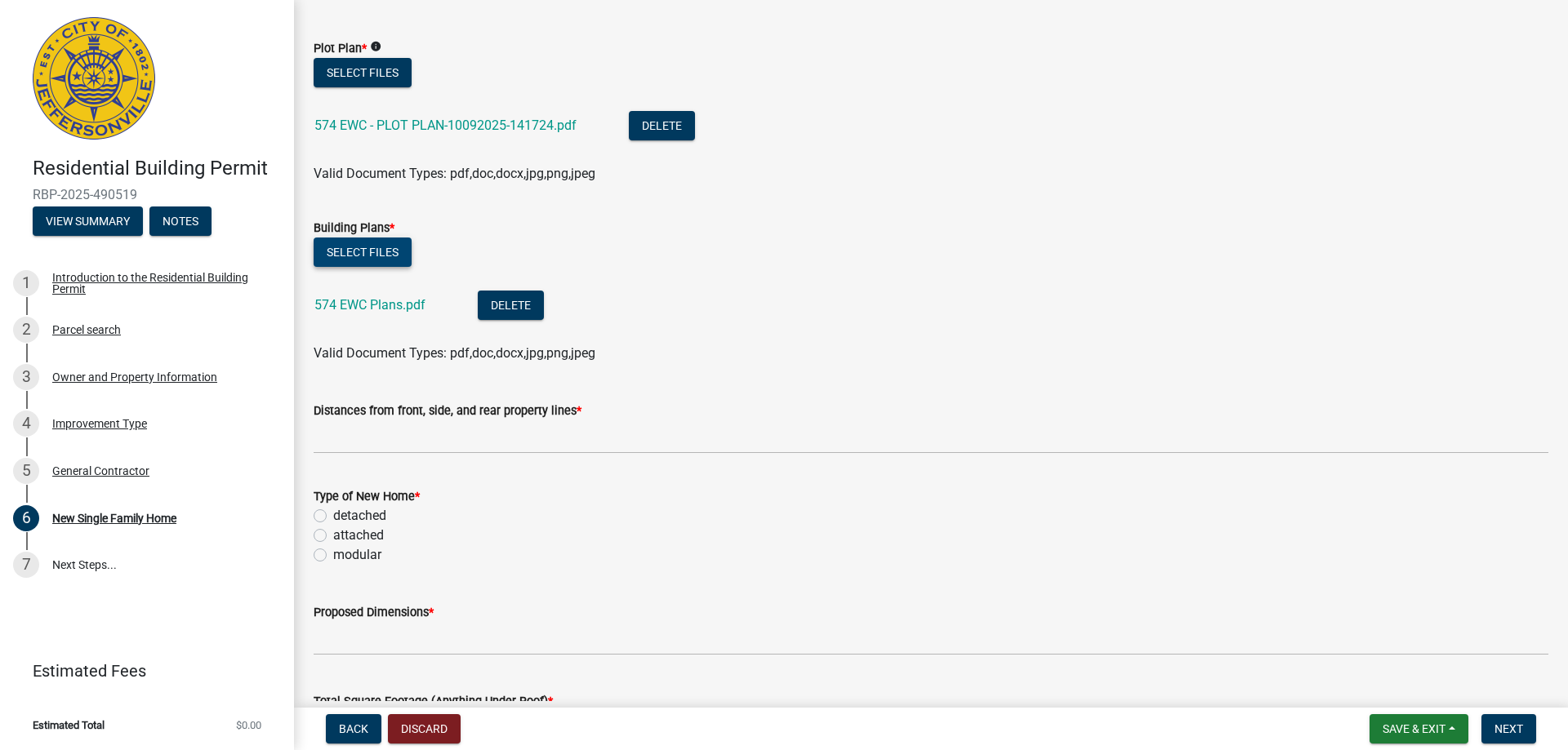
scroll to position [245, 0]
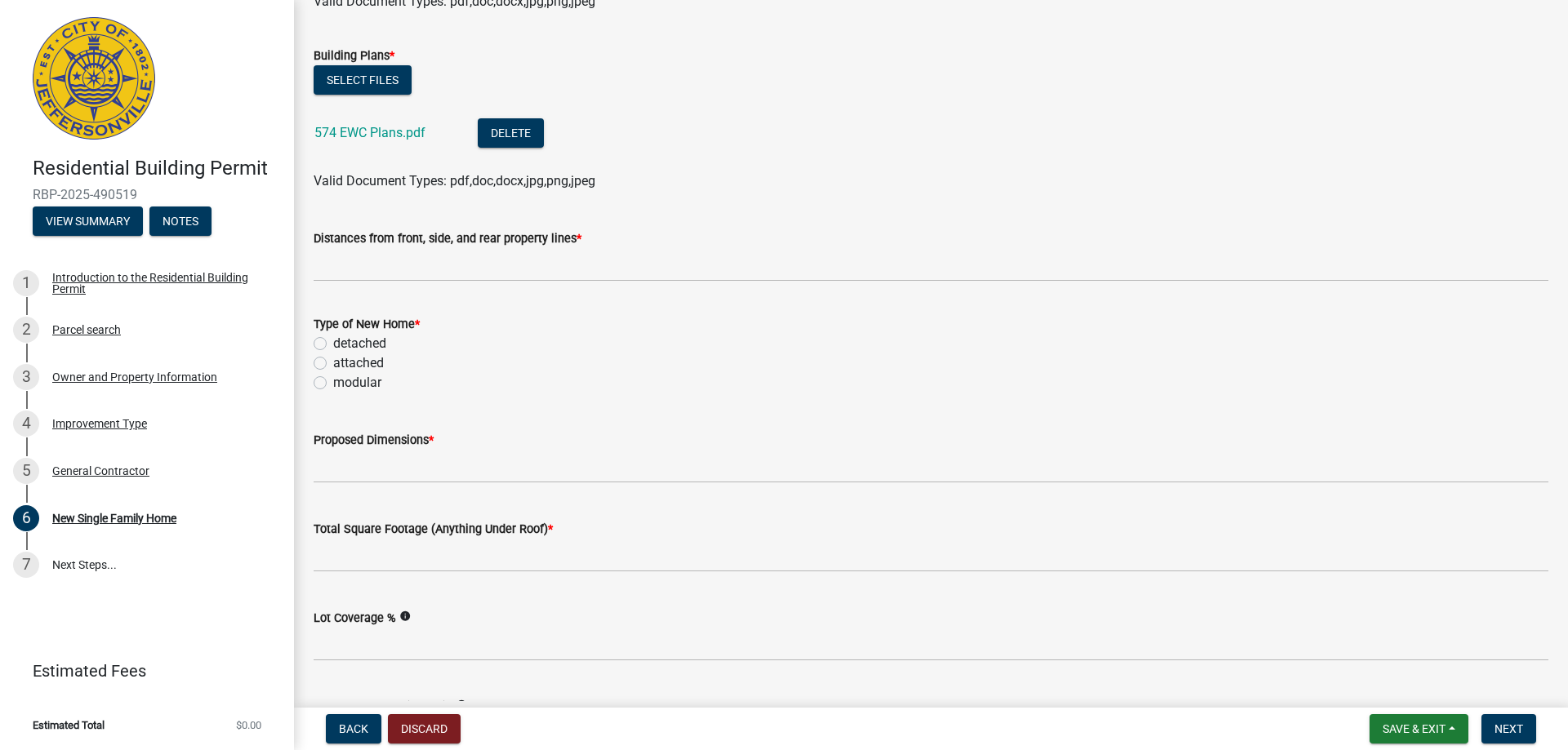
drag, startPoint x: 320, startPoint y: 345, endPoint x: 326, endPoint y: 376, distance: 31.6
click at [334, 346] on label "detached" at bounding box center [360, 344] width 53 height 20
click at [334, 345] on input "detached" at bounding box center [338, 339] width 10 height 10
radio input "true"
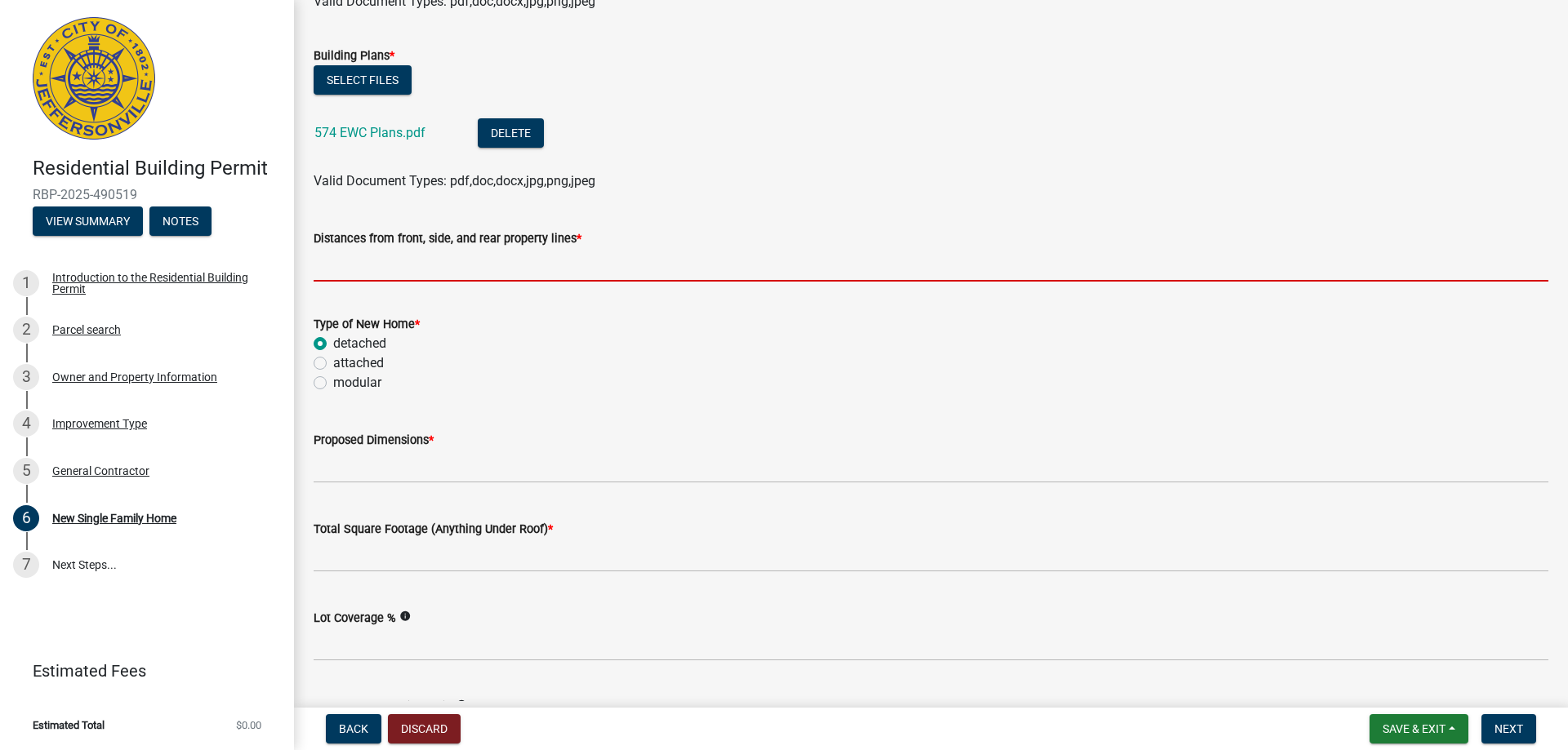
click at [354, 279] on input "Distances from front, side, and rear property lines *" at bounding box center [932, 265] width 1235 height 34
type input "na"
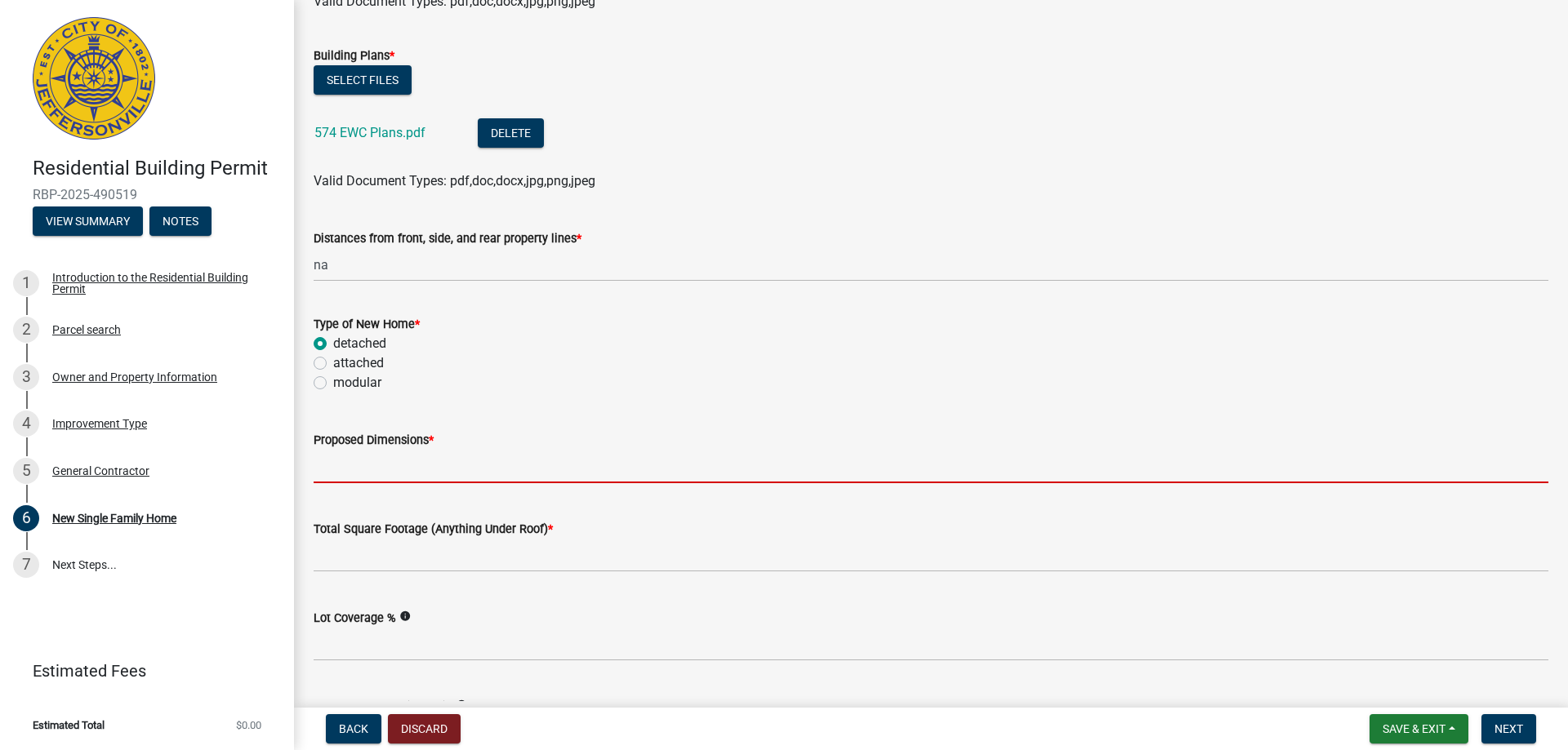
drag, startPoint x: 425, startPoint y: 469, endPoint x: 435, endPoint y: 478, distance: 13.5
click at [426, 470] on input "Proposed Dimensions *" at bounding box center [932, 467] width 1235 height 34
type input "na"
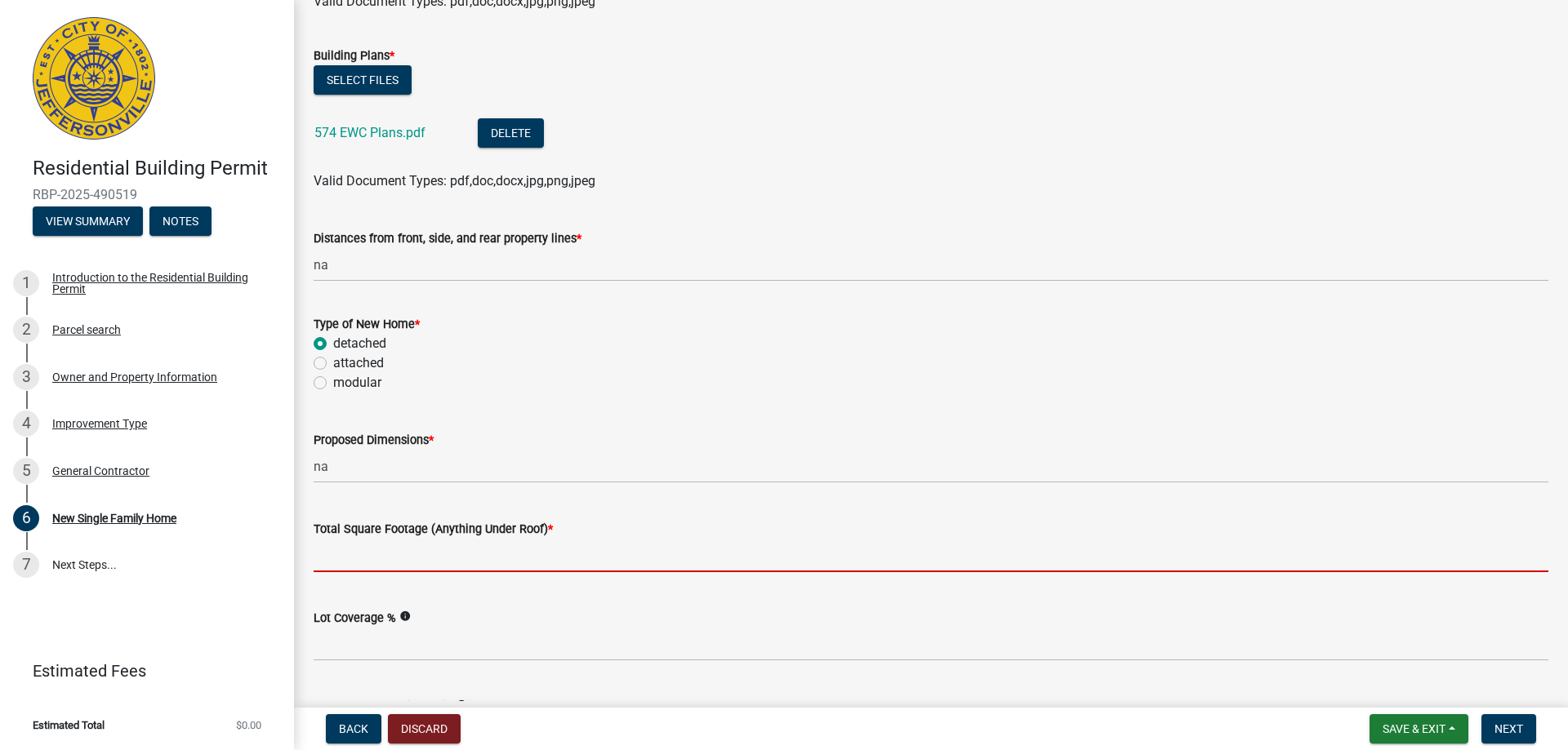
click at [433, 548] on input "Total Square Footage (Anything Under Roof) *" at bounding box center [932, 556] width 1235 height 34
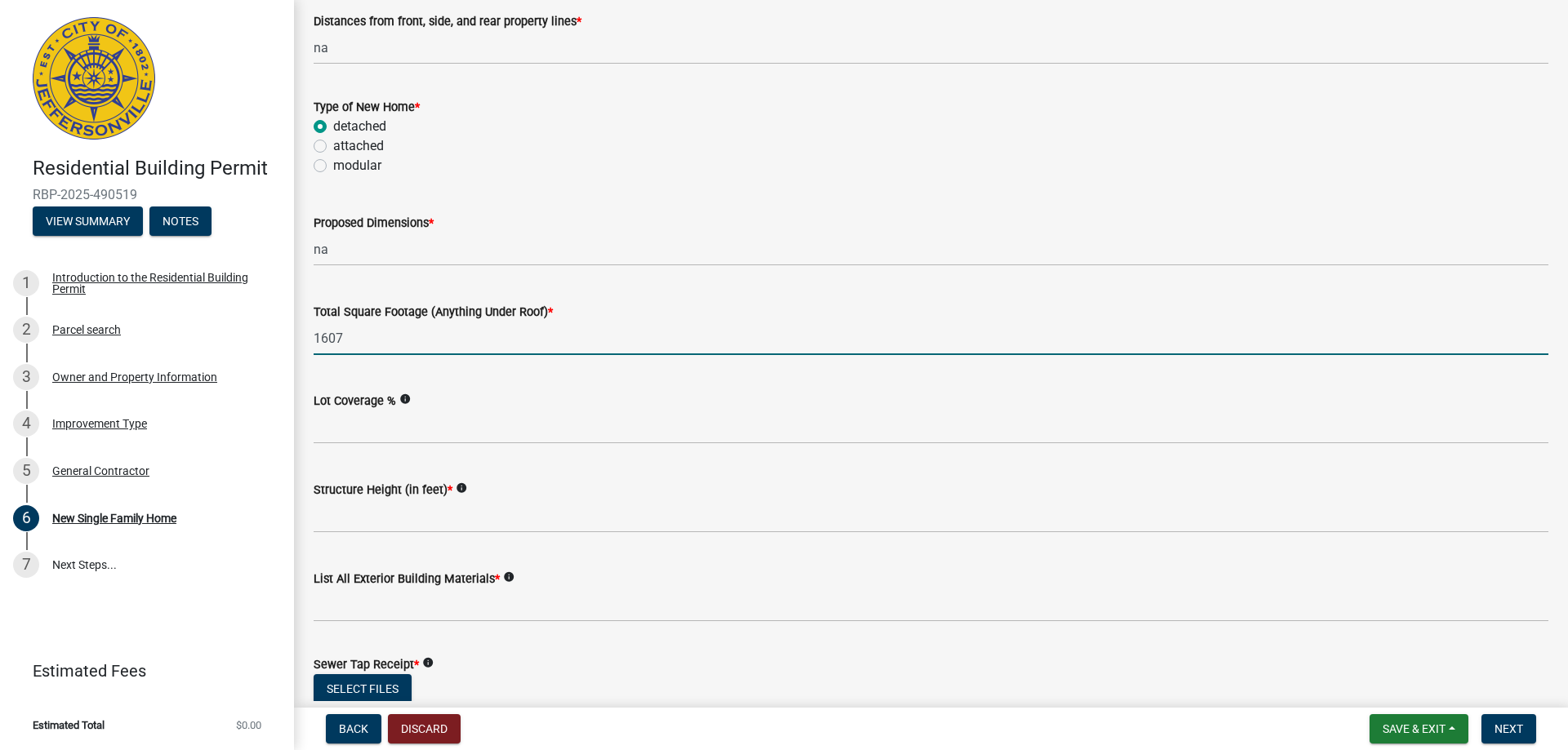
scroll to position [489, 0]
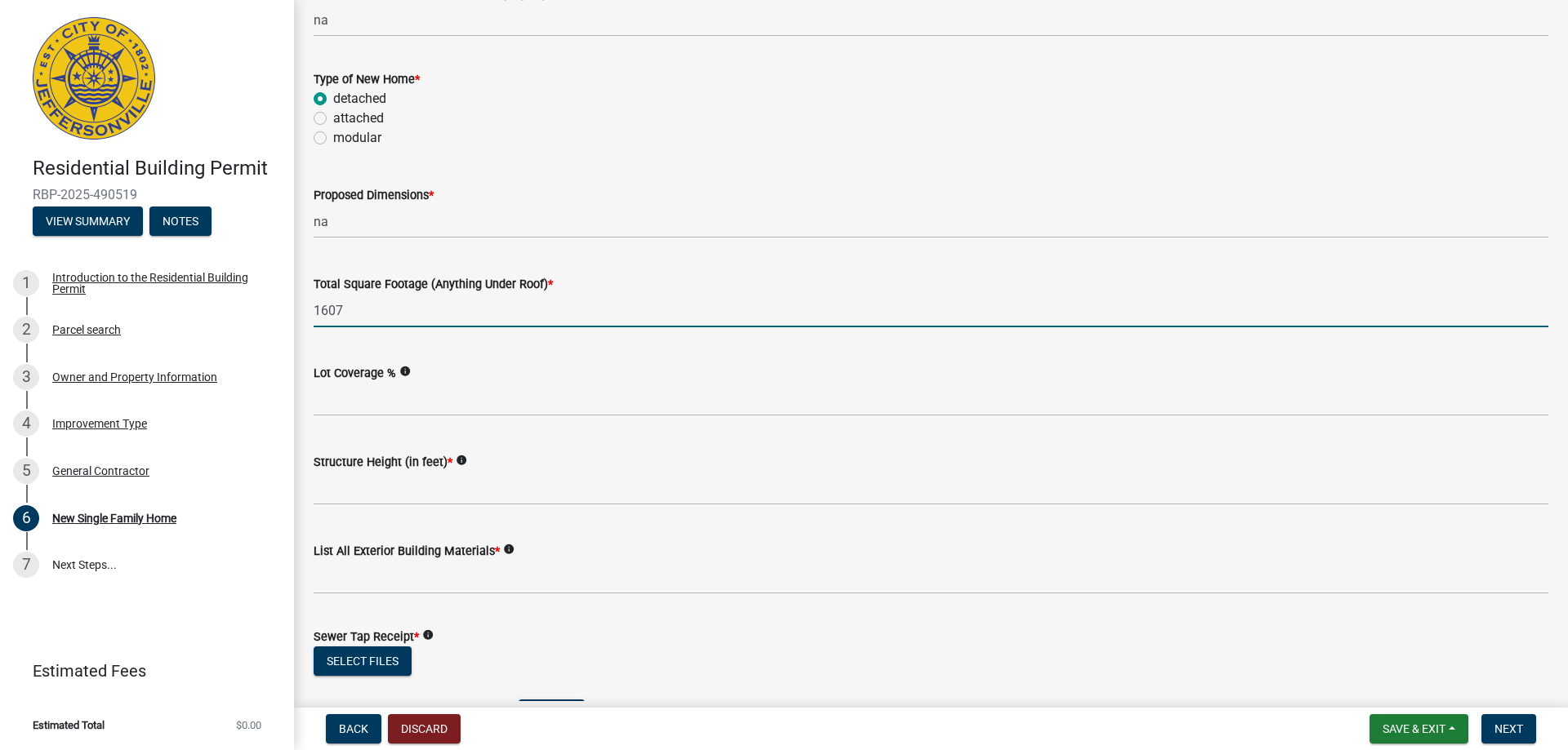
type input "1607"
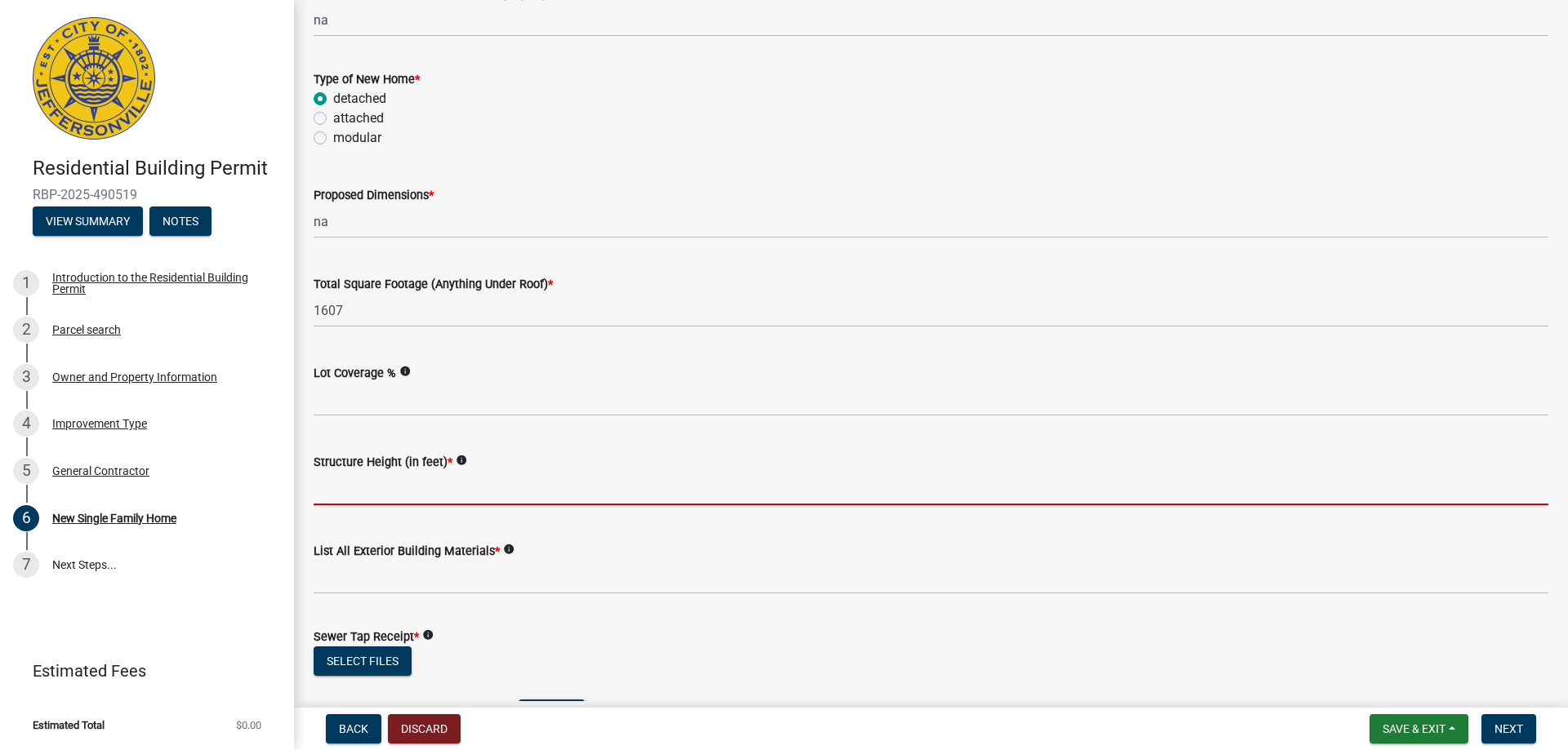
click at [464, 499] on input "Structure Height (in feet) *" at bounding box center [932, 488] width 1235 height 34
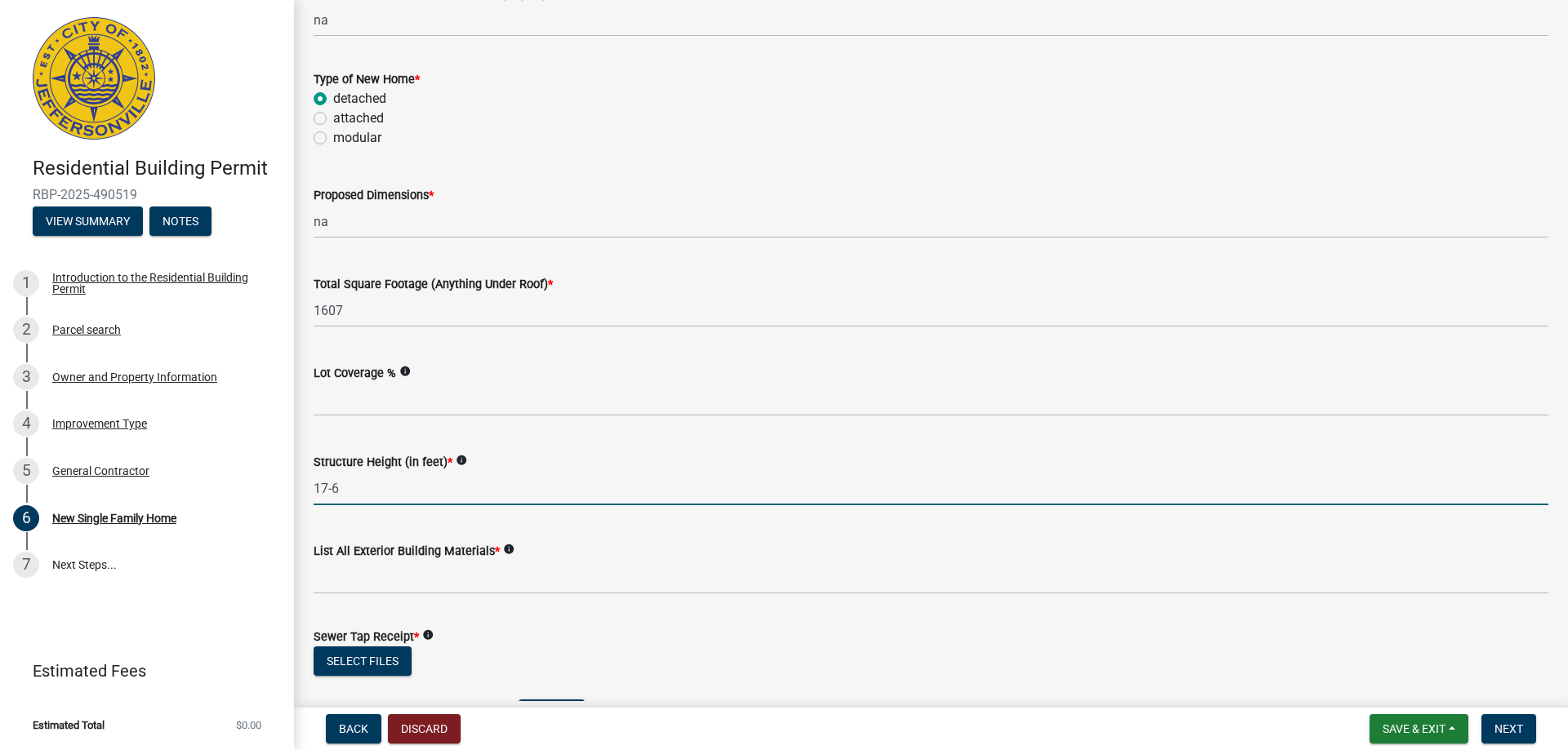
type input "17-6"
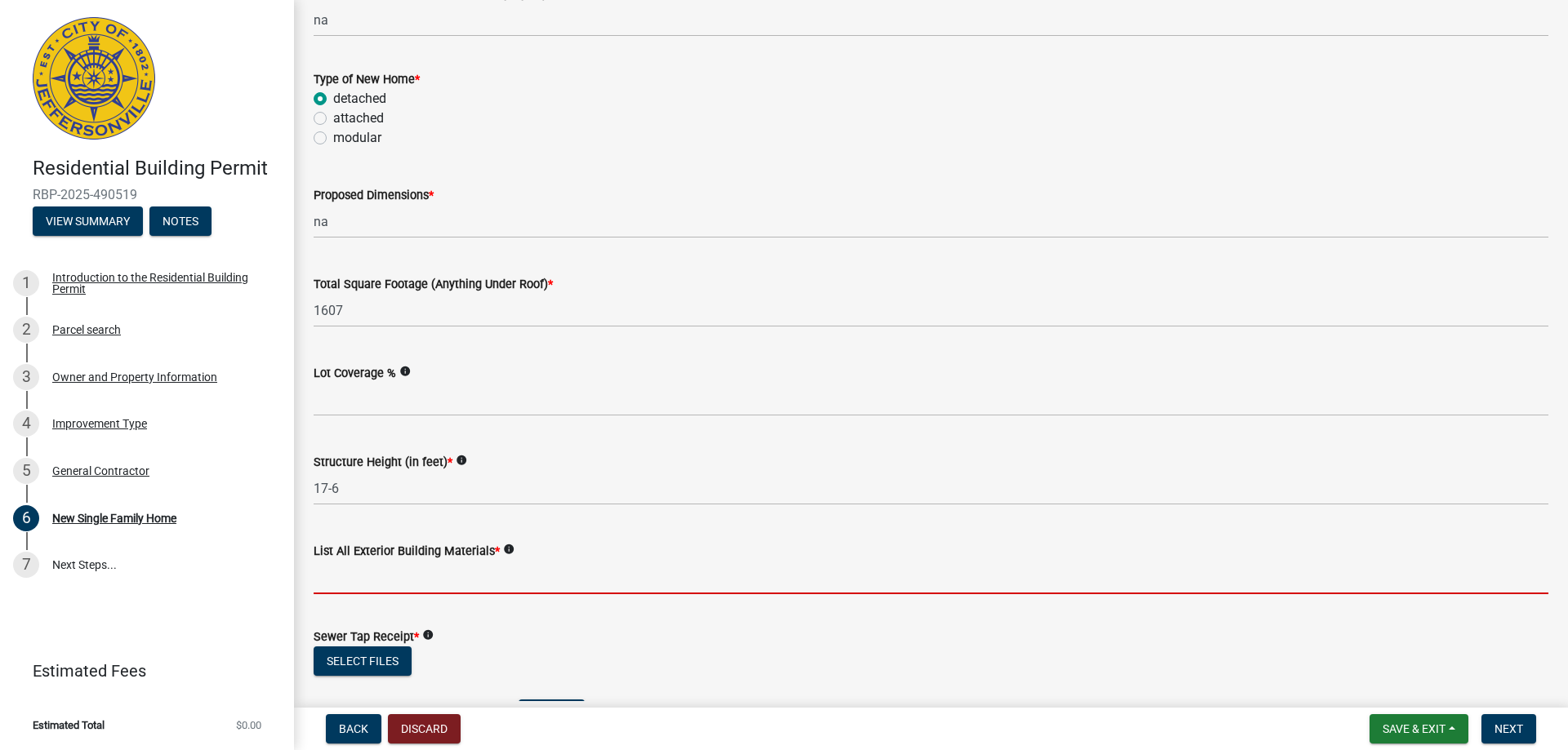
click at [435, 577] on input "List All Exterior Building Materials *" at bounding box center [932, 578] width 1235 height 34
type input "shake, brick skirt"
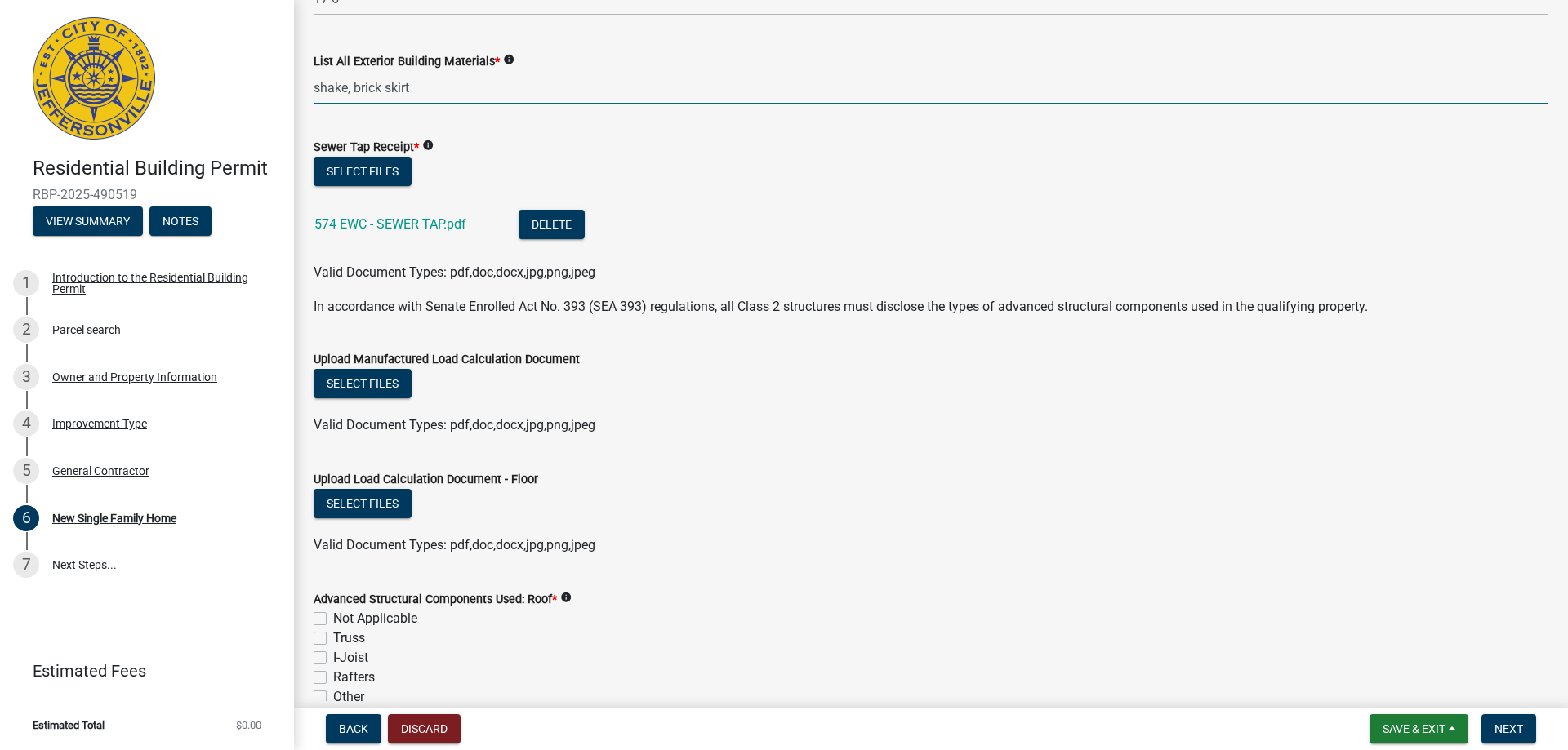
scroll to position [1061, 0]
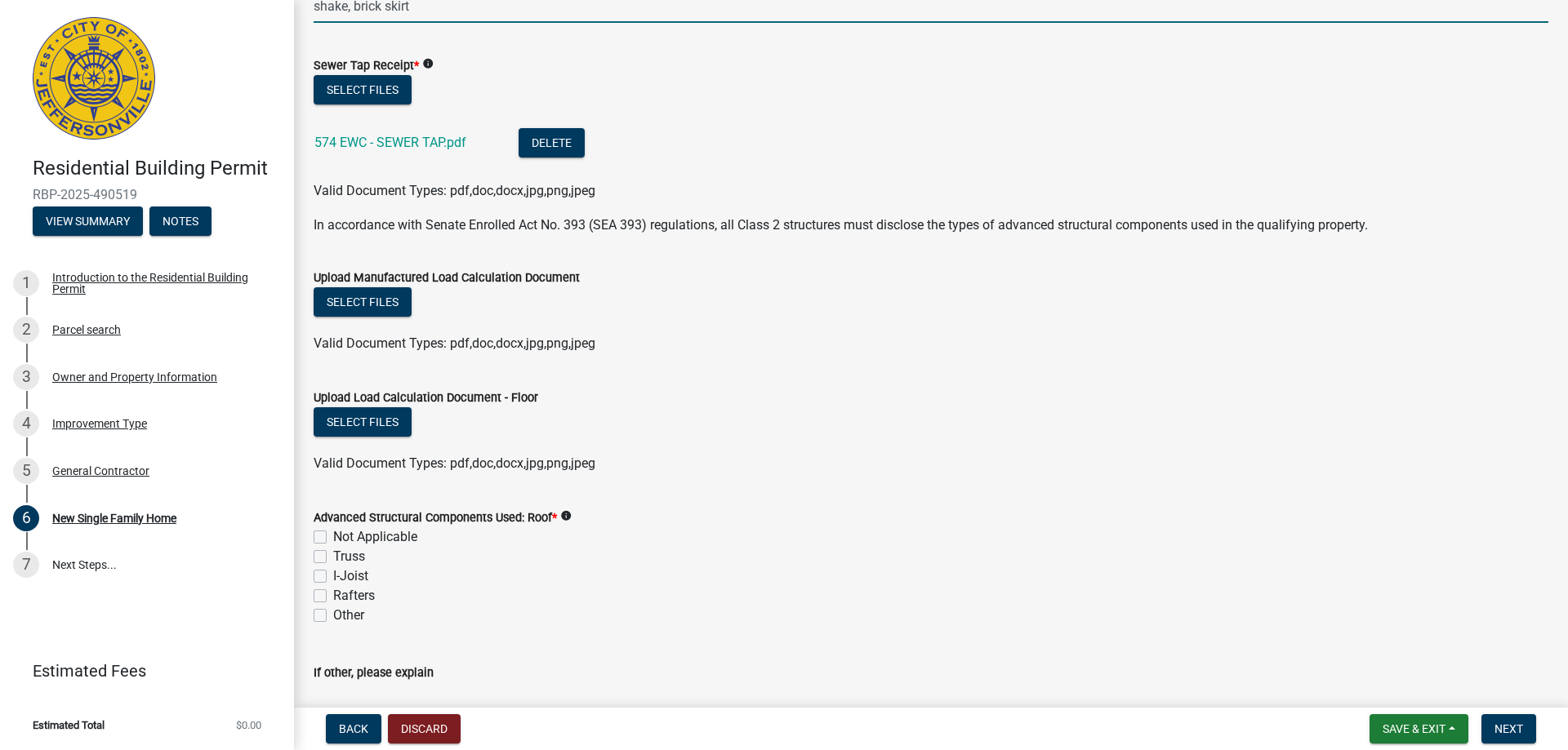
click at [334, 558] on label "Truss" at bounding box center [349, 557] width 32 height 20
click at [334, 558] on input "Truss" at bounding box center [338, 552] width 10 height 10
checkbox input "true"
checkbox input "false"
checkbox input "true"
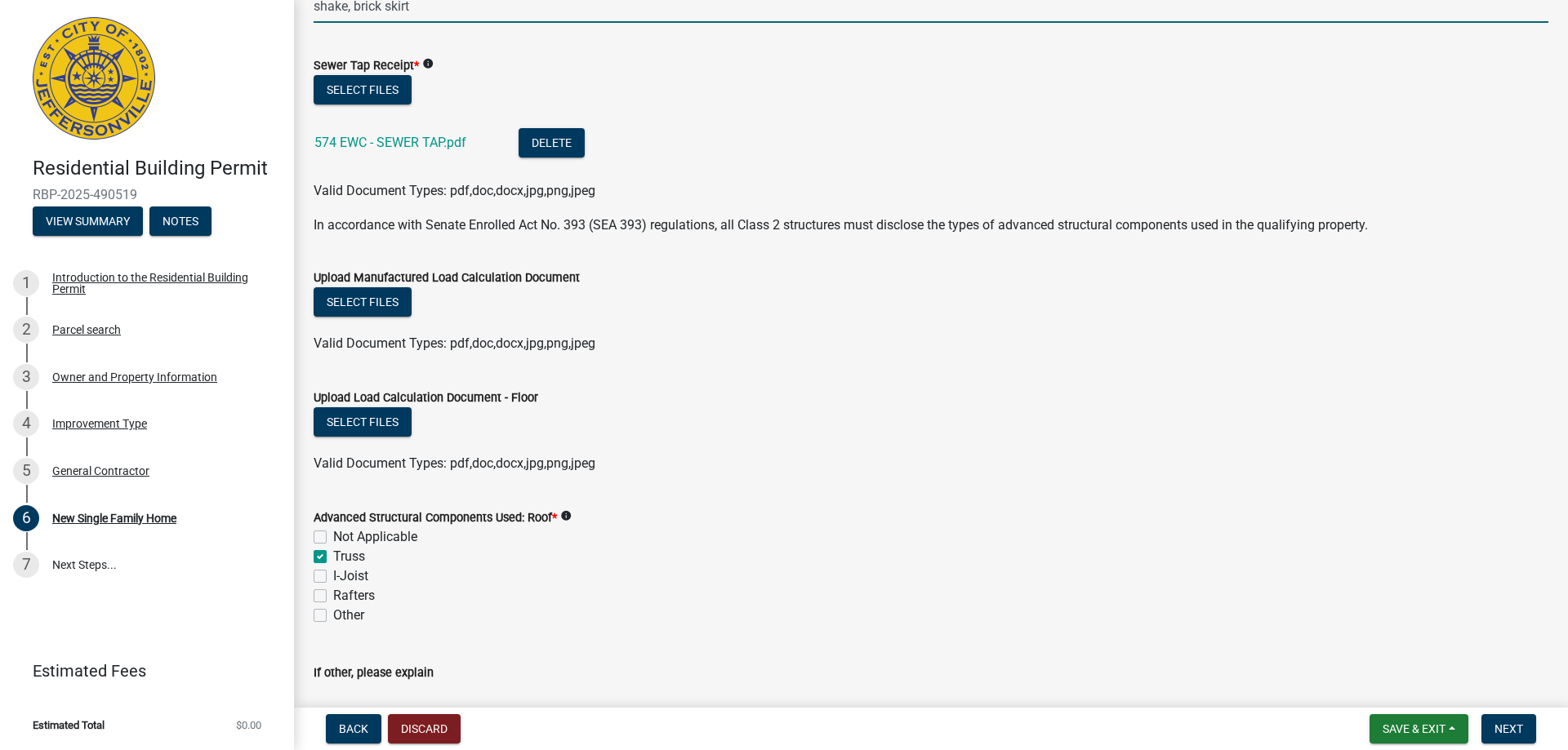
checkbox input "false"
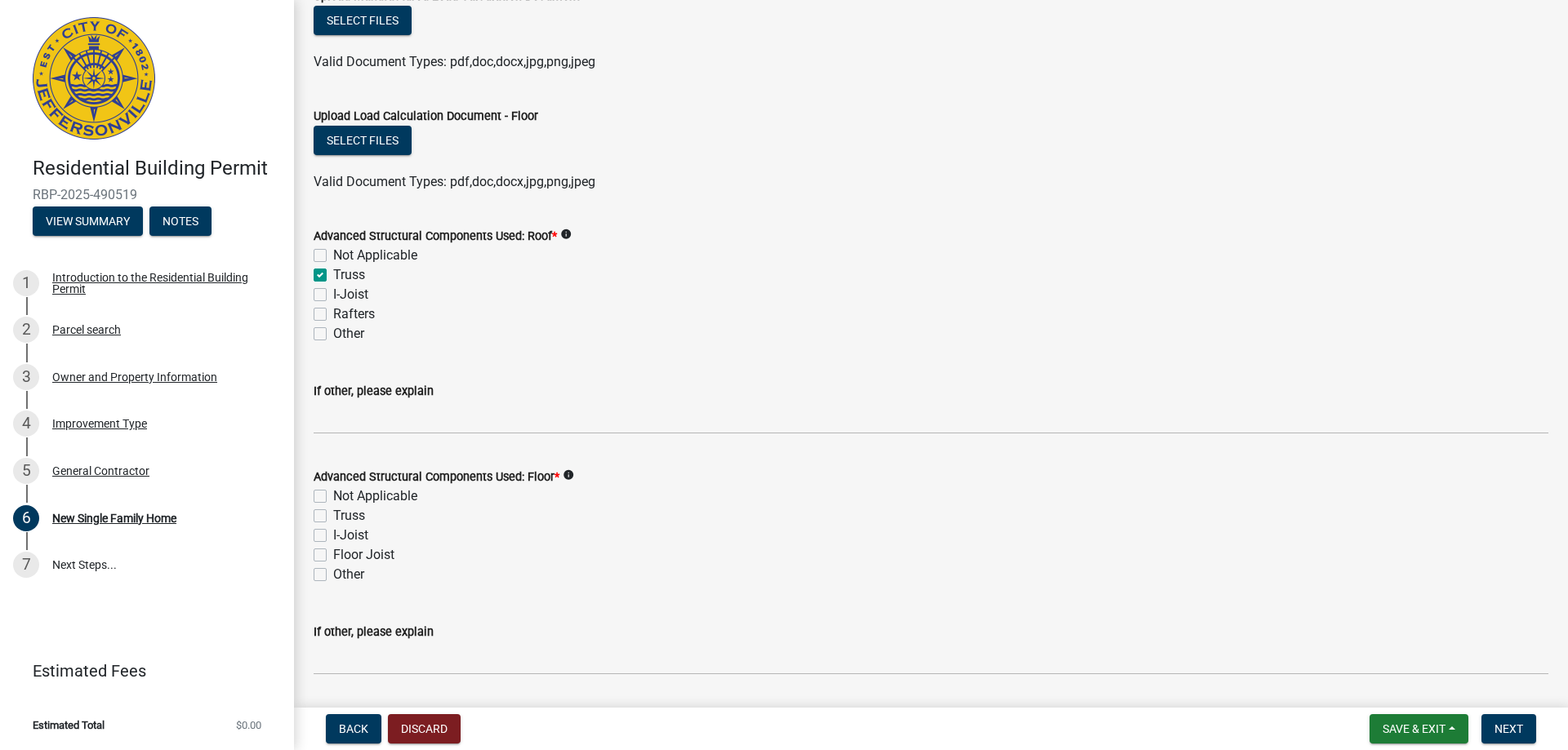
scroll to position [1388, 0]
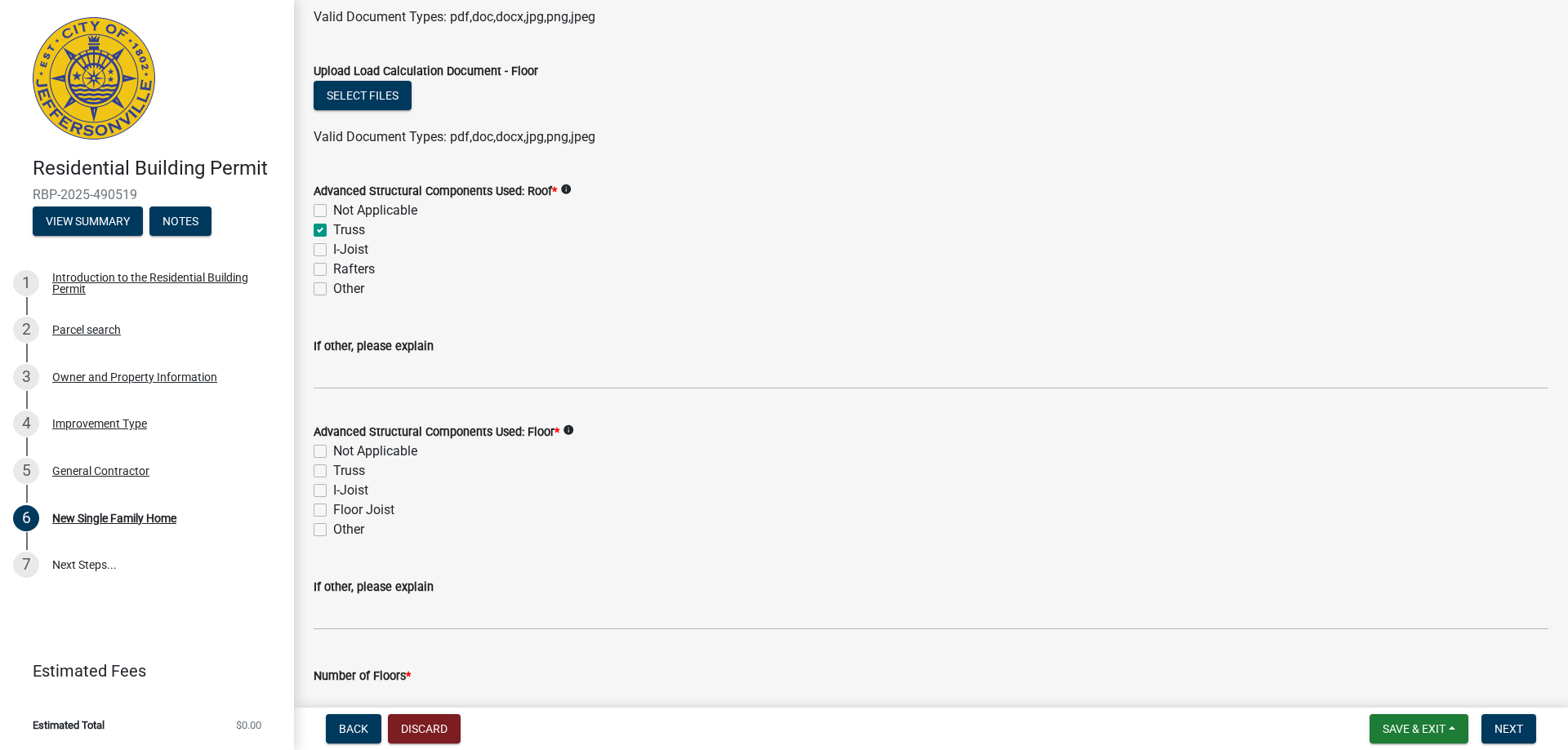
click at [334, 507] on label "Floor Joist" at bounding box center [364, 510] width 62 height 20
click at [334, 507] on input "Floor Joist" at bounding box center [338, 505] width 10 height 10
checkbox input "true"
checkbox input "false"
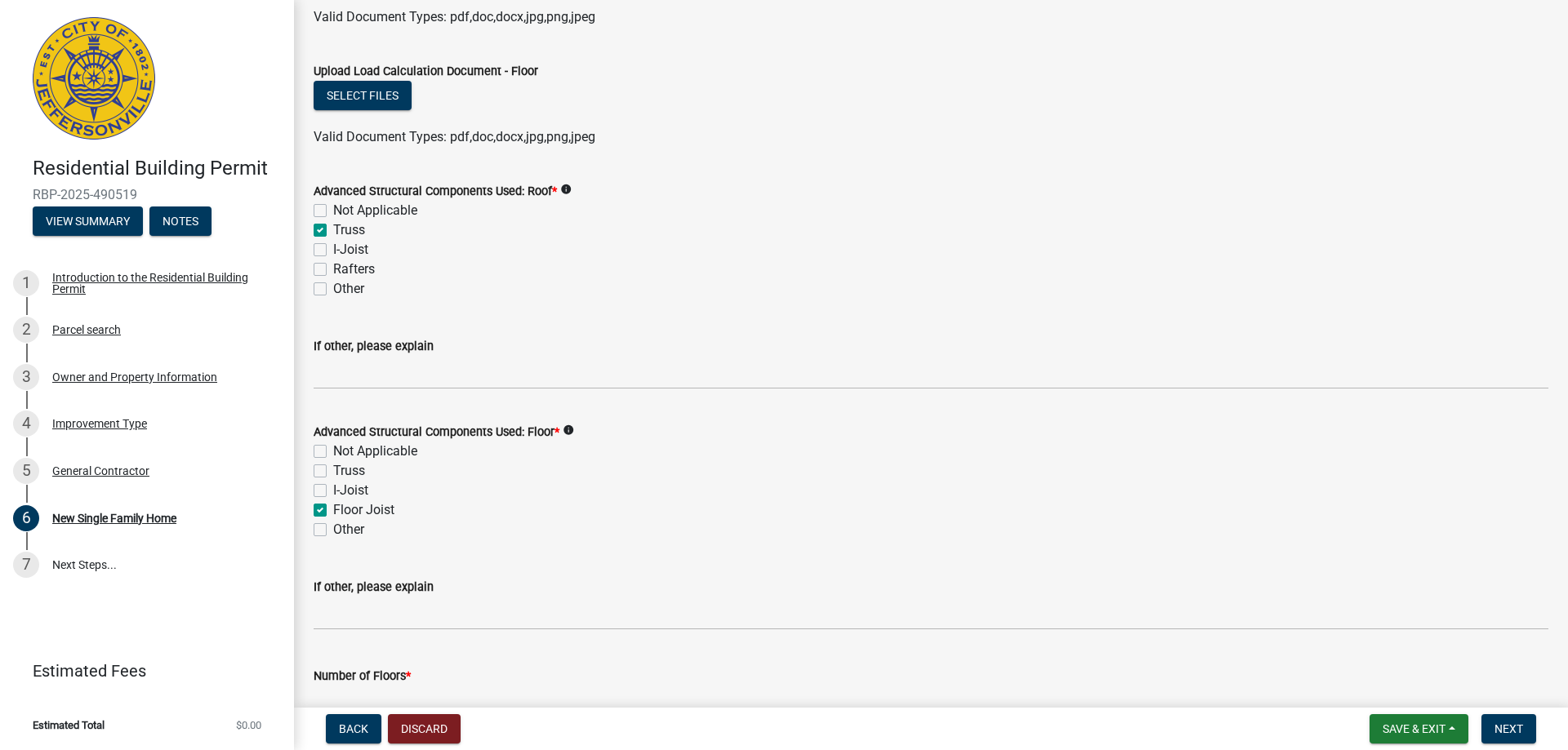
checkbox input "false"
checkbox input "true"
checkbox input "false"
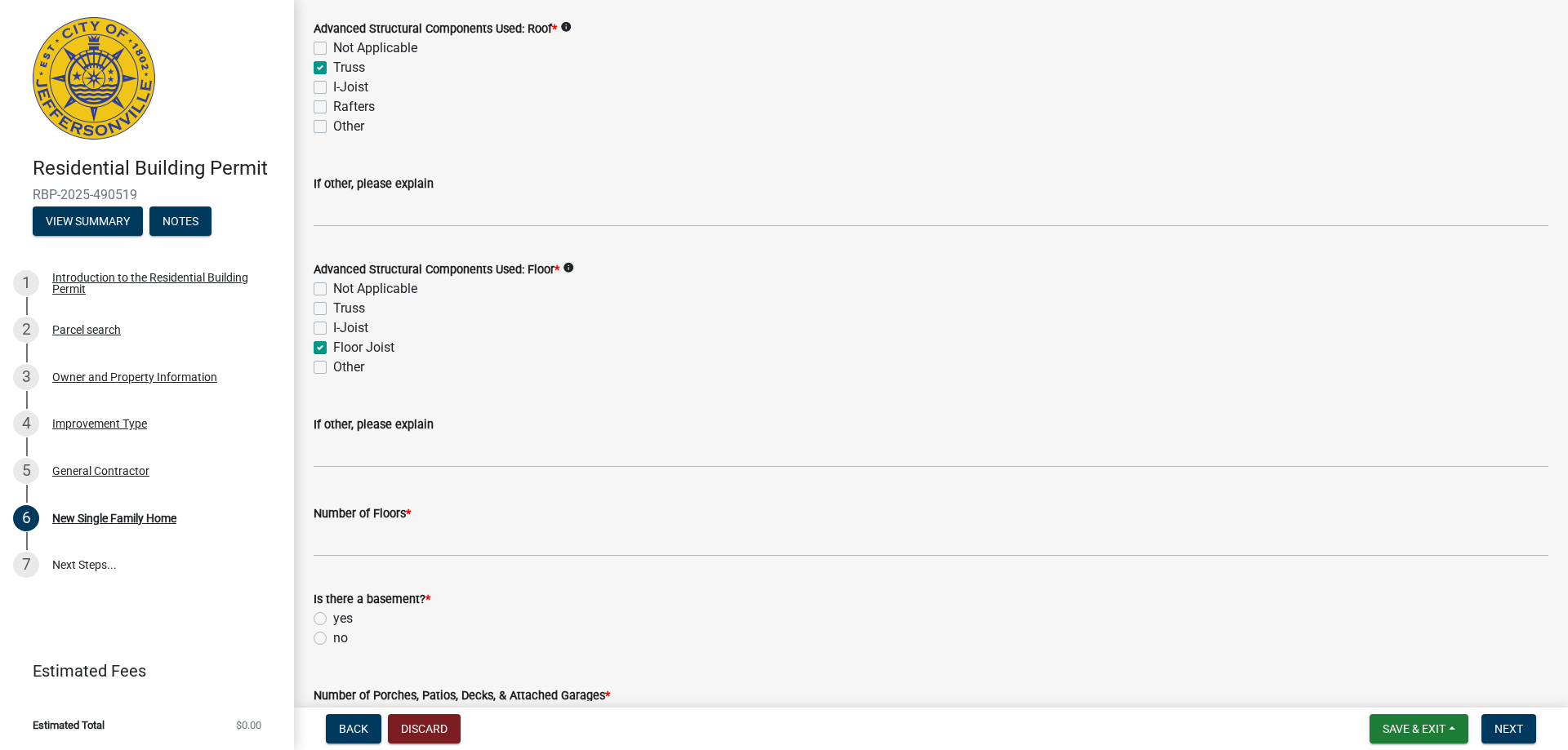
scroll to position [1551, 0]
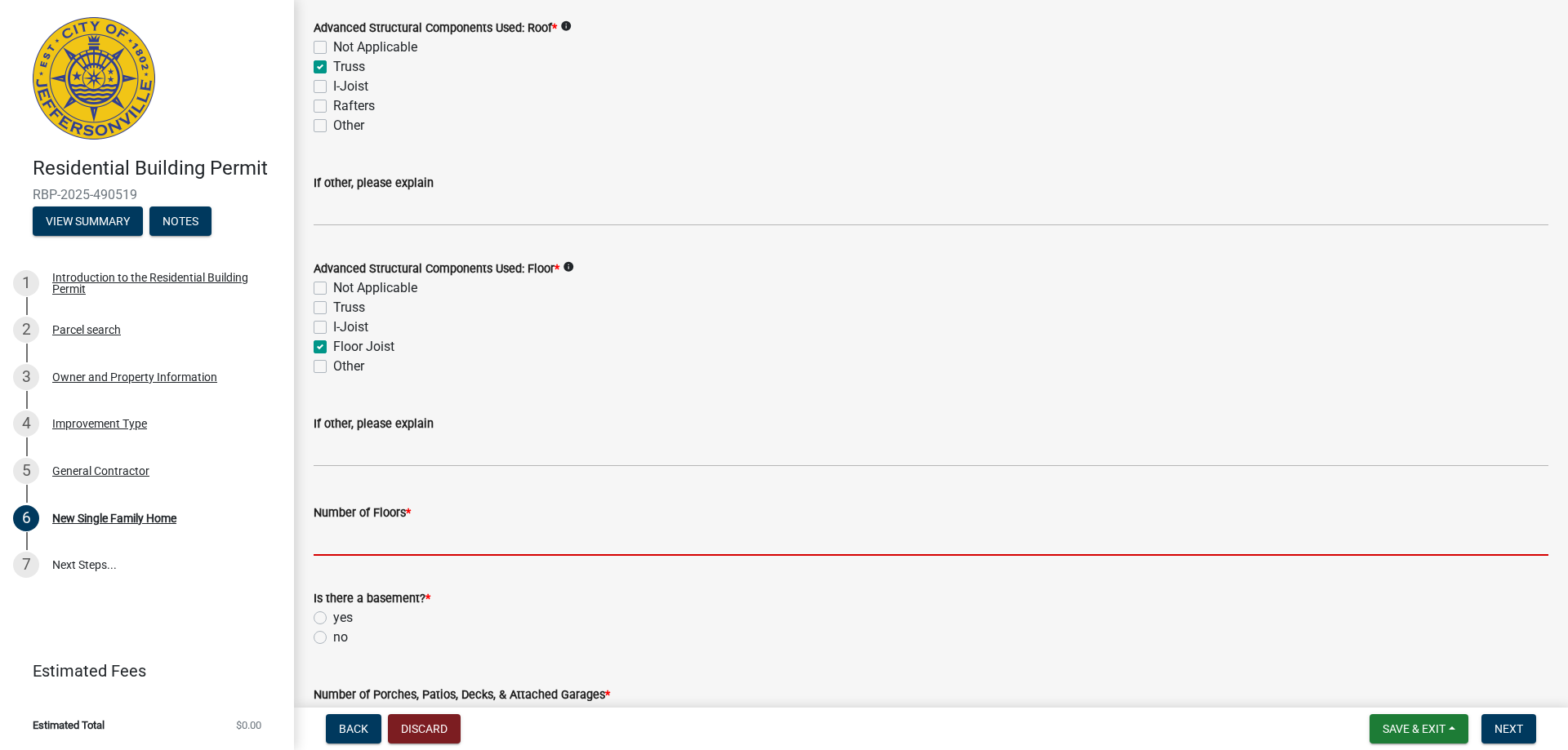
click at [373, 544] on input "Number of Floors *" at bounding box center [932, 539] width 1235 height 34
type input "1"
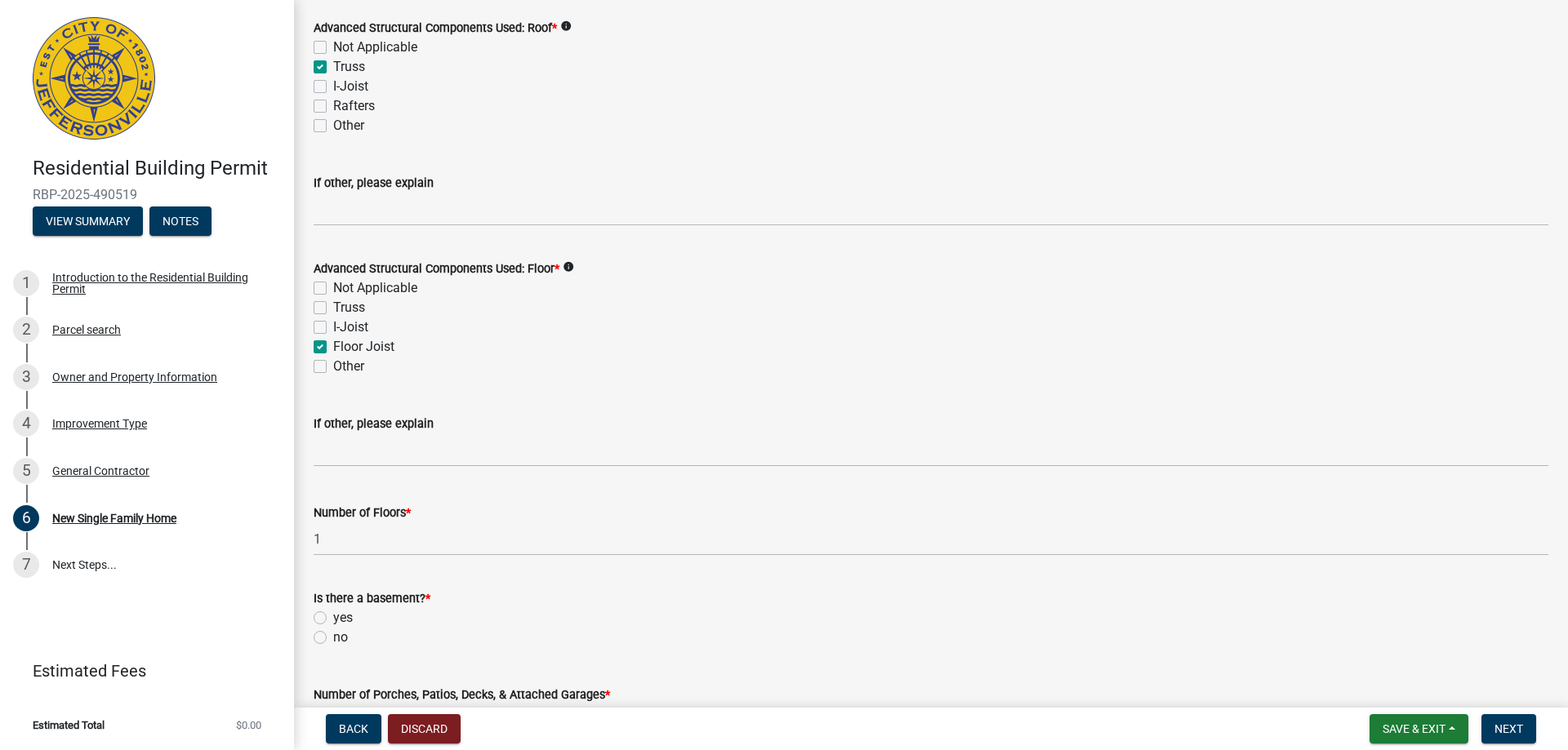
drag, startPoint x: 321, startPoint y: 636, endPoint x: 436, endPoint y: 653, distance: 116.2
click at [334, 637] on label "no" at bounding box center [341, 637] width 15 height 20
click at [334, 637] on input "no" at bounding box center [338, 632] width 10 height 10
radio input "true"
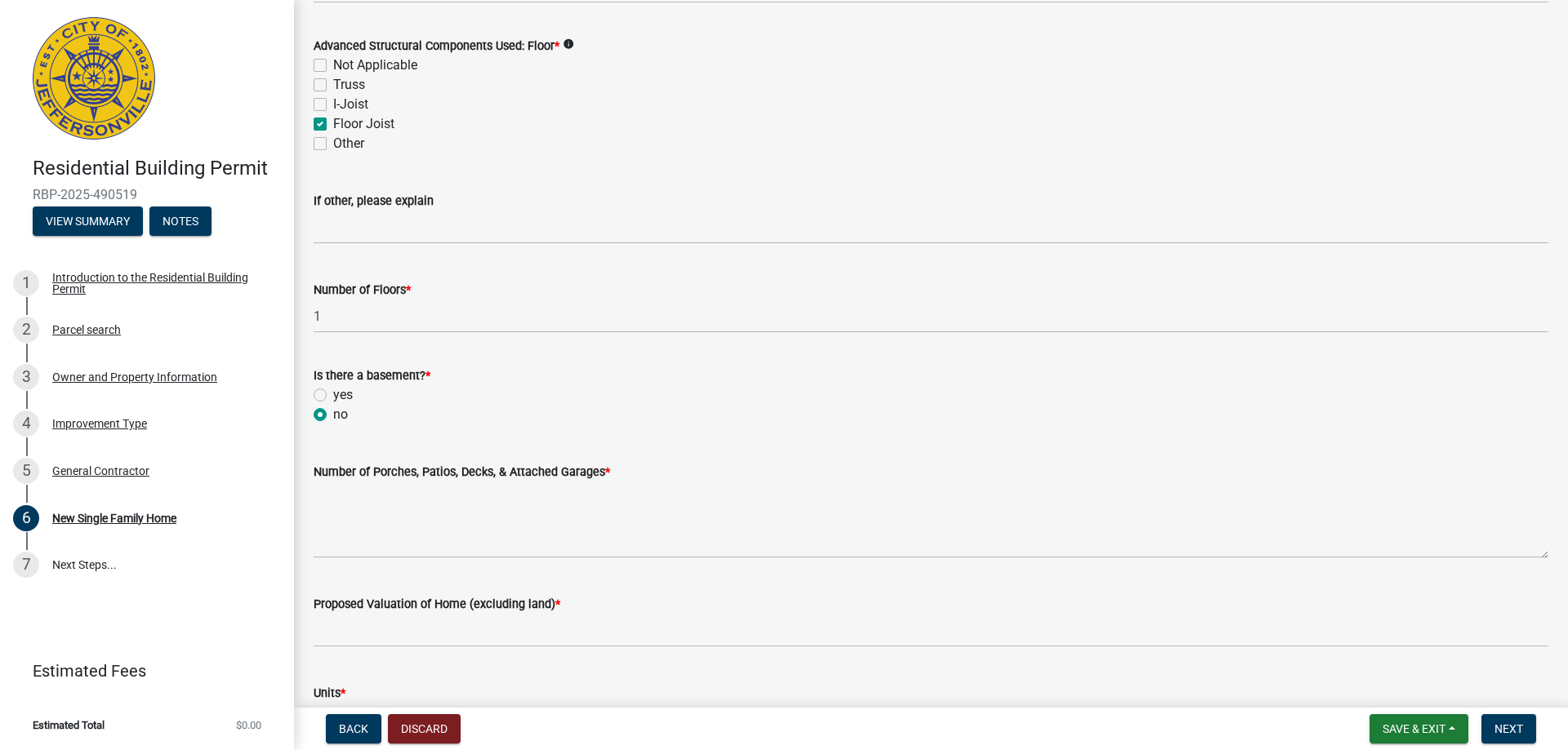
scroll to position [1796, 0]
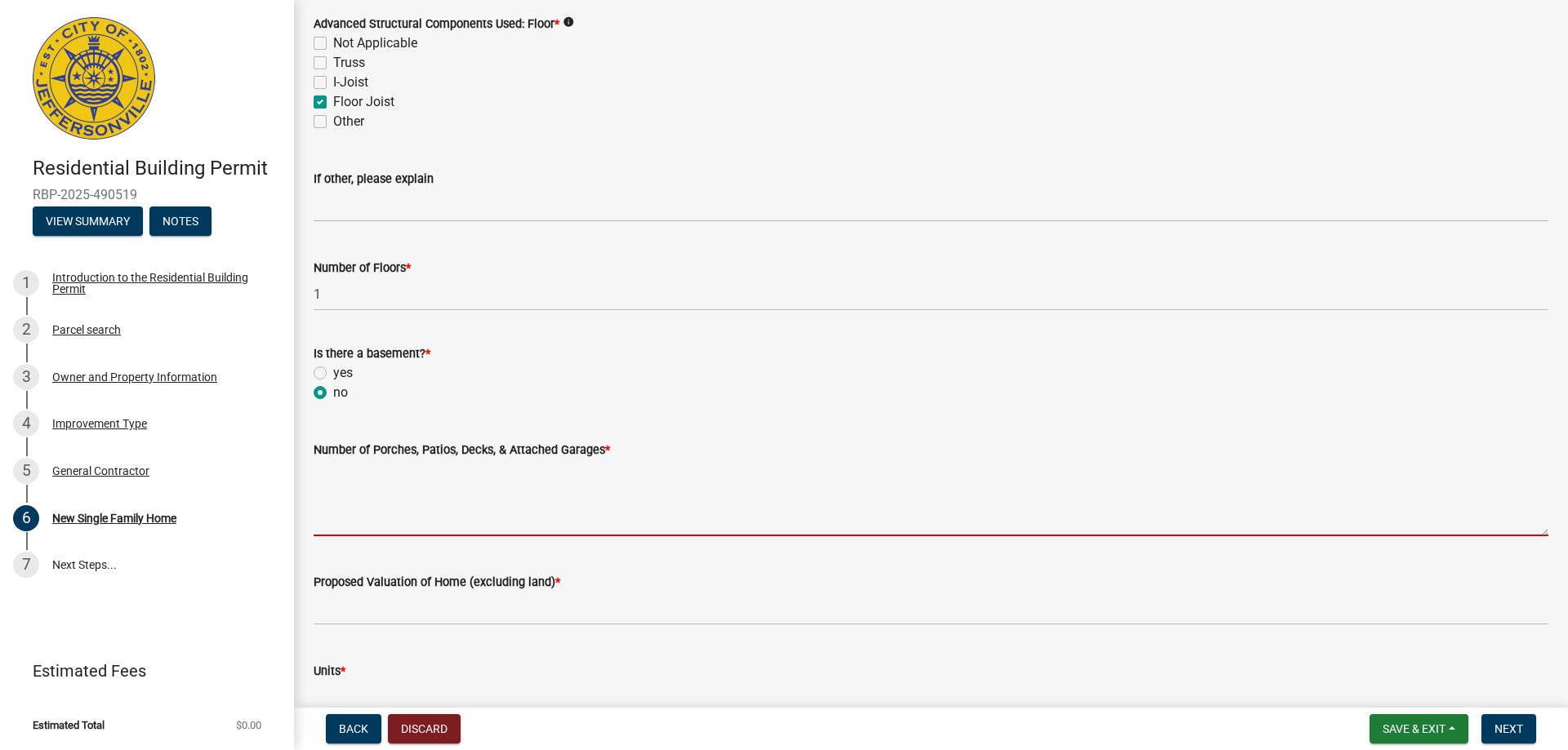
click at [366, 488] on textarea "Number of Porches, Patios, Decks, & Attached Garages *" at bounding box center [932, 498] width 1235 height 77
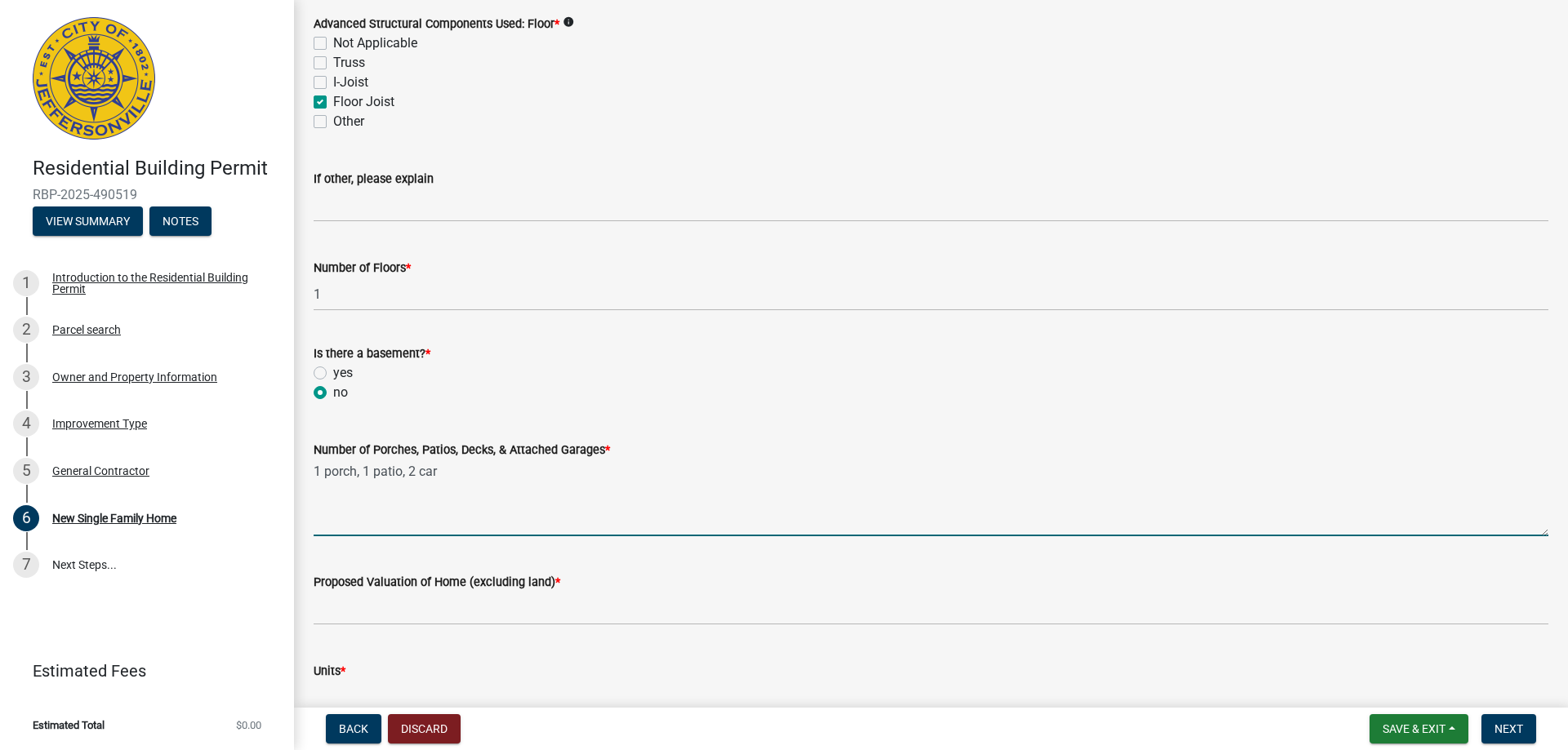
type textarea "1 porch, 1 patio, 2 car"
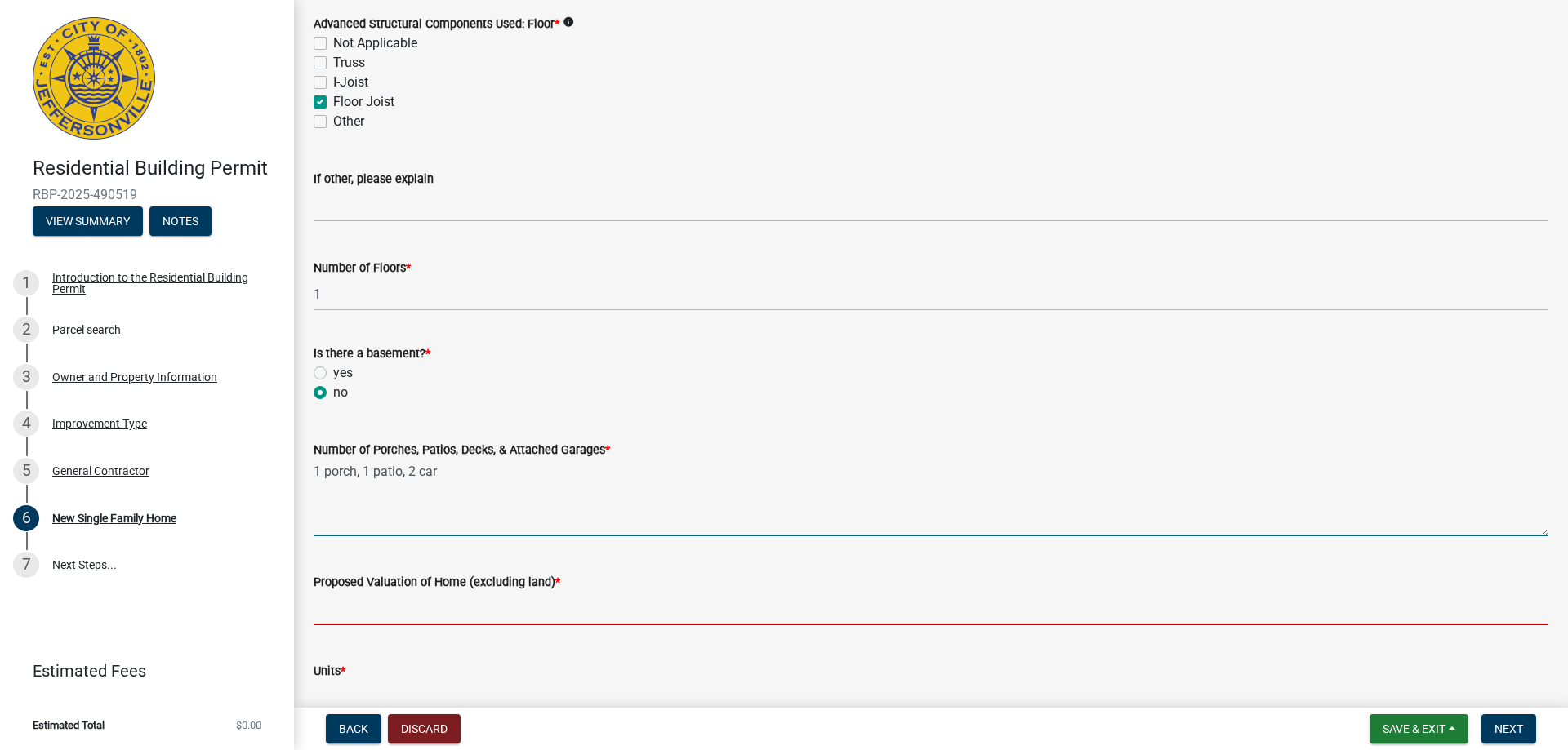
drag, startPoint x: 392, startPoint y: 603, endPoint x: 402, endPoint y: 598, distance: 11.2
click at [396, 601] on input "Proposed Valuation of Home (excluding land) *" at bounding box center [932, 609] width 1235 height 34
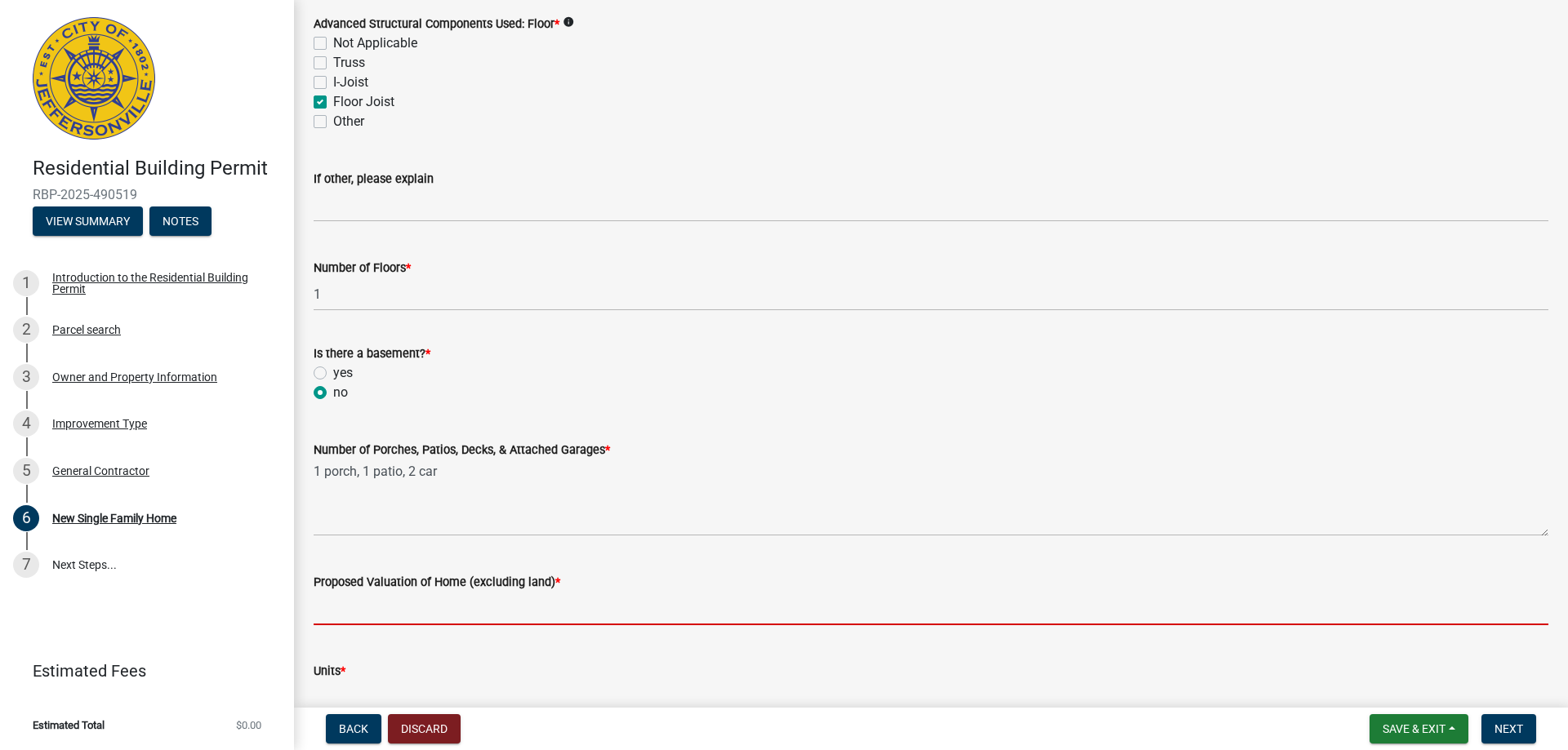
type input "2"
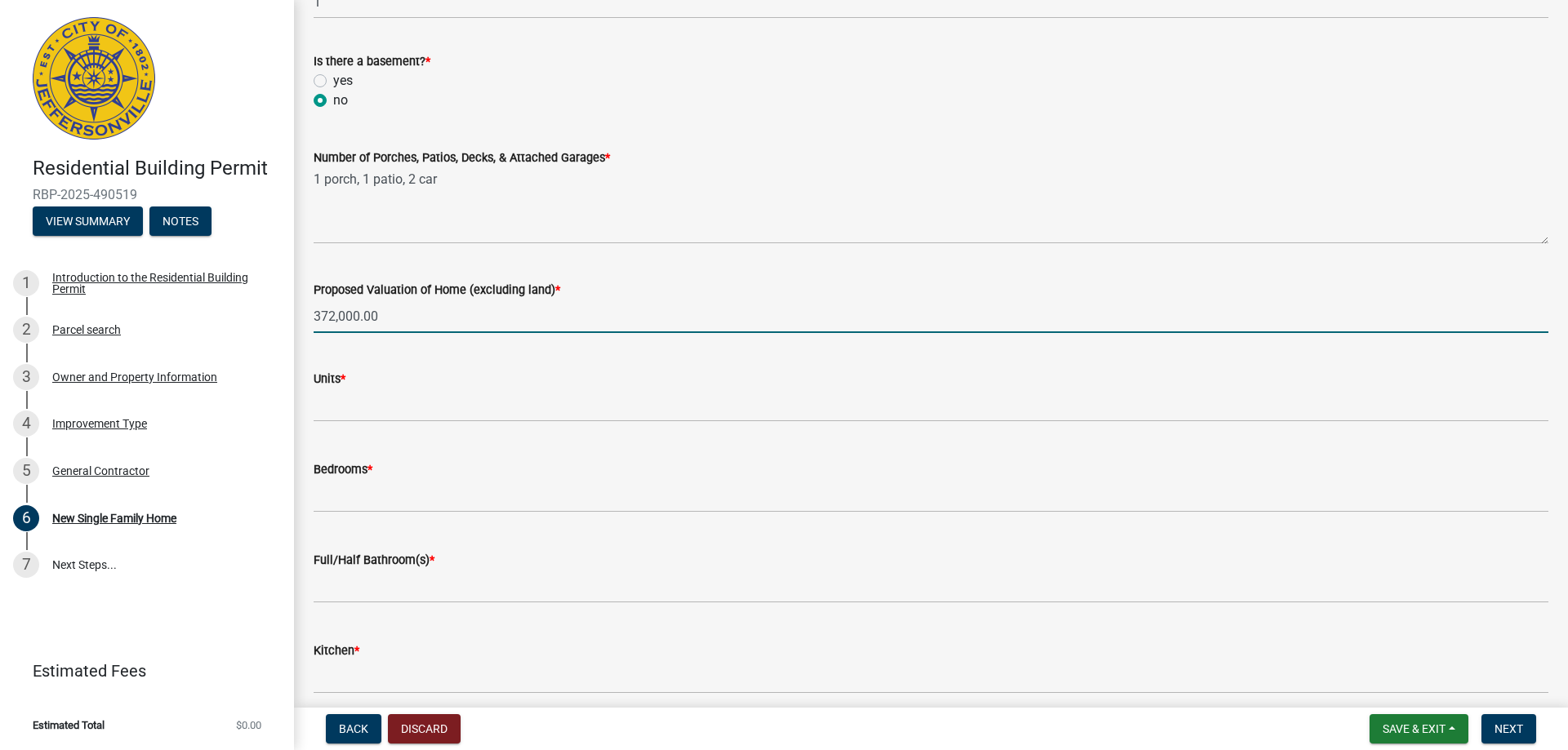
scroll to position [2123, 0]
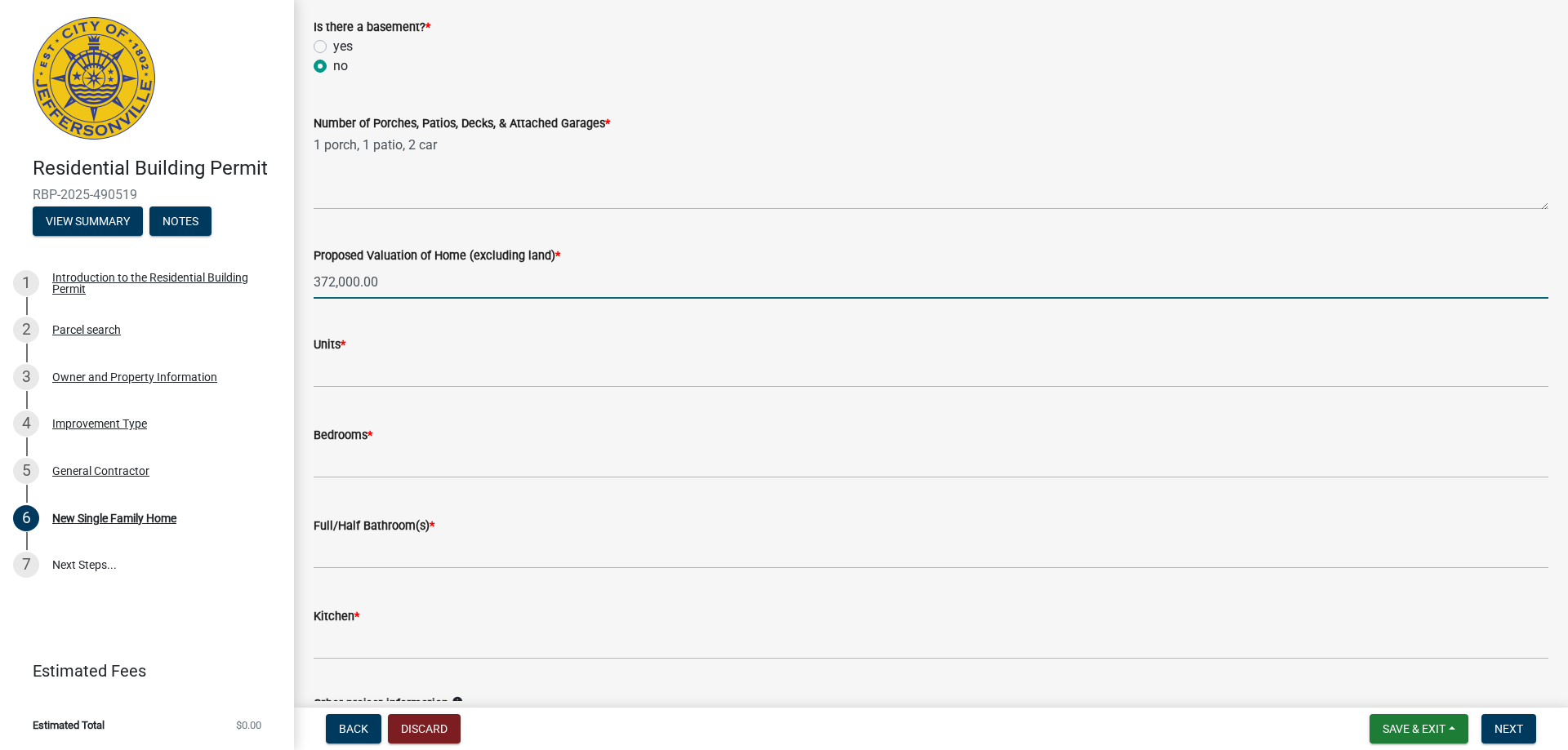
type input "372,000.00"
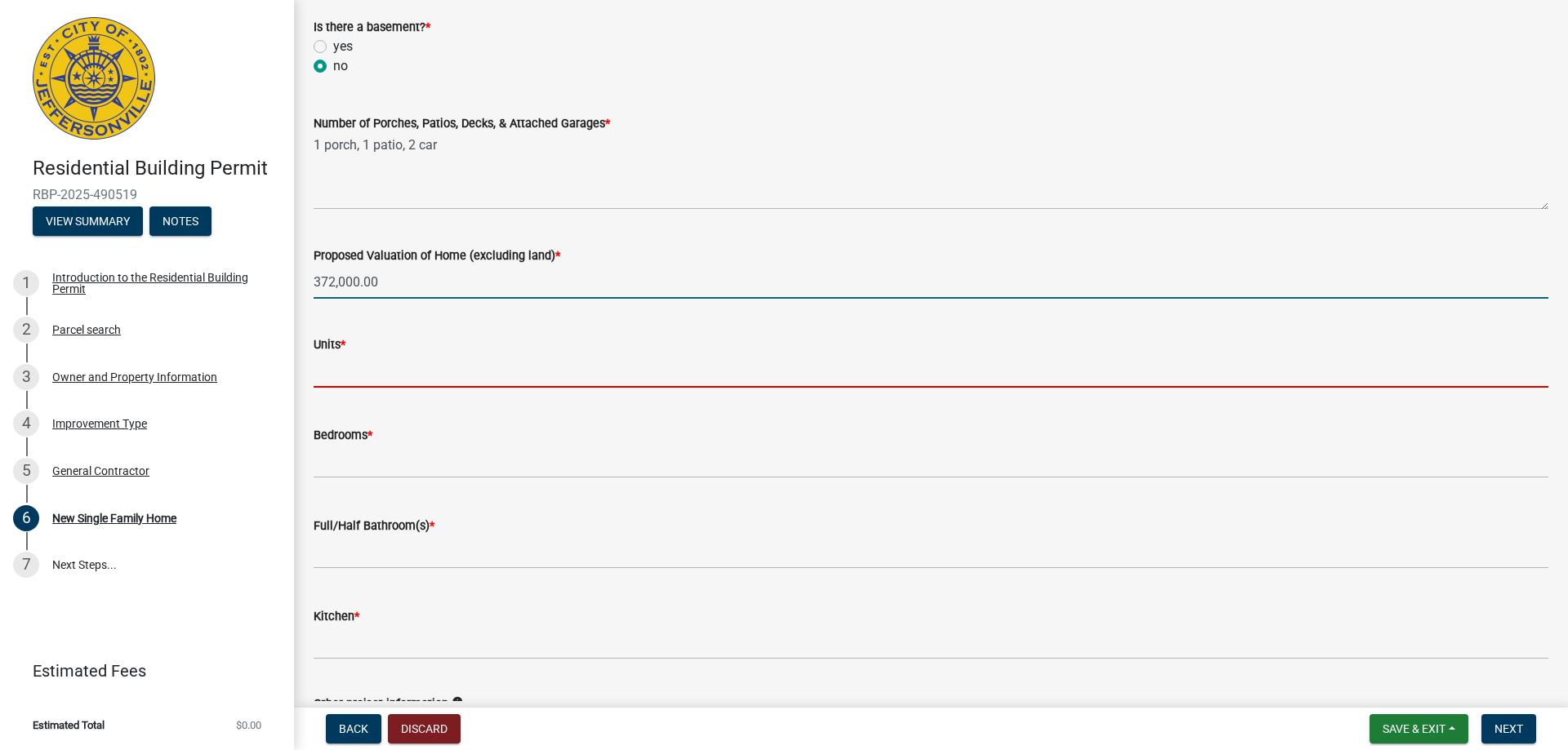
click at [323, 362] on input "text" at bounding box center [932, 371] width 1235 height 34
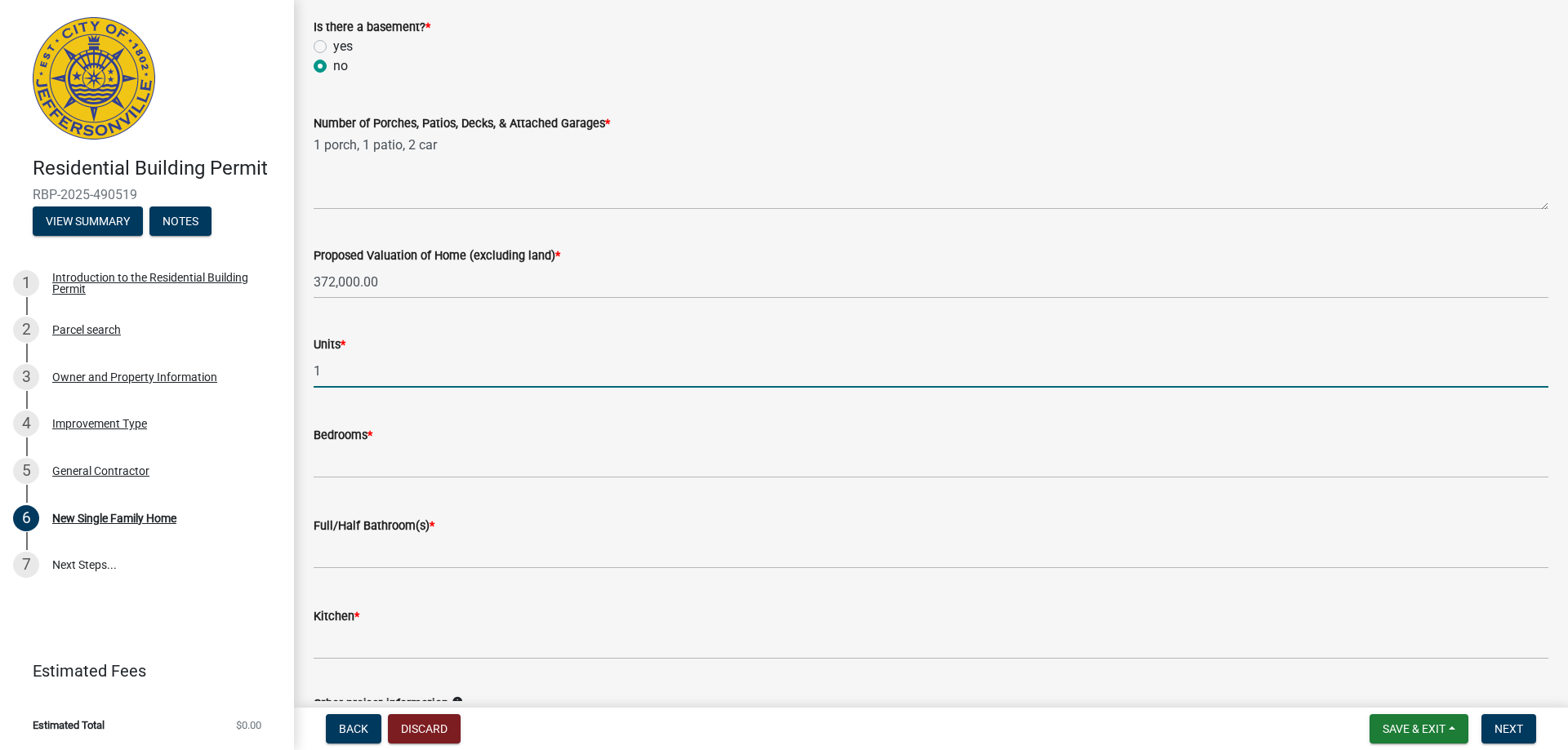
type input "1"
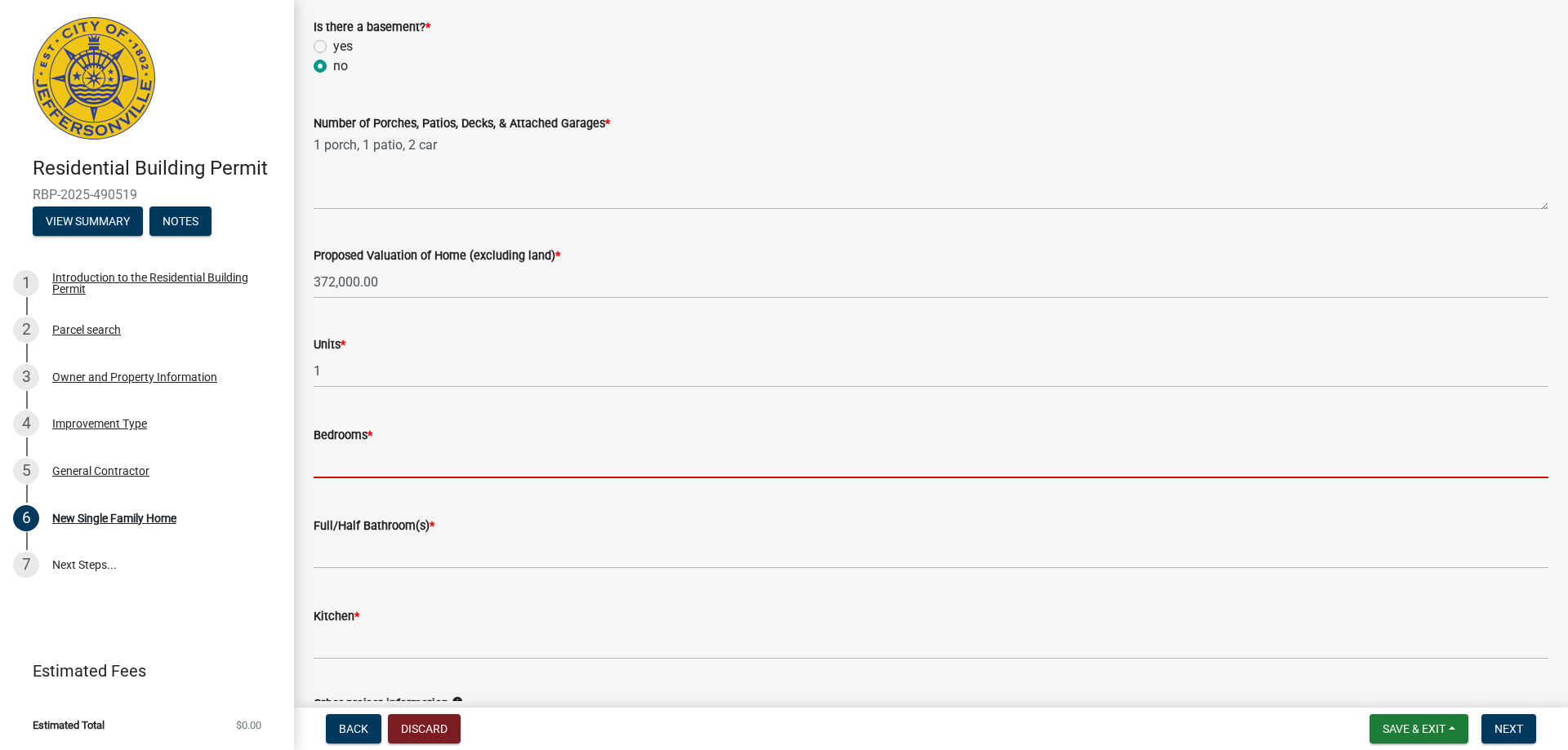
click at [368, 457] on input "text" at bounding box center [932, 461] width 1235 height 34
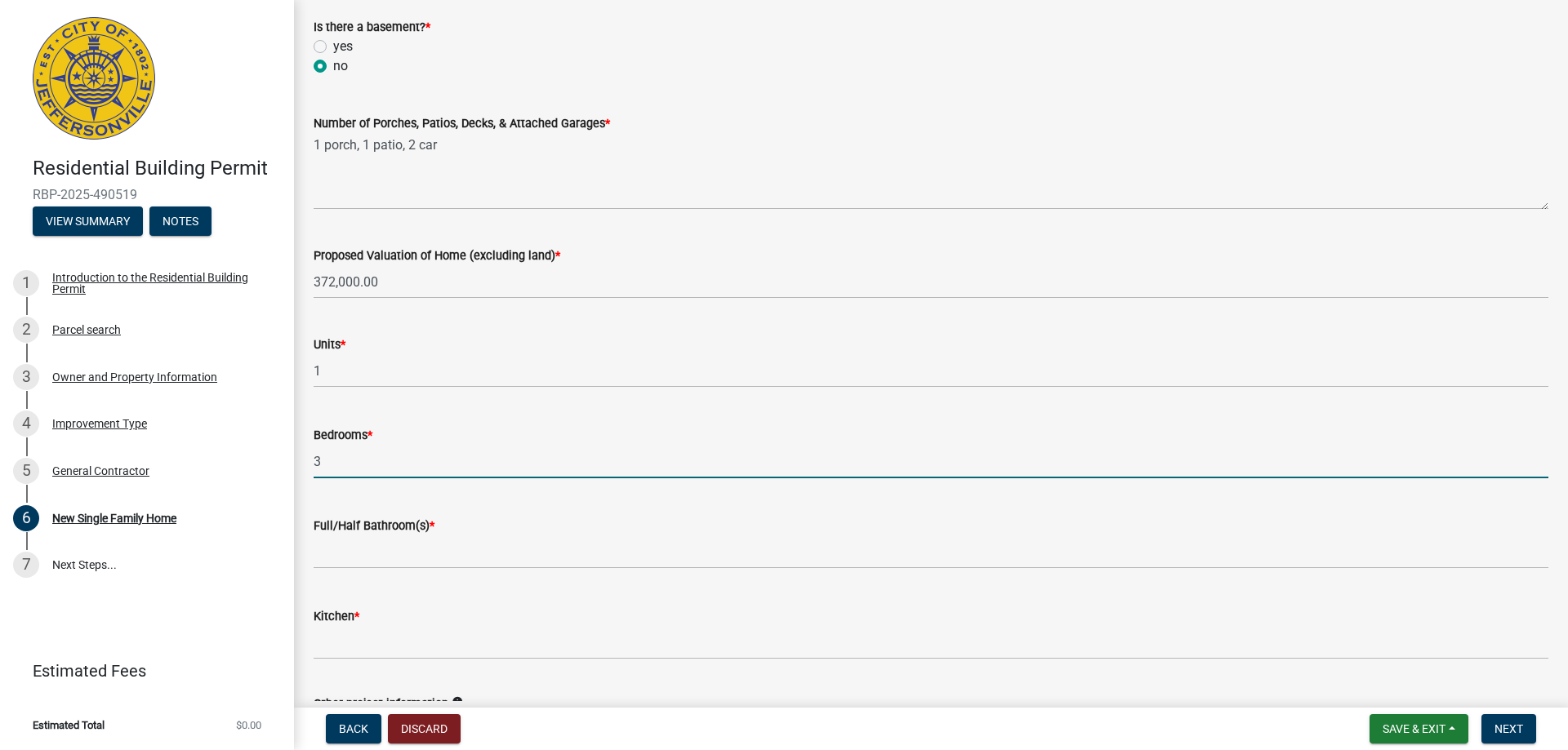
type input "3"
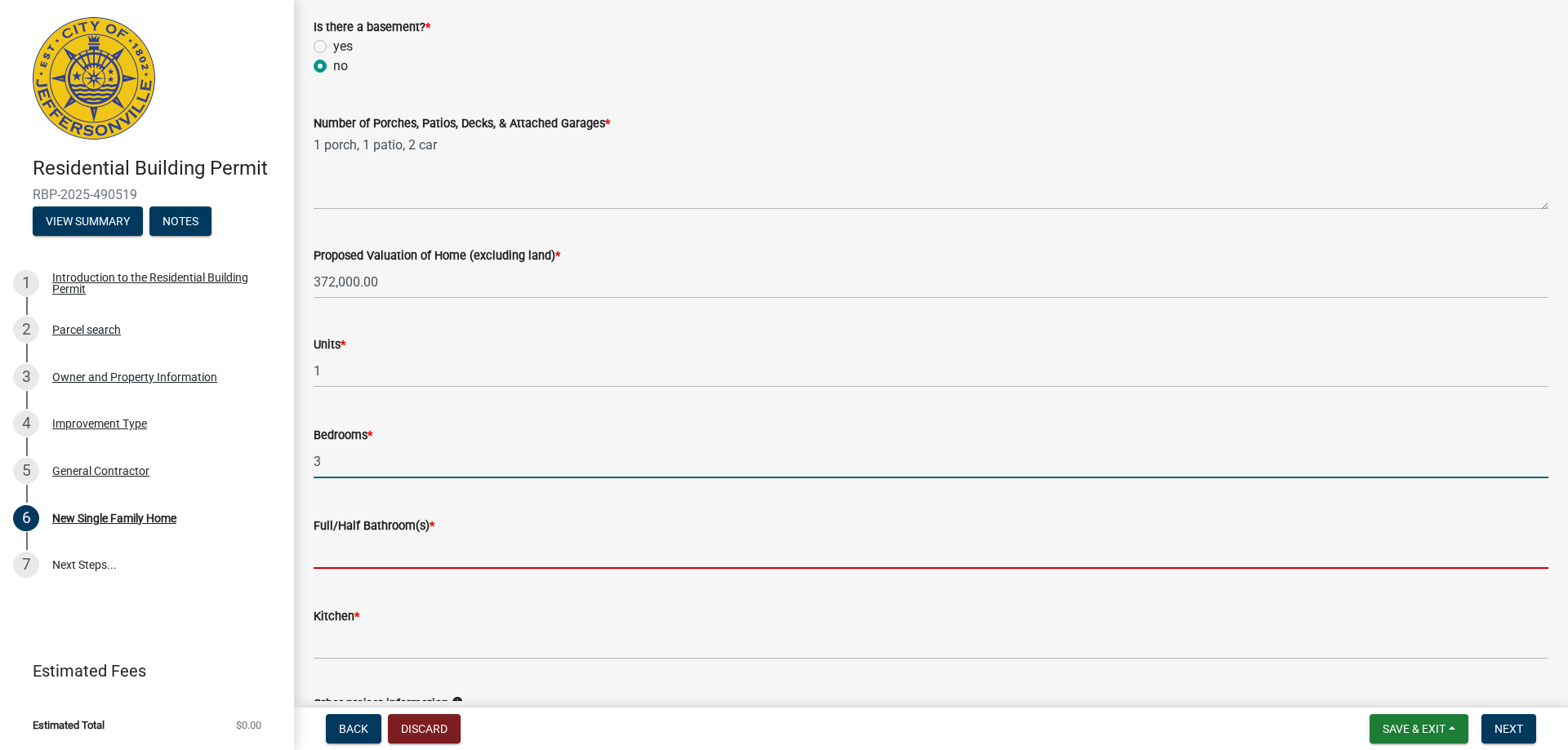
click at [370, 543] on input "text" at bounding box center [932, 552] width 1235 height 34
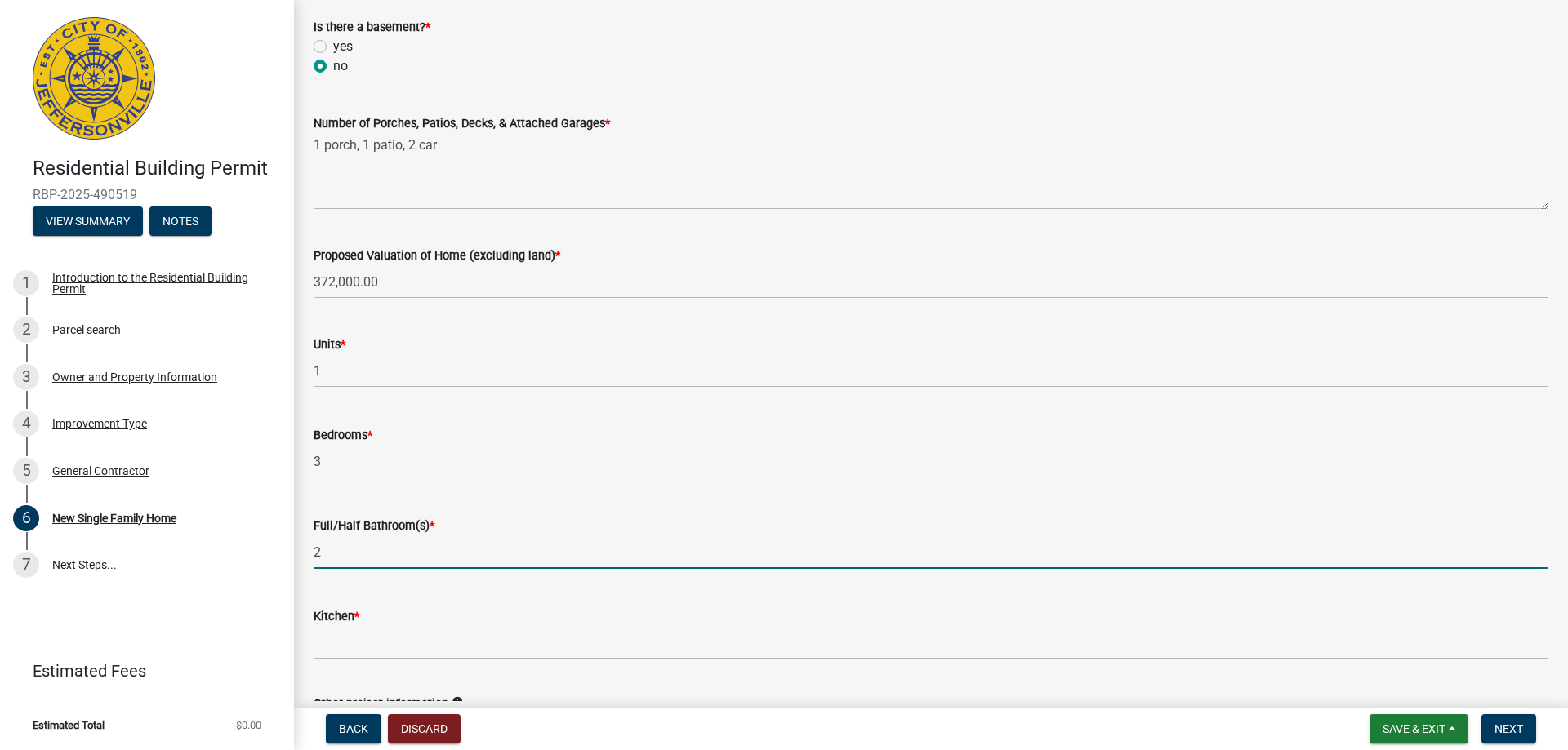
type input "2"
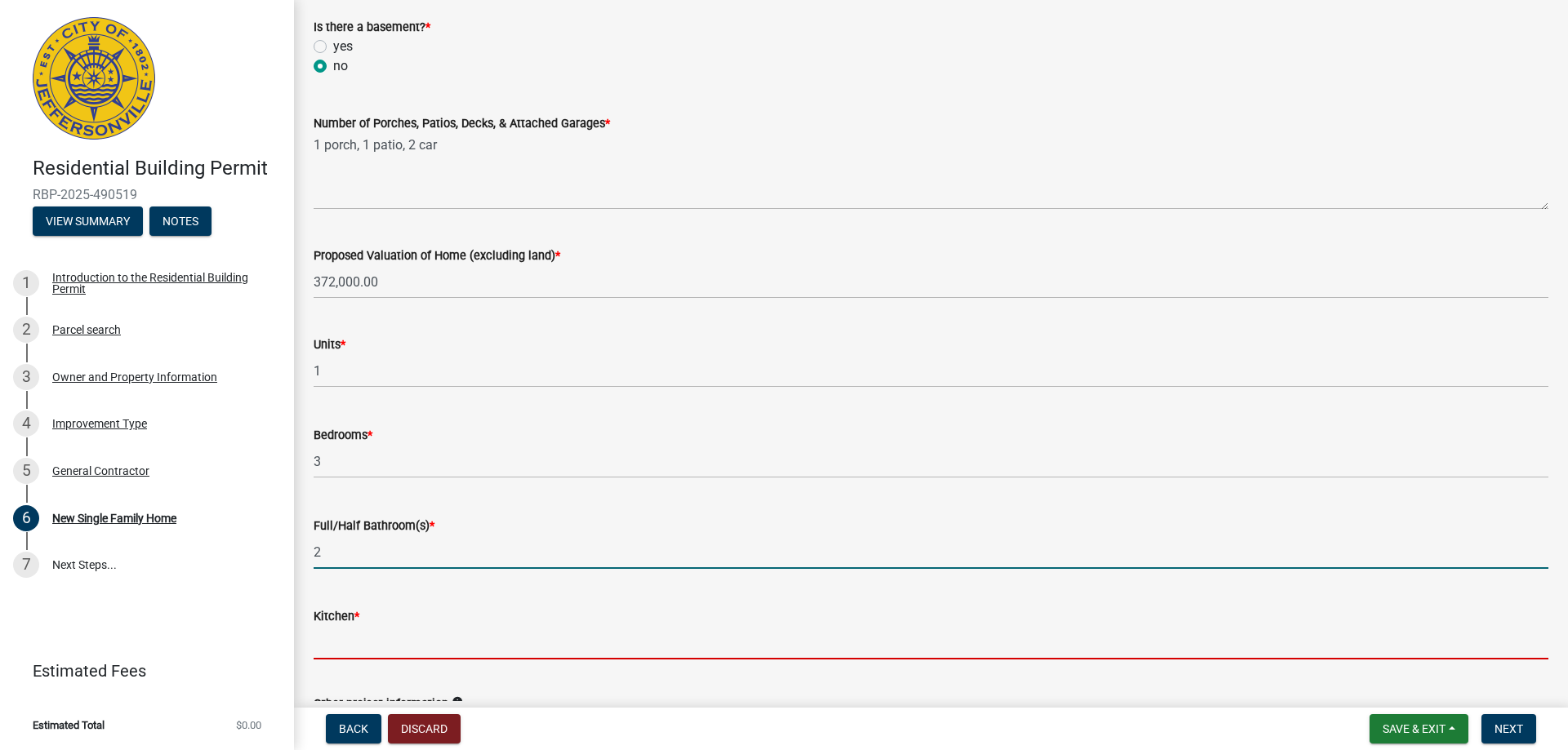
click at [321, 629] on input "text" at bounding box center [932, 643] width 1235 height 34
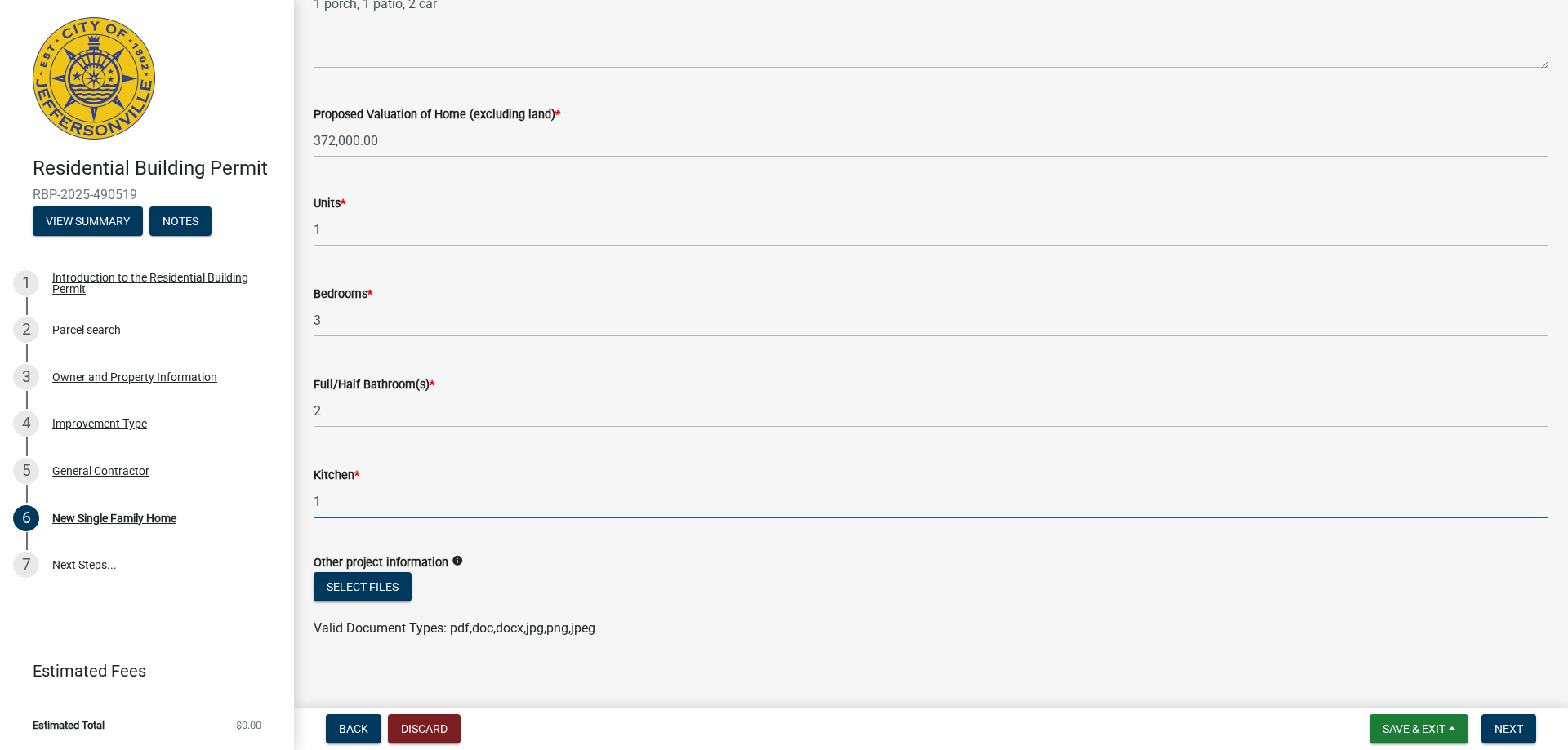
scroll to position [2280, 0]
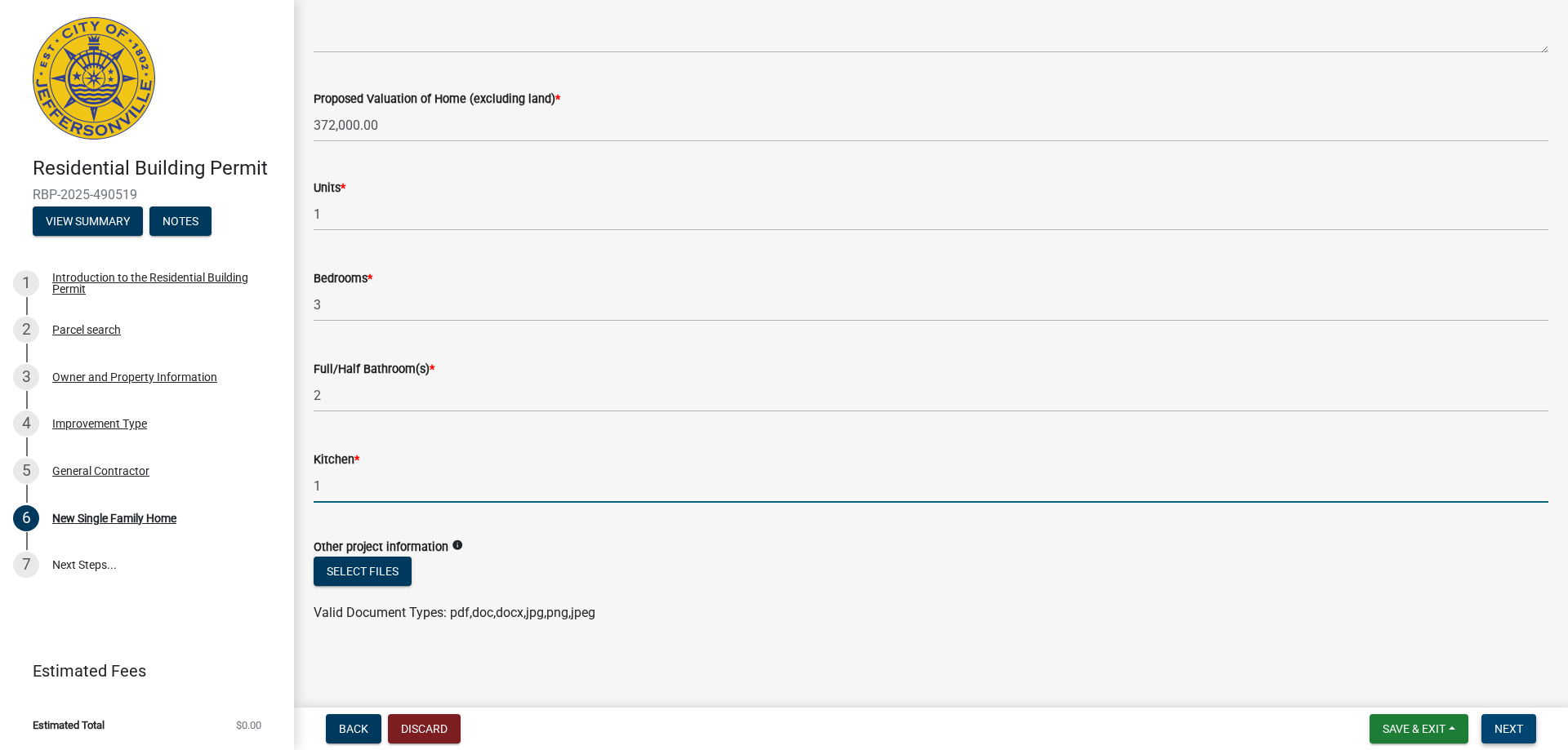
type input "1"
drag, startPoint x: 1516, startPoint y: 727, endPoint x: 1504, endPoint y: 722, distance: 13.0
click at [1516, 726] on span "Next" at bounding box center [1509, 729] width 29 height 13
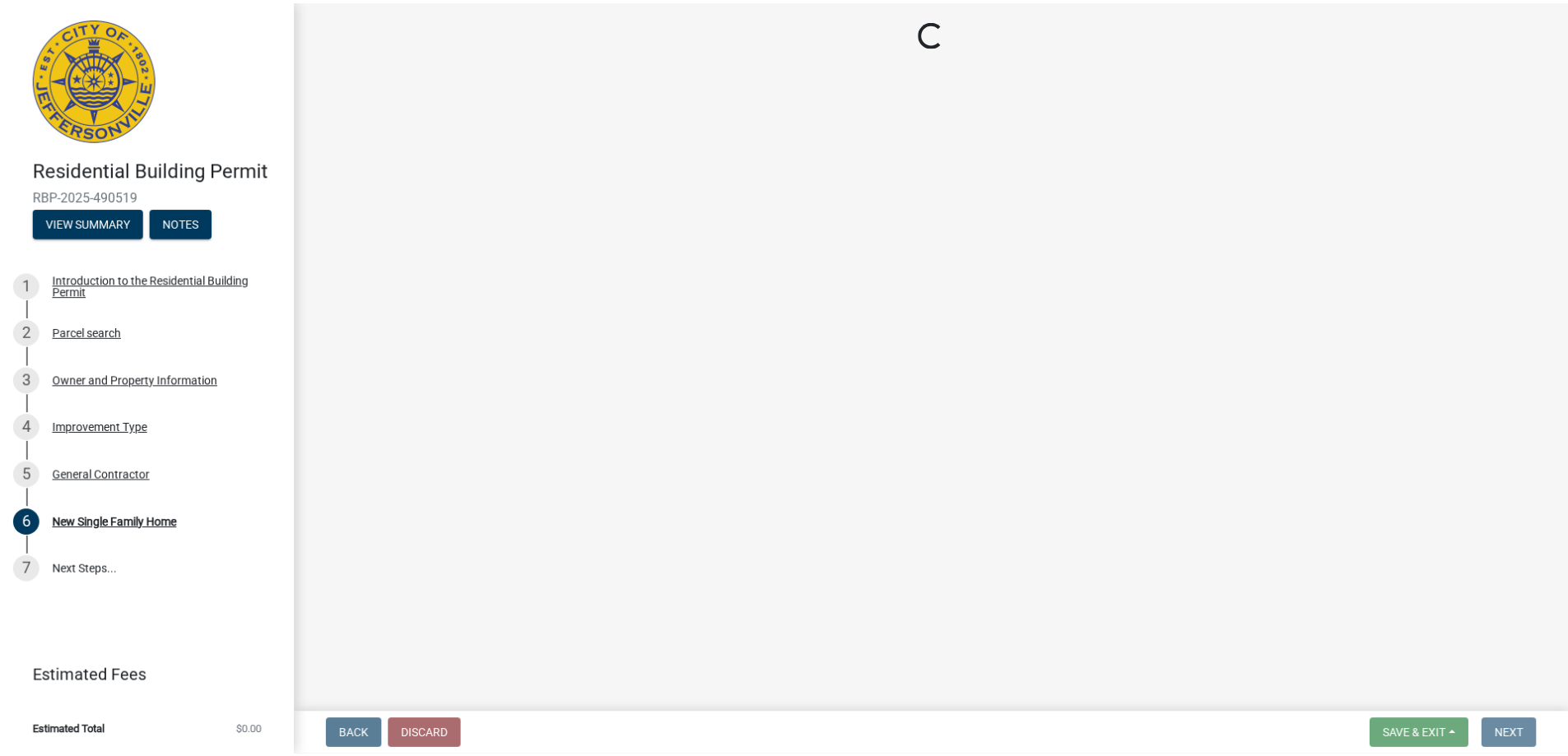
scroll to position [0, 0]
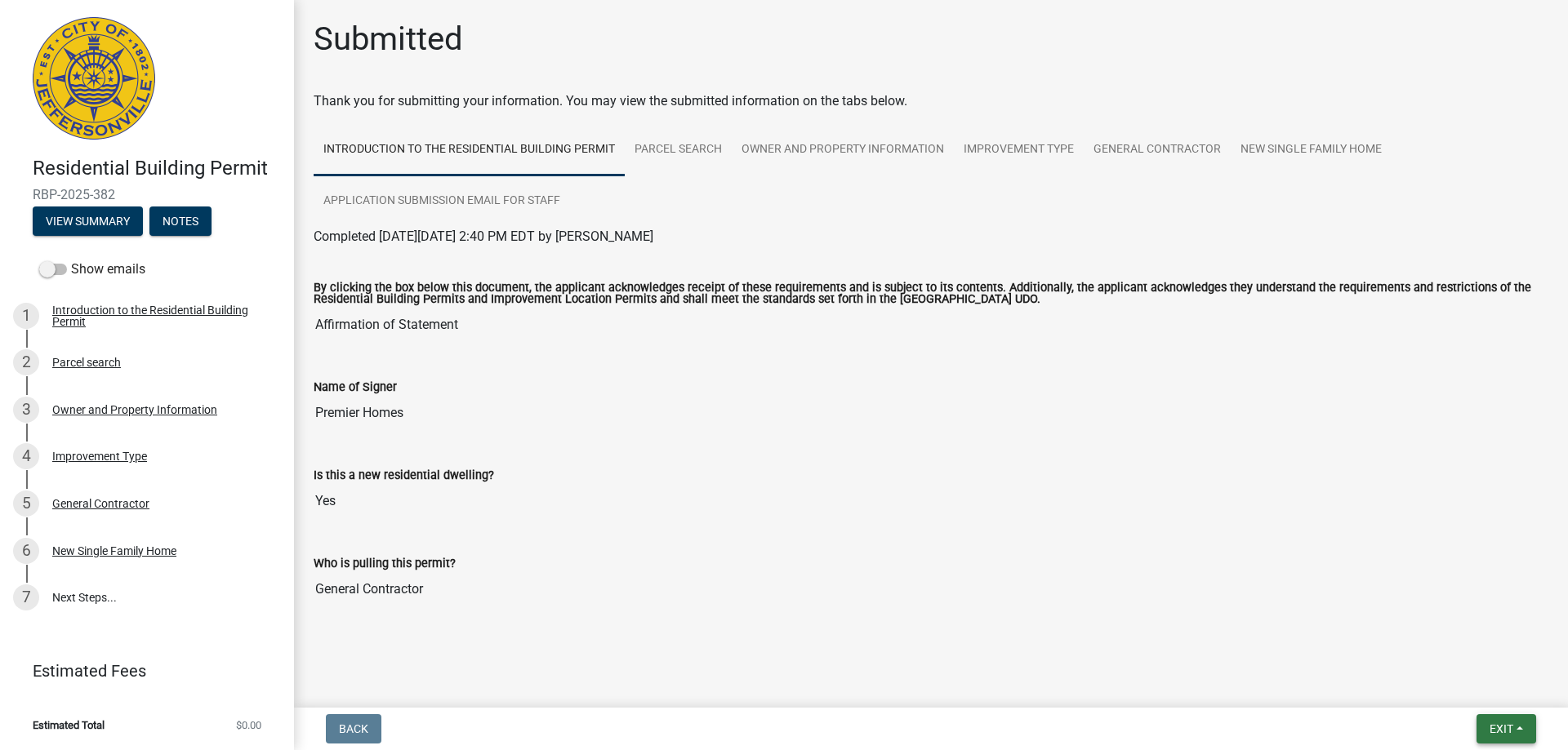
click at [1479, 720] on button "Exit" at bounding box center [1506, 729] width 60 height 29
click at [1480, 688] on button "Save & Exit" at bounding box center [1471, 686] width 131 height 39
